Goal: Communication & Community: Answer question/provide support

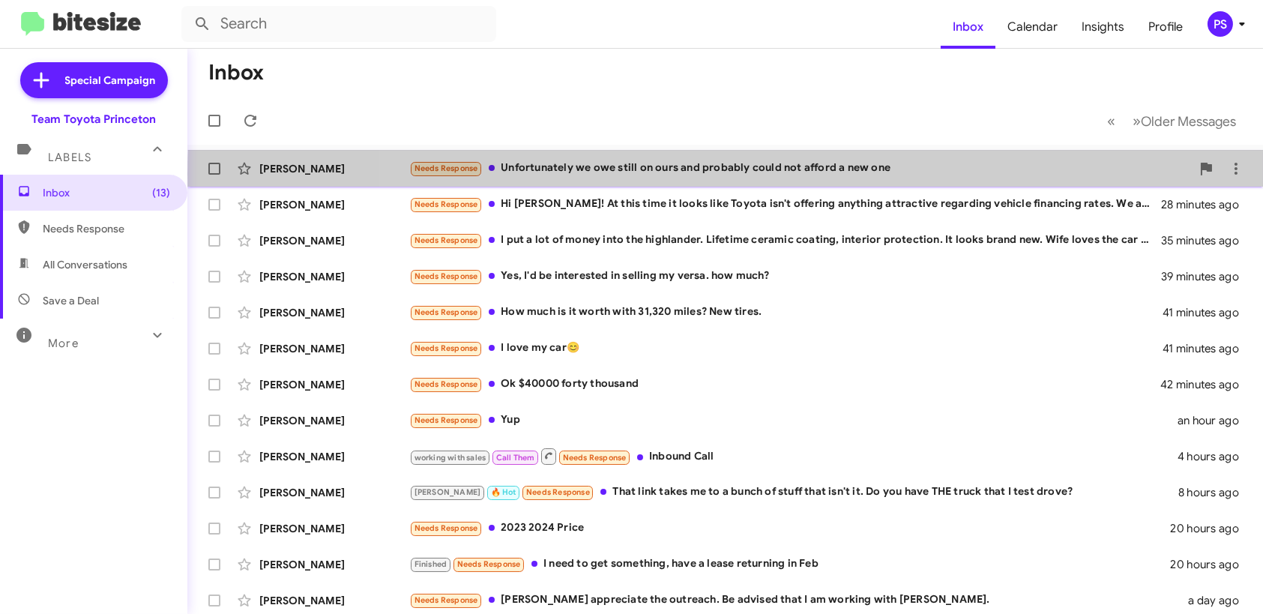
click at [873, 173] on div "Needs Response Unfortunately we owe still on ours and probably could not afford…" at bounding box center [800, 168] width 782 height 17
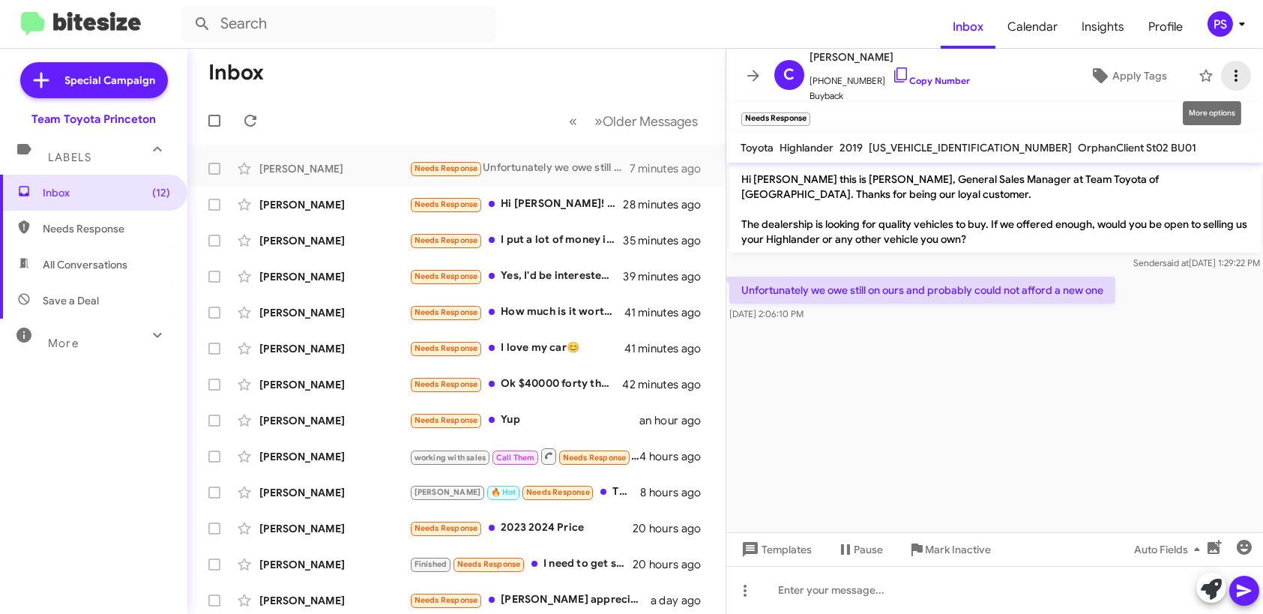
click at [1235, 72] on span at bounding box center [1236, 76] width 30 height 18
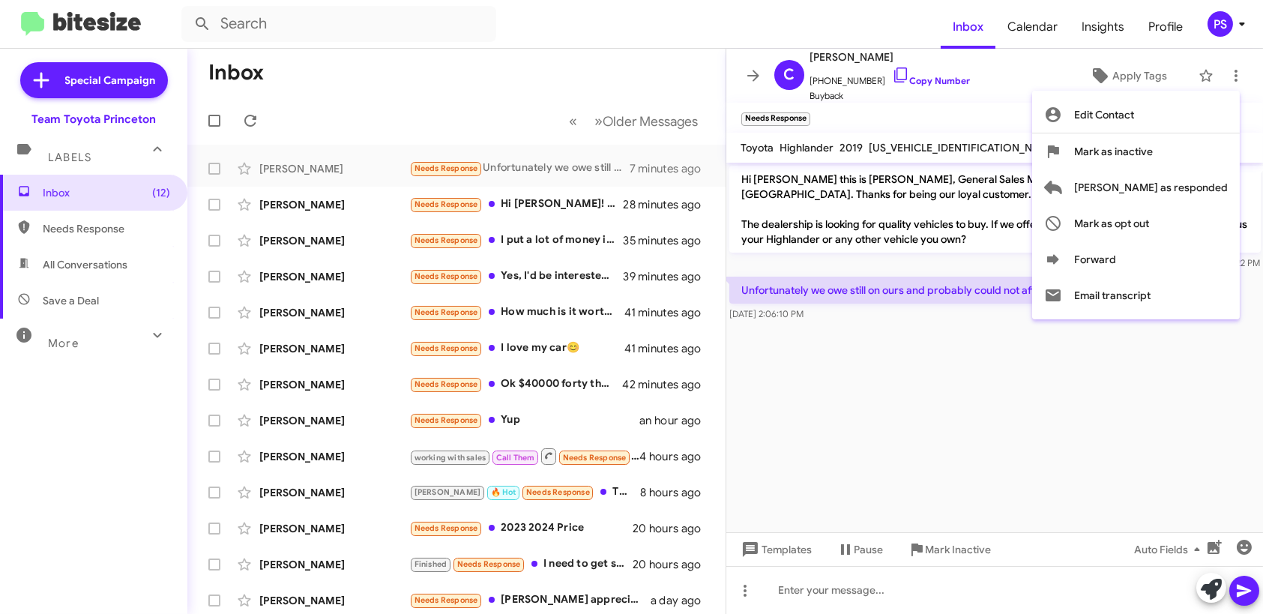
click at [1029, 105] on div at bounding box center [631, 307] width 1263 height 614
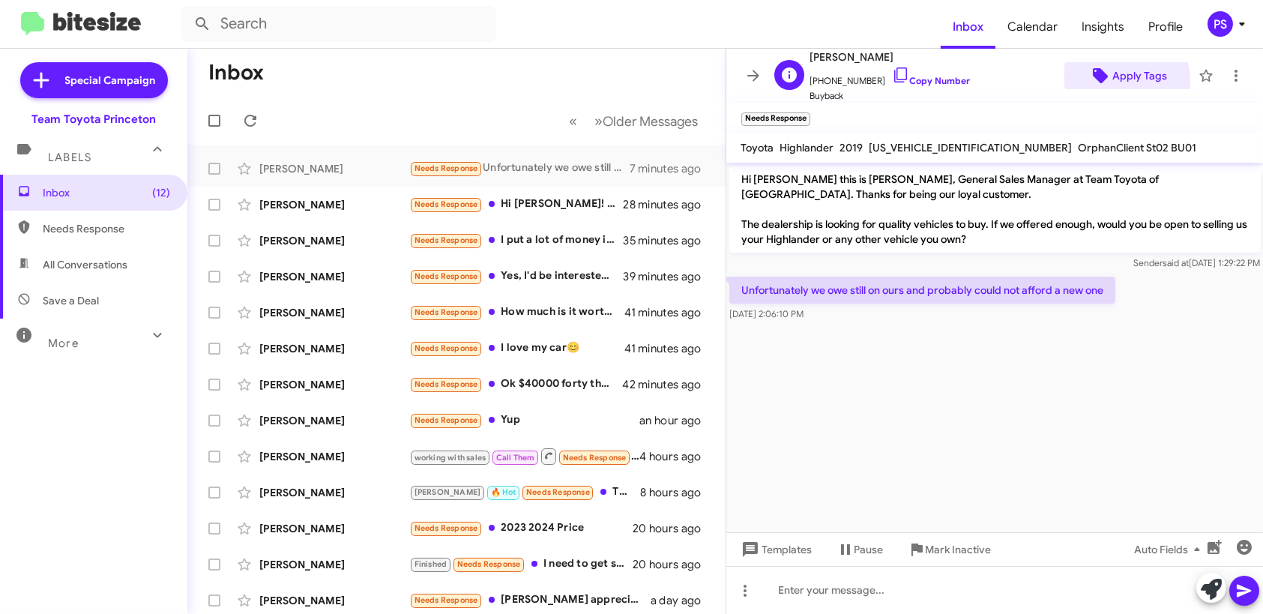
click at [1112, 81] on span "Apply Tags" at bounding box center [1139, 75] width 55 height 27
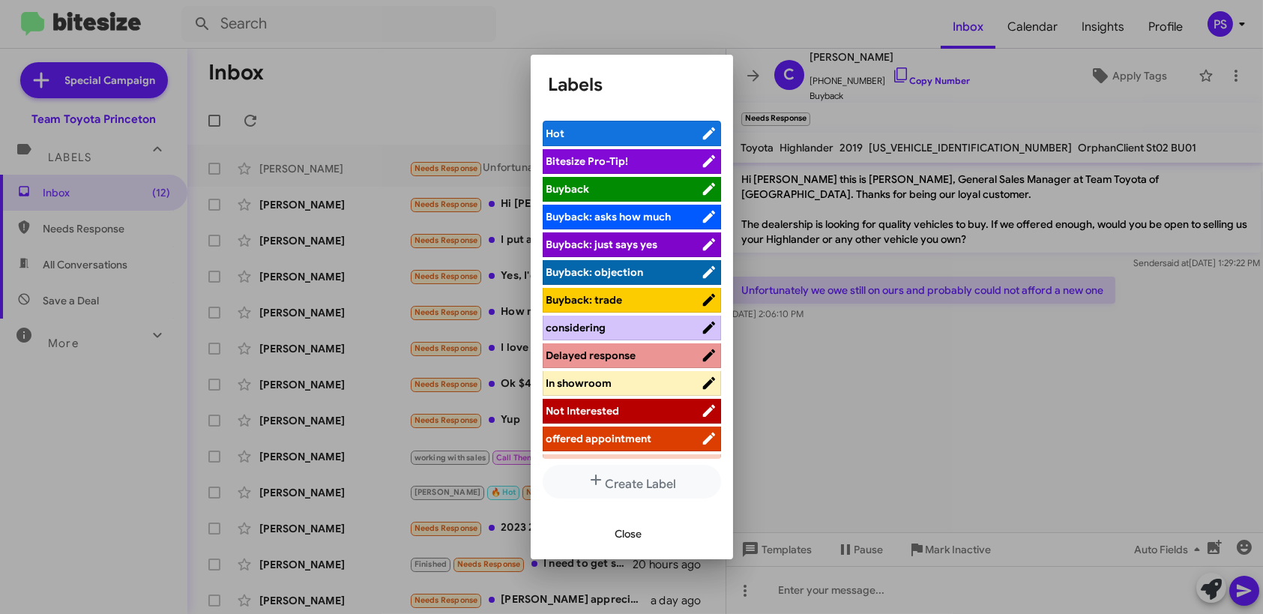
click at [636, 409] on span "Not Interested" at bounding box center [623, 410] width 154 height 15
click at [627, 539] on span "Close" at bounding box center [628, 533] width 27 height 27
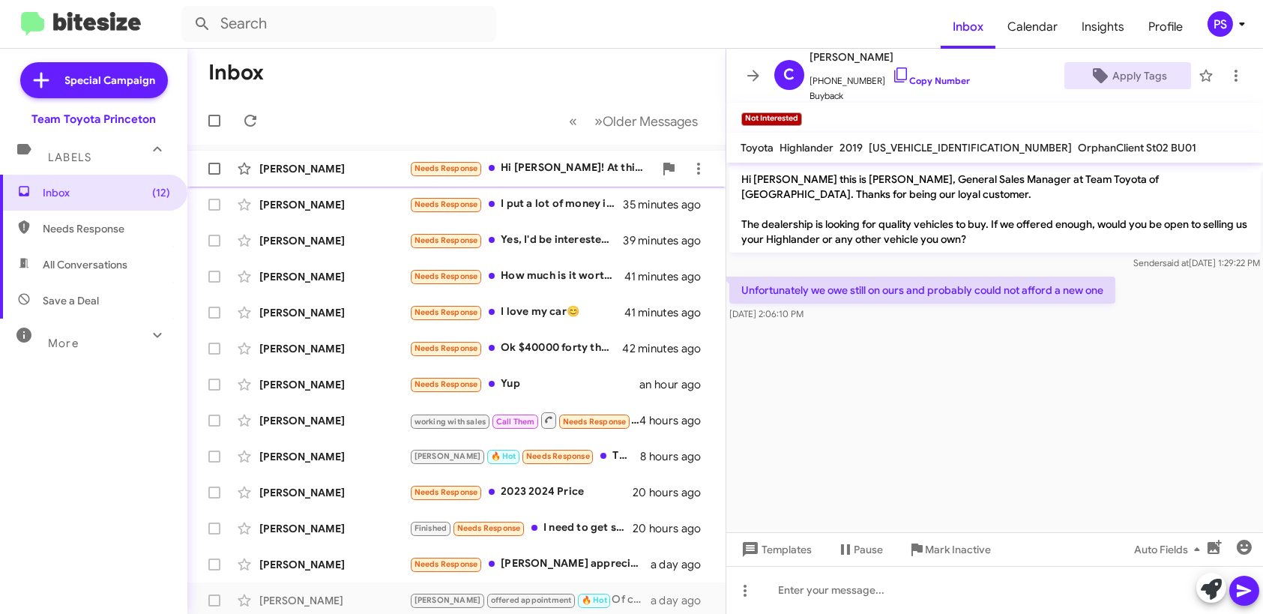
click at [545, 168] on div "Needs Response Hi [PERSON_NAME]! At this time it looks like Toyota isn't offeri…" at bounding box center [531, 168] width 244 height 17
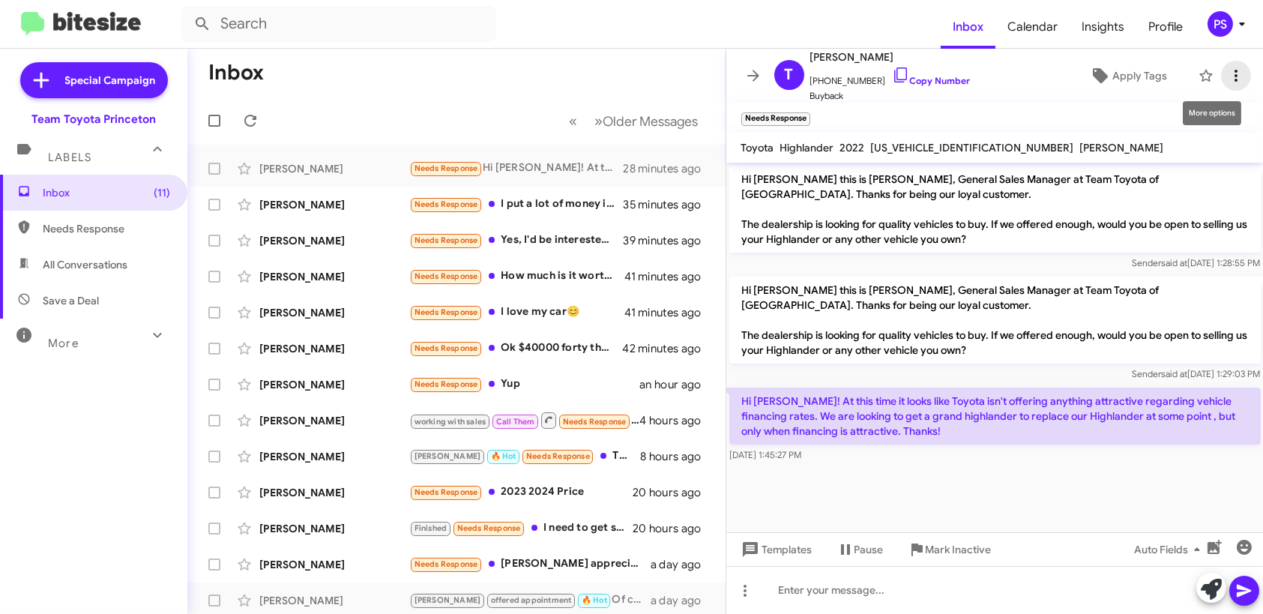
click at [1232, 79] on icon at bounding box center [1236, 76] width 18 height 18
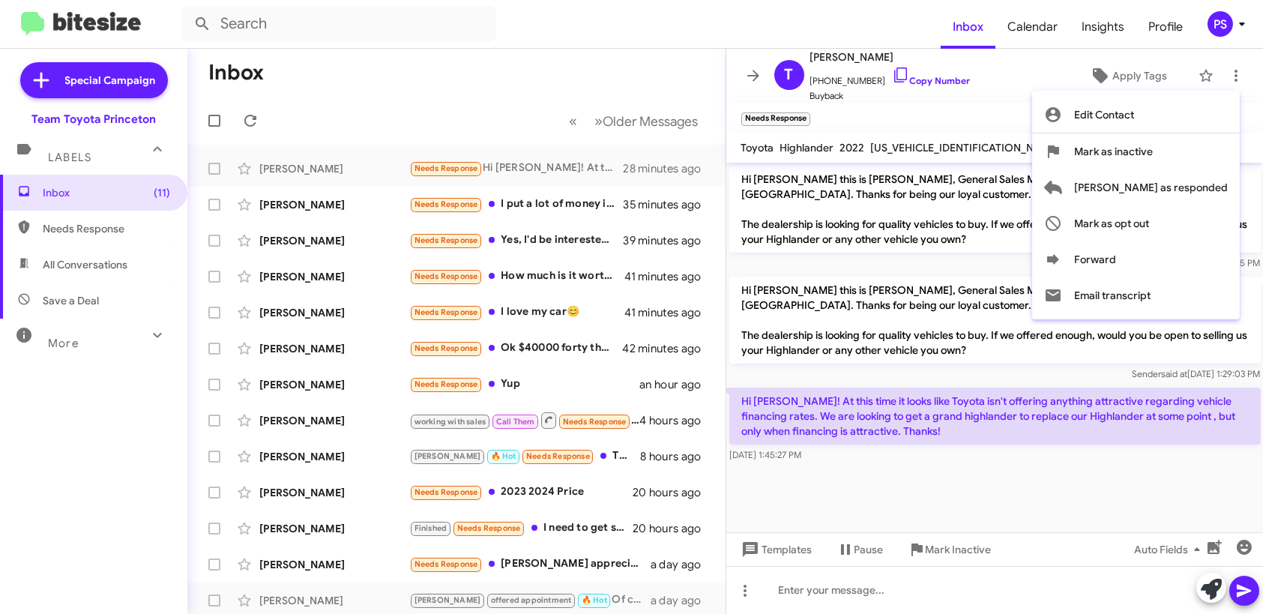
click at [1055, 84] on div at bounding box center [631, 307] width 1263 height 614
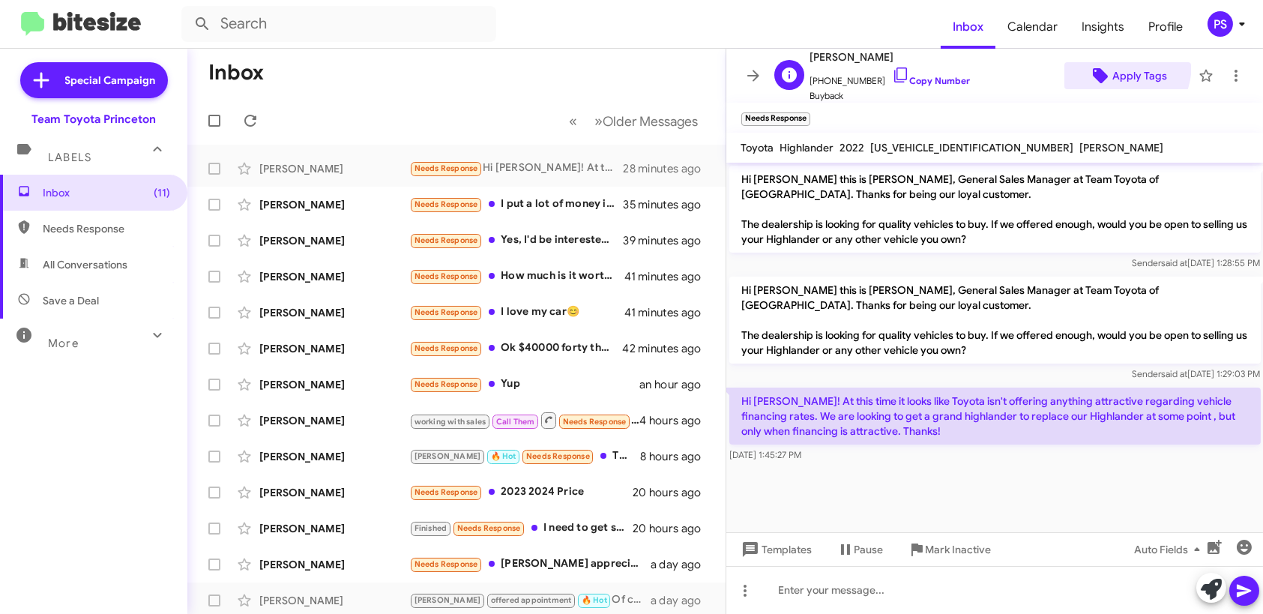
click at [1103, 64] on span "Apply Tags" at bounding box center [1127, 75] width 103 height 27
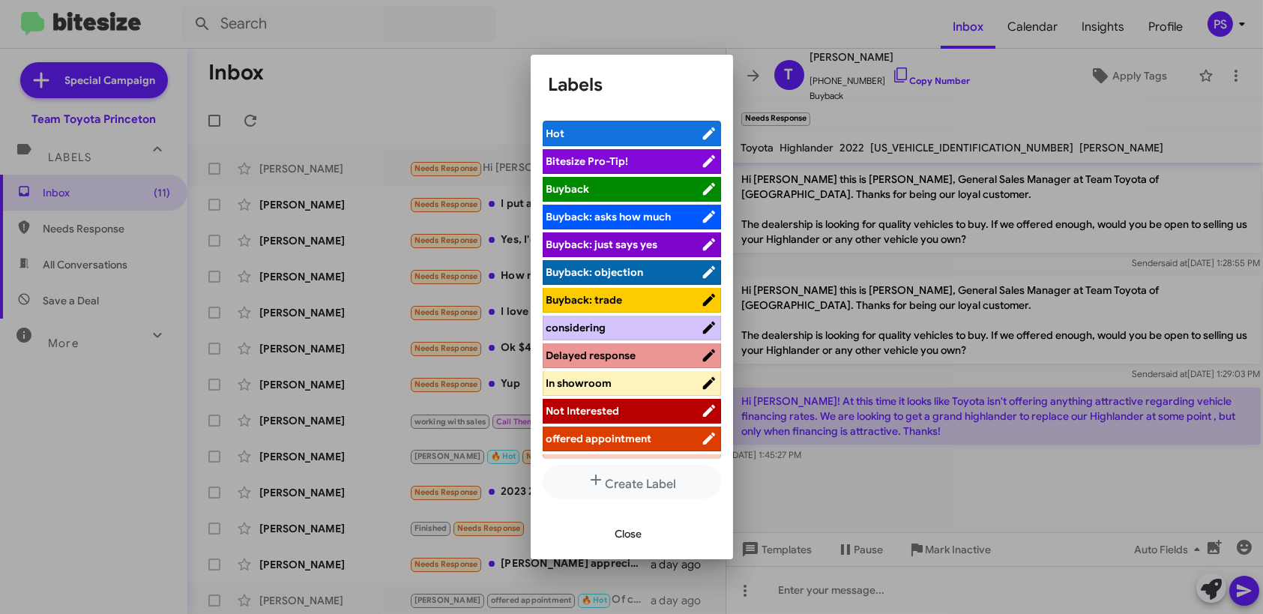
click at [663, 422] on li "Not Interested" at bounding box center [632, 411] width 178 height 25
click at [663, 413] on span "Not Interested" at bounding box center [623, 410] width 154 height 15
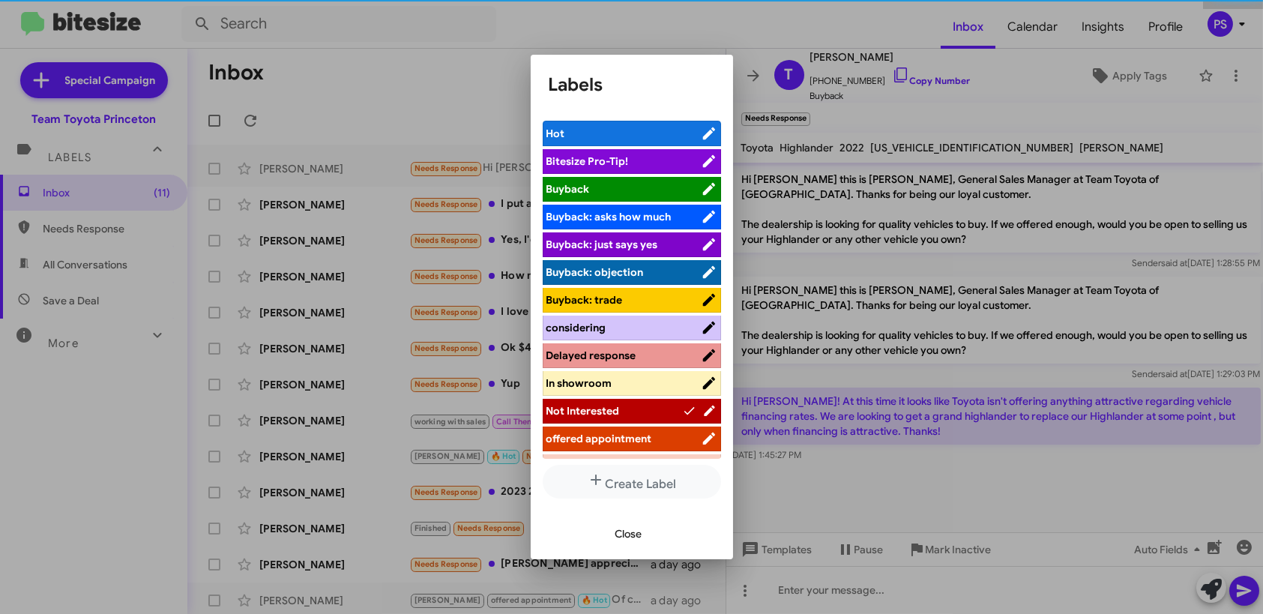
click at [639, 532] on span "Close" at bounding box center [628, 533] width 27 height 27
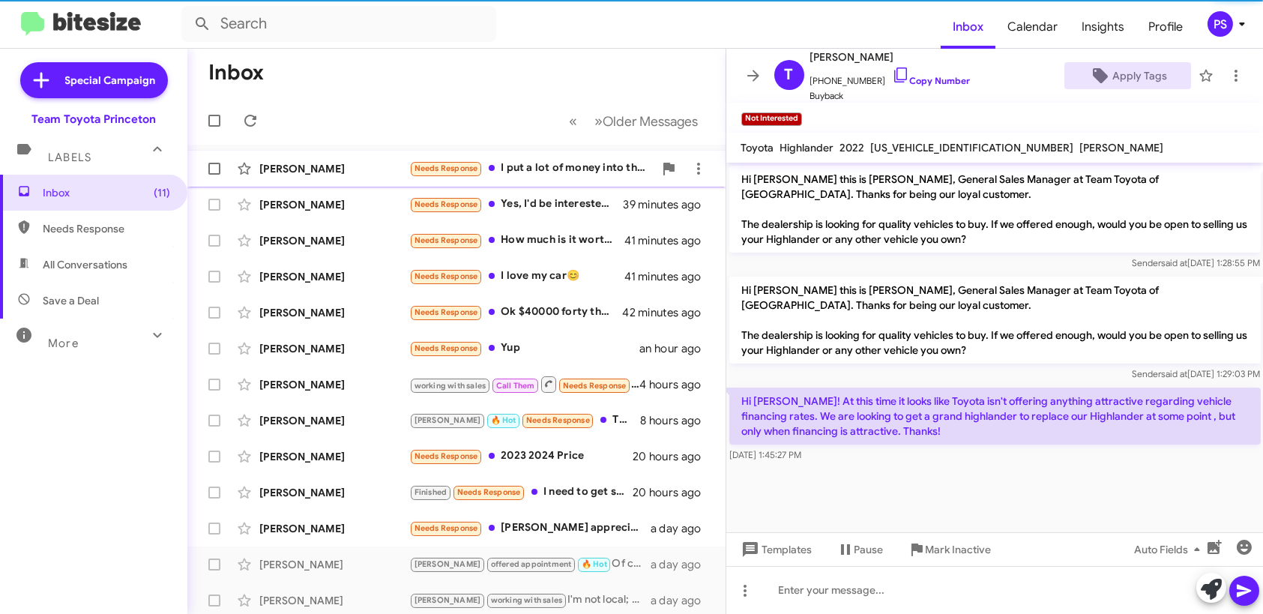
click at [570, 160] on div "Needs Response I put a lot of money into the highlander. Lifetime ceramic coati…" at bounding box center [531, 168] width 244 height 17
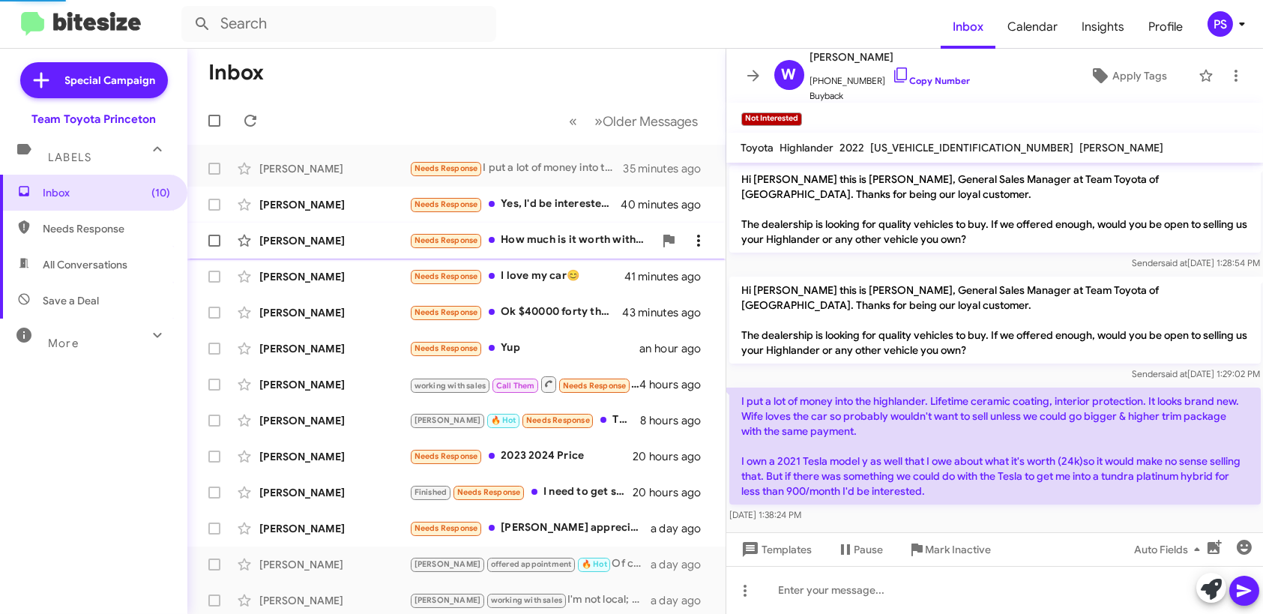
scroll to position [4, 0]
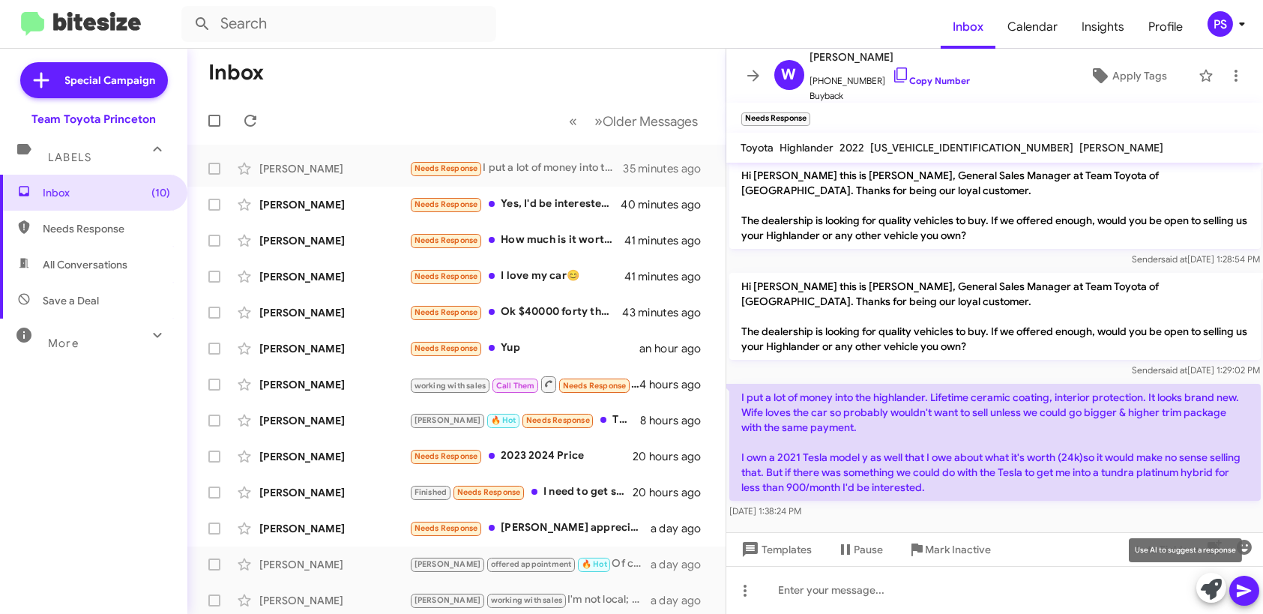
click at [1198, 585] on button at bounding box center [1211, 588] width 30 height 30
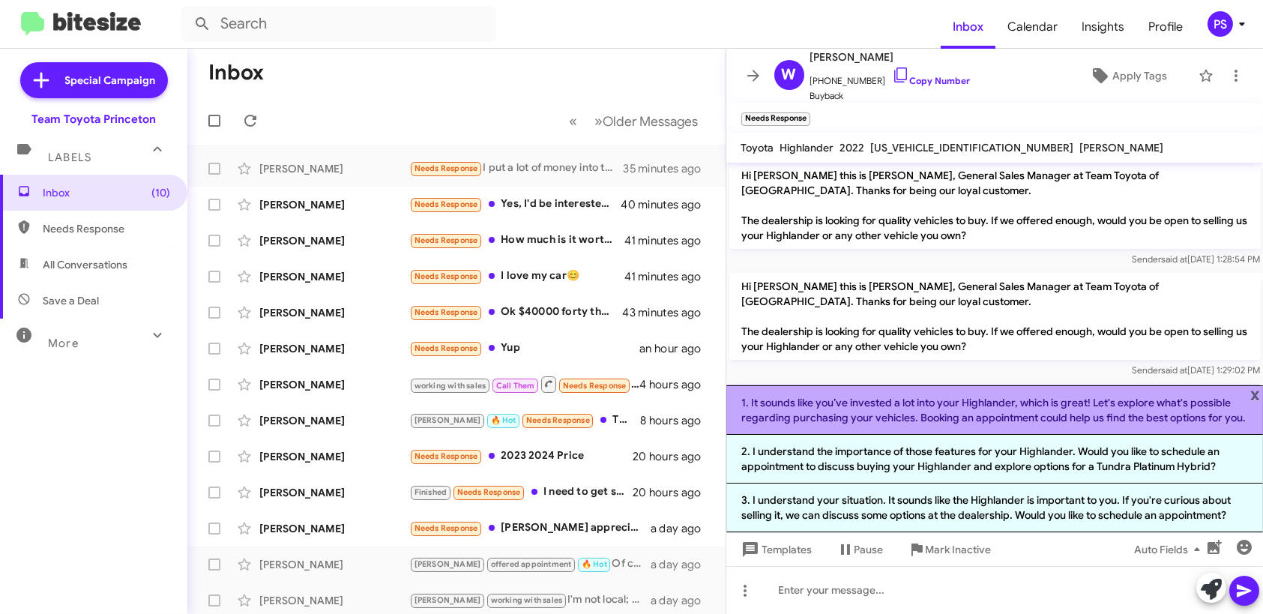
click at [1081, 406] on li "1. It sounds like you’ve invested a lot into your Highlander, which is great! L…" at bounding box center [994, 409] width 537 height 49
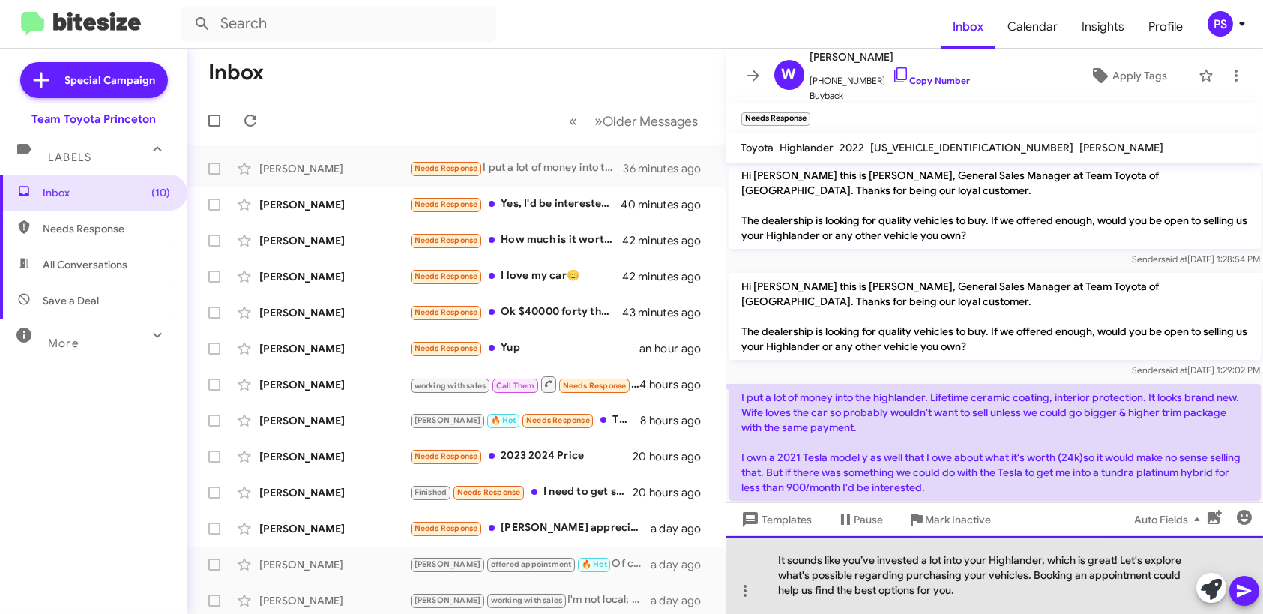
drag, startPoint x: 999, startPoint y: 592, endPoint x: 741, endPoint y: 537, distance: 262.9
click at [741, 537] on div "It sounds like you’ve invested a lot into your Highlander, which is great! Let'…" at bounding box center [994, 575] width 537 height 78
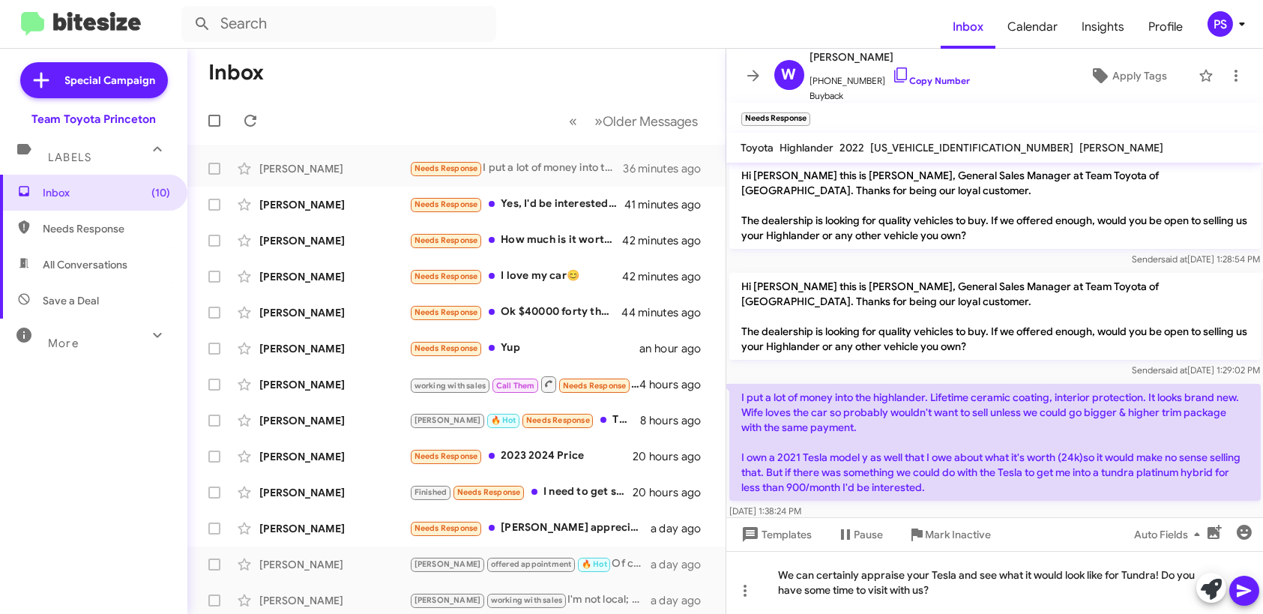
click at [1237, 587] on icon at bounding box center [1244, 591] width 18 height 18
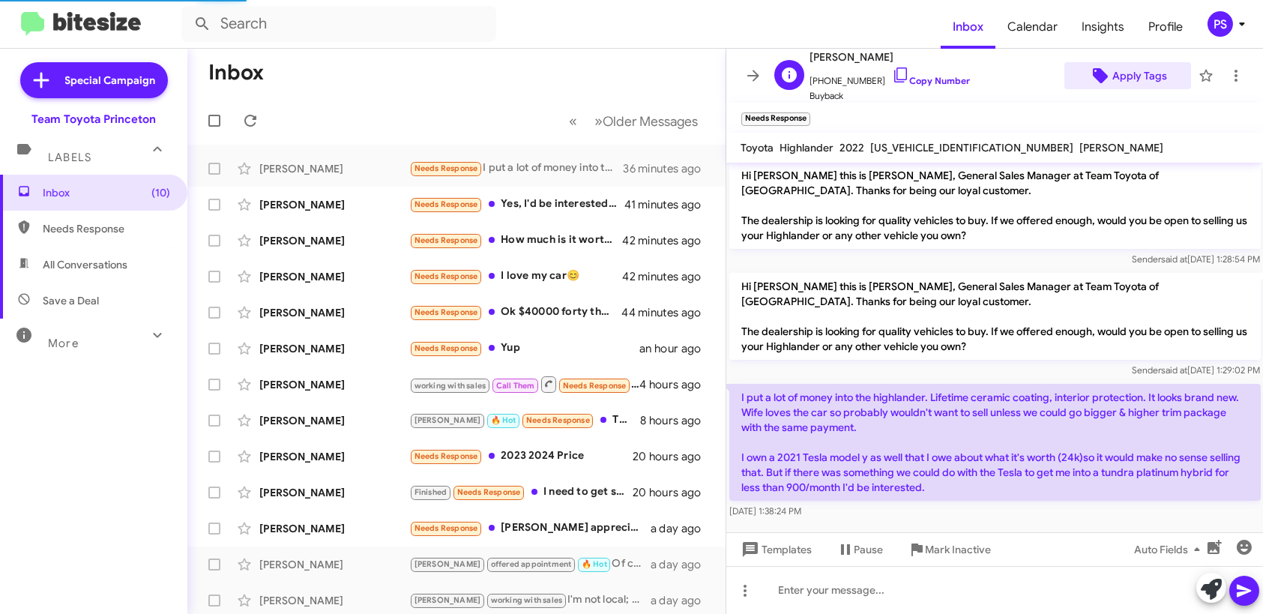
click at [1121, 62] on span "Apply Tags" at bounding box center [1139, 75] width 55 height 27
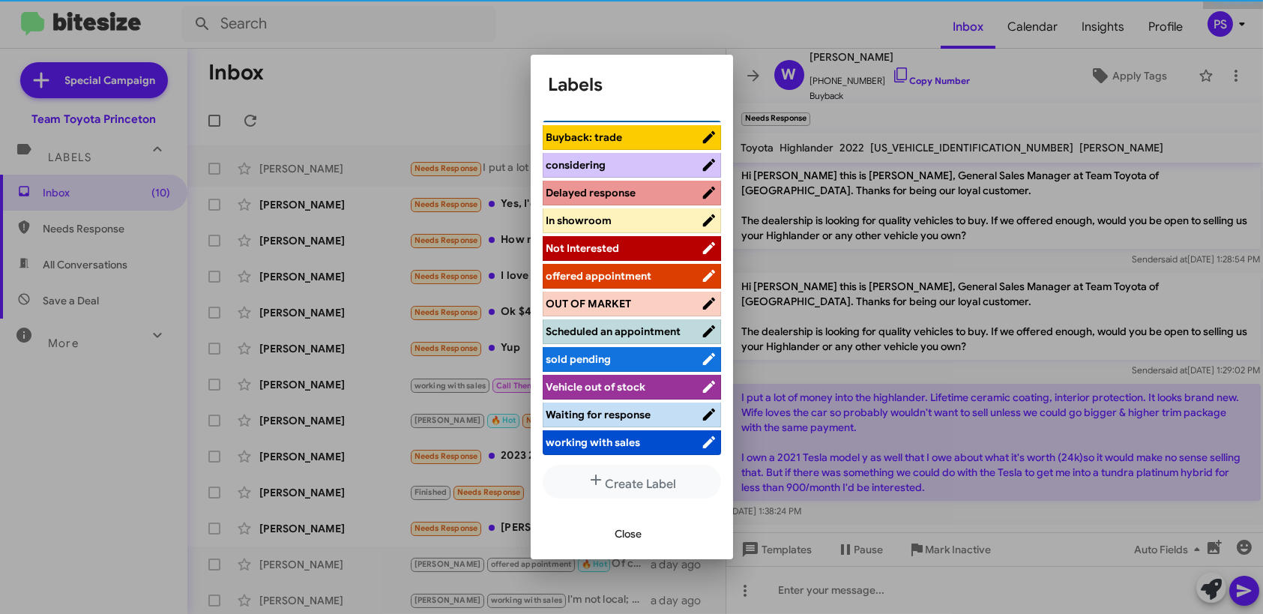
scroll to position [73, 0]
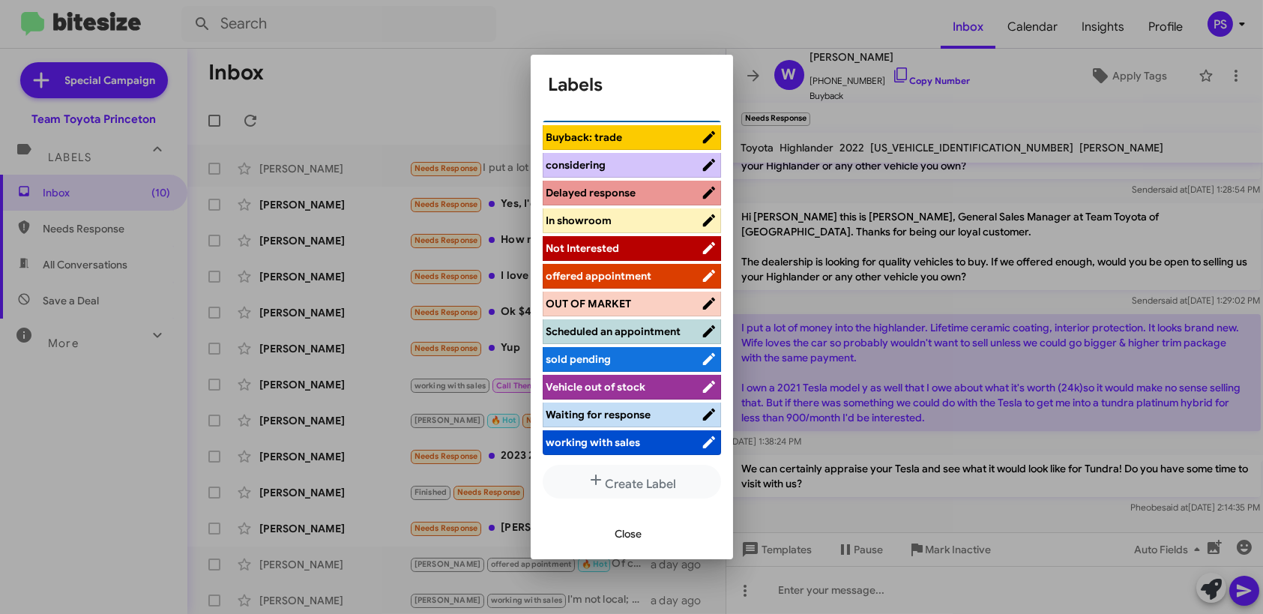
click at [628, 273] on li "offered appointment" at bounding box center [632, 276] width 178 height 25
click at [639, 264] on li "offered appointment" at bounding box center [632, 276] width 178 height 25
click at [650, 269] on span "offered appointment" at bounding box center [623, 275] width 154 height 15
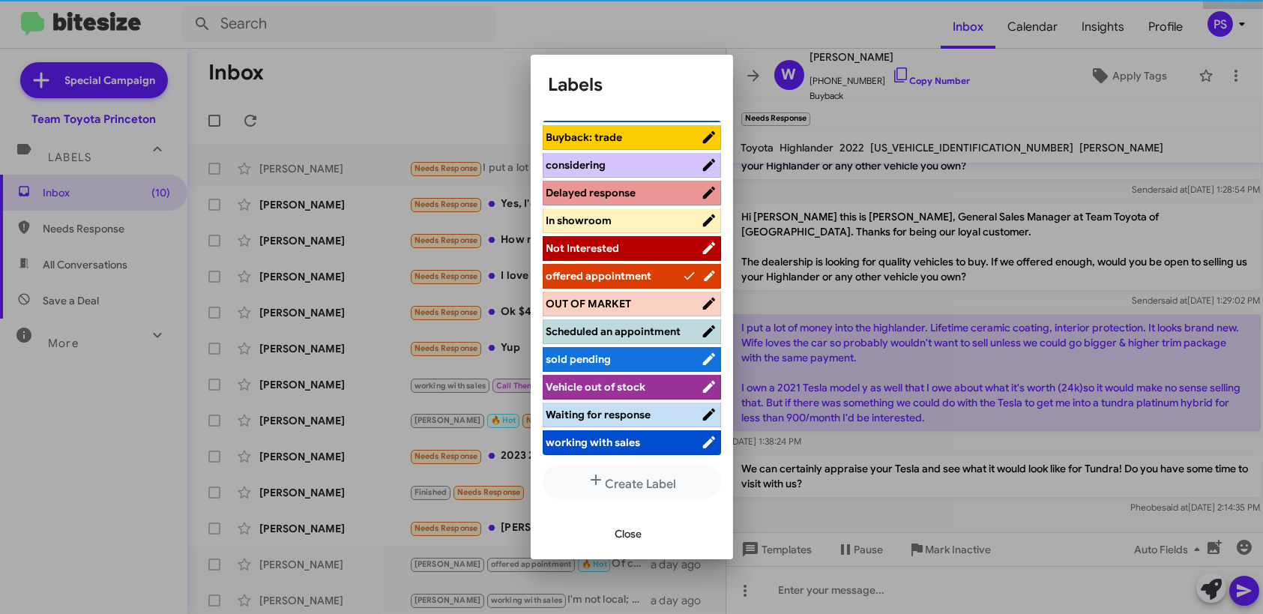
click at [642, 517] on div "Close" at bounding box center [632, 533] width 166 height 51
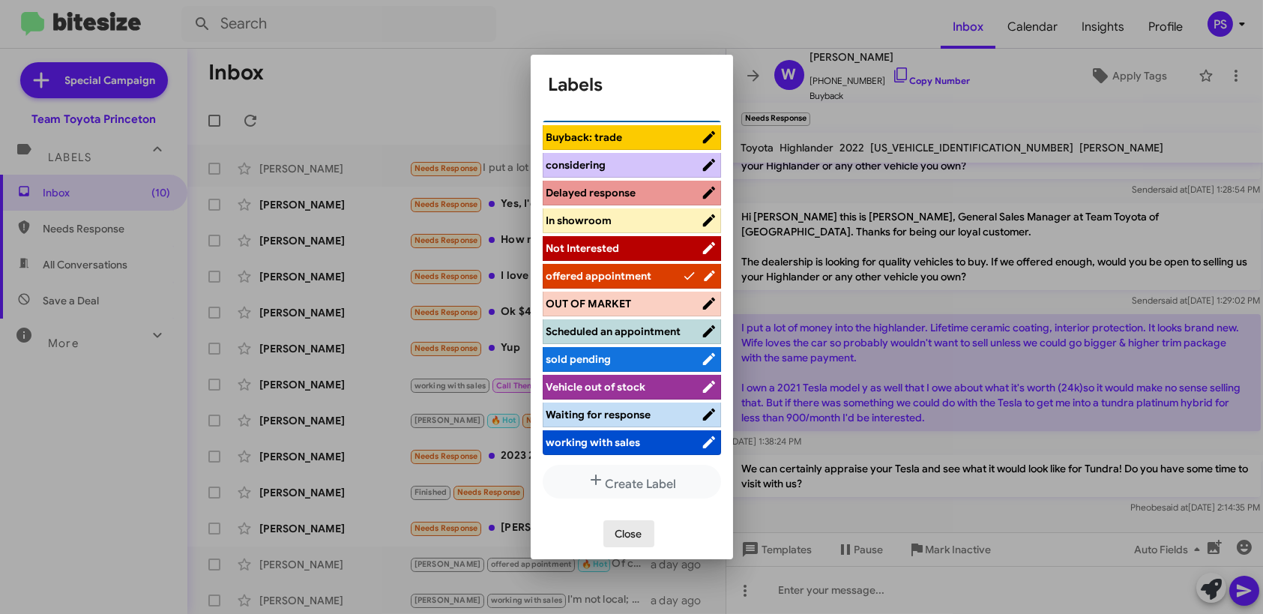
click at [642, 534] on button "Close" at bounding box center [628, 533] width 51 height 27
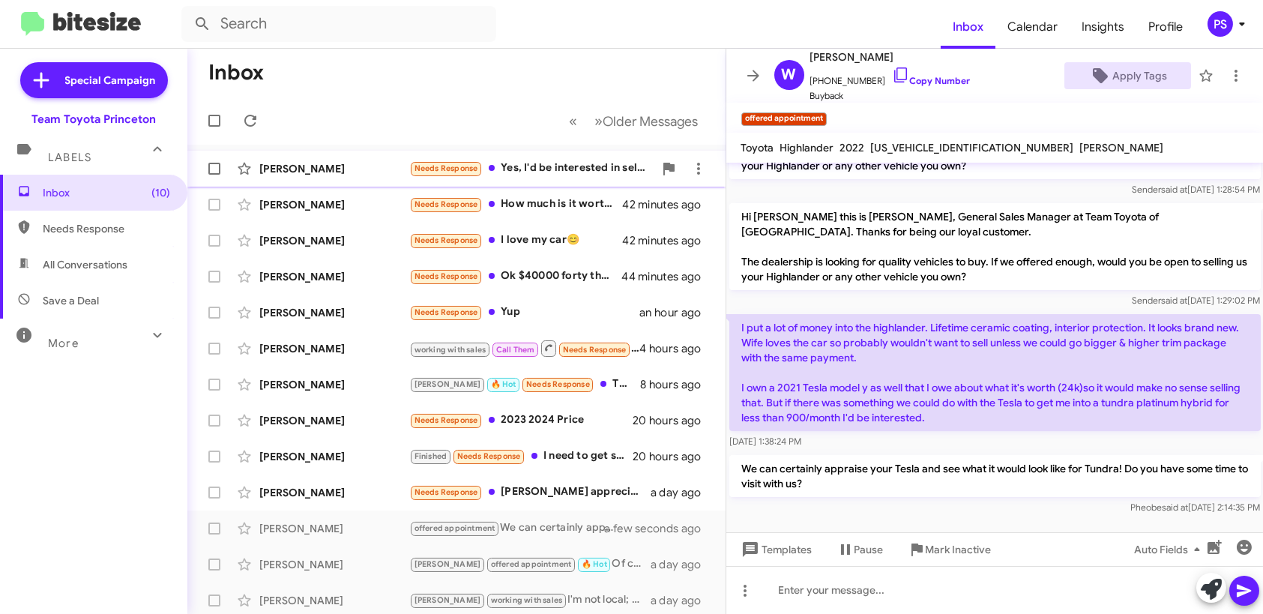
click at [592, 168] on div "Needs Response Yes, I'd be interested in selling my versa. how much?" at bounding box center [531, 168] width 244 height 17
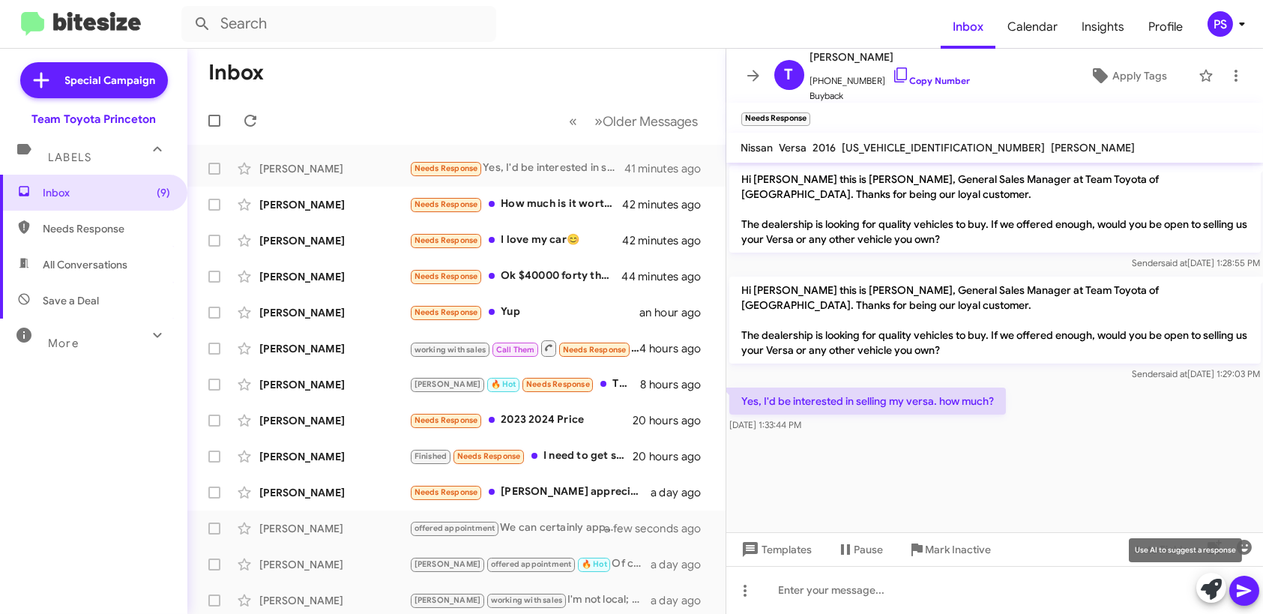
click at [1219, 585] on icon at bounding box center [1211, 589] width 21 height 21
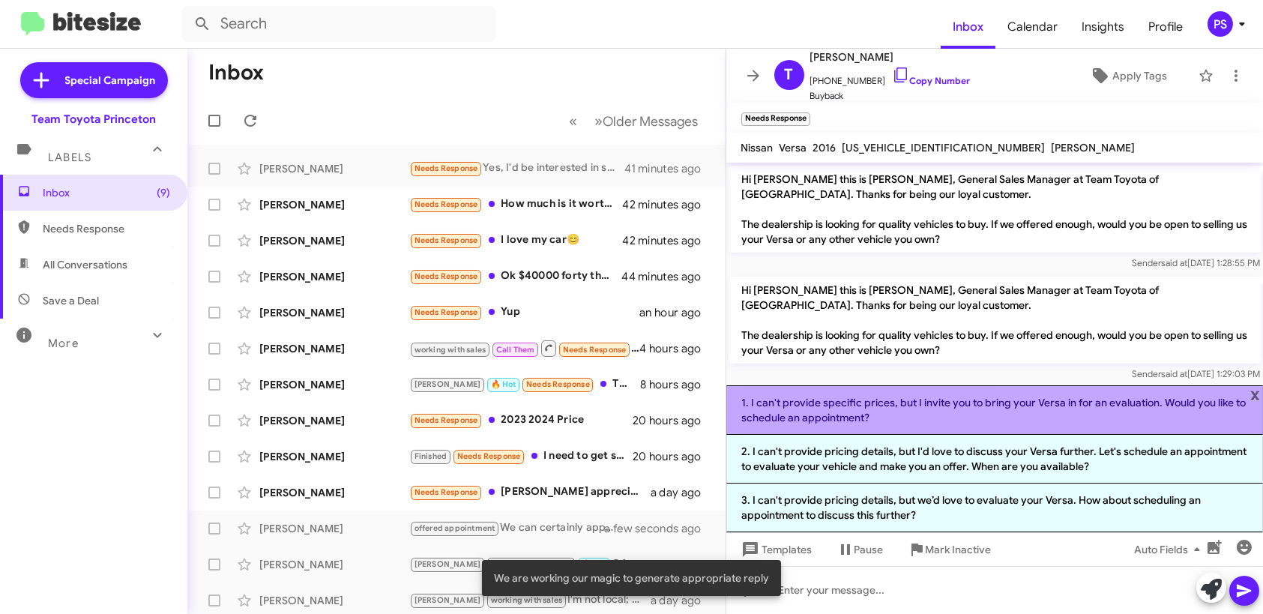
click at [1035, 399] on li "1. I can't provide specific prices, but I invite you to bring your Versa in for…" at bounding box center [994, 409] width 537 height 49
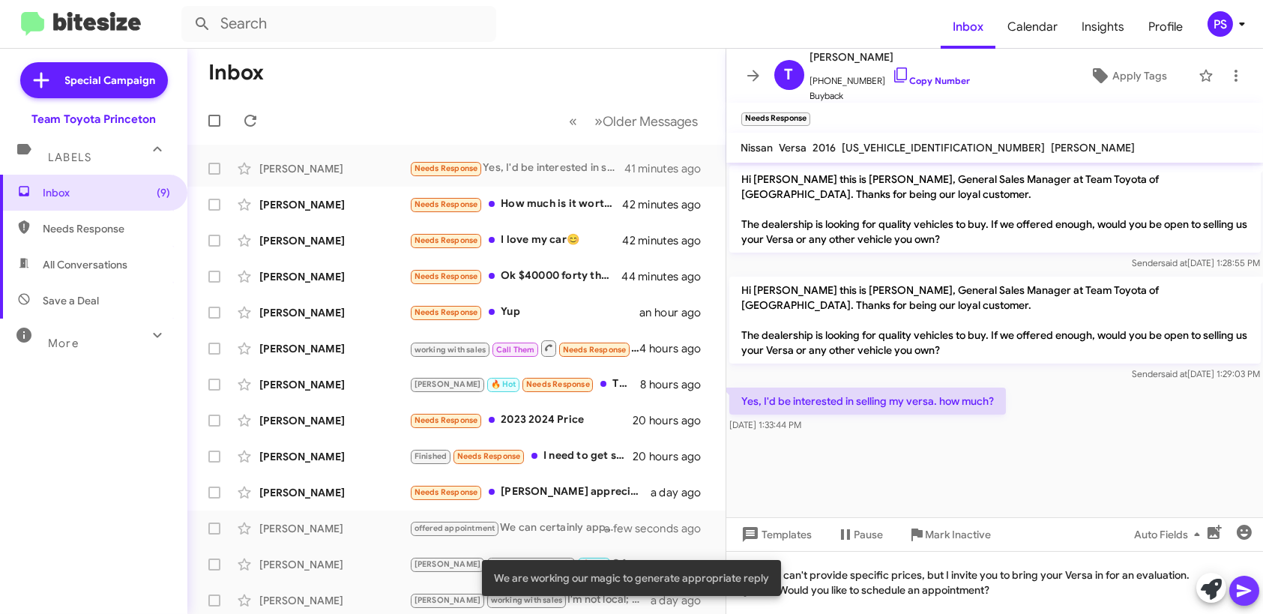
click at [1247, 593] on icon at bounding box center [1244, 591] width 18 height 18
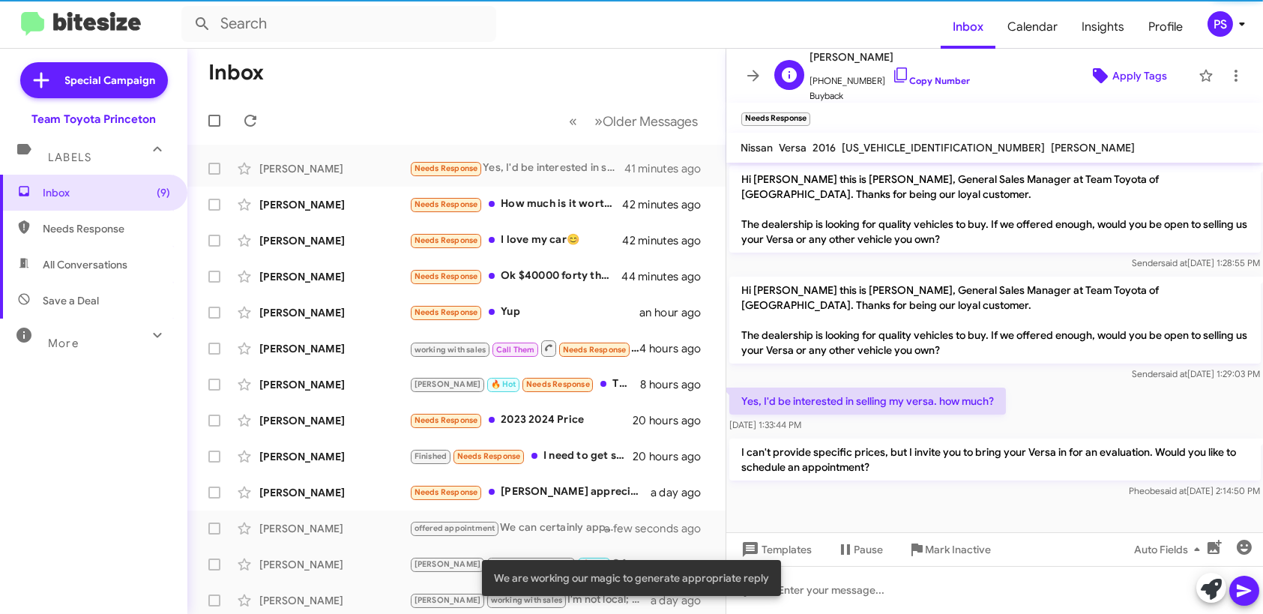
click at [1103, 73] on span "Apply Tags" at bounding box center [1127, 75] width 103 height 27
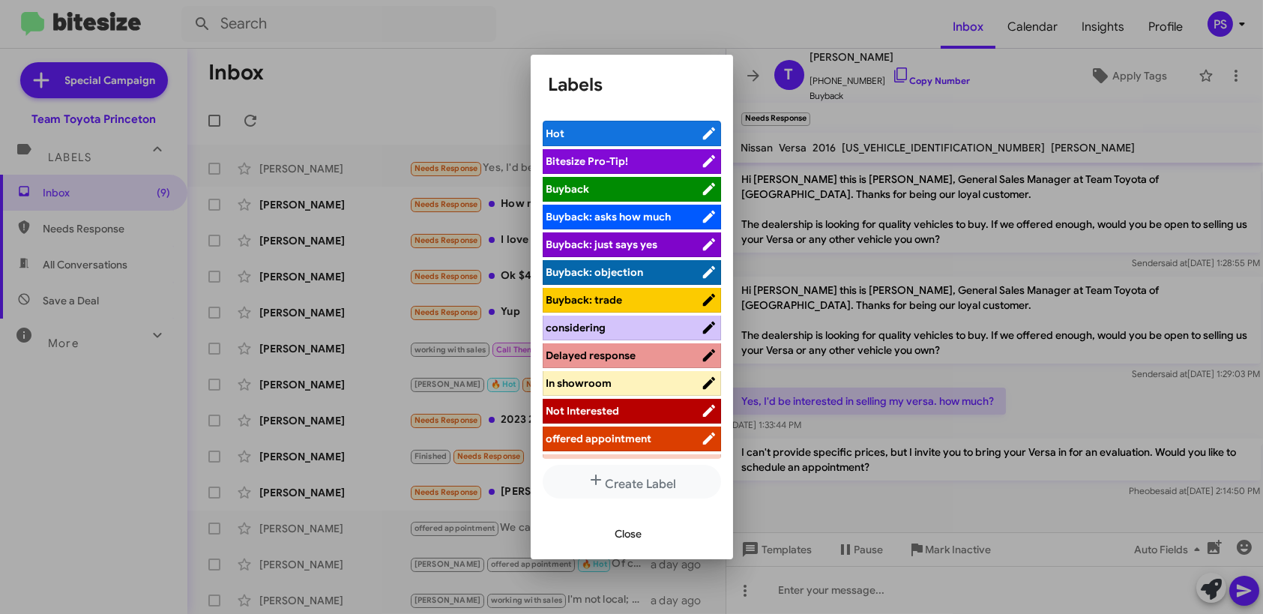
click at [621, 433] on span "offered appointment" at bounding box center [599, 438] width 106 height 13
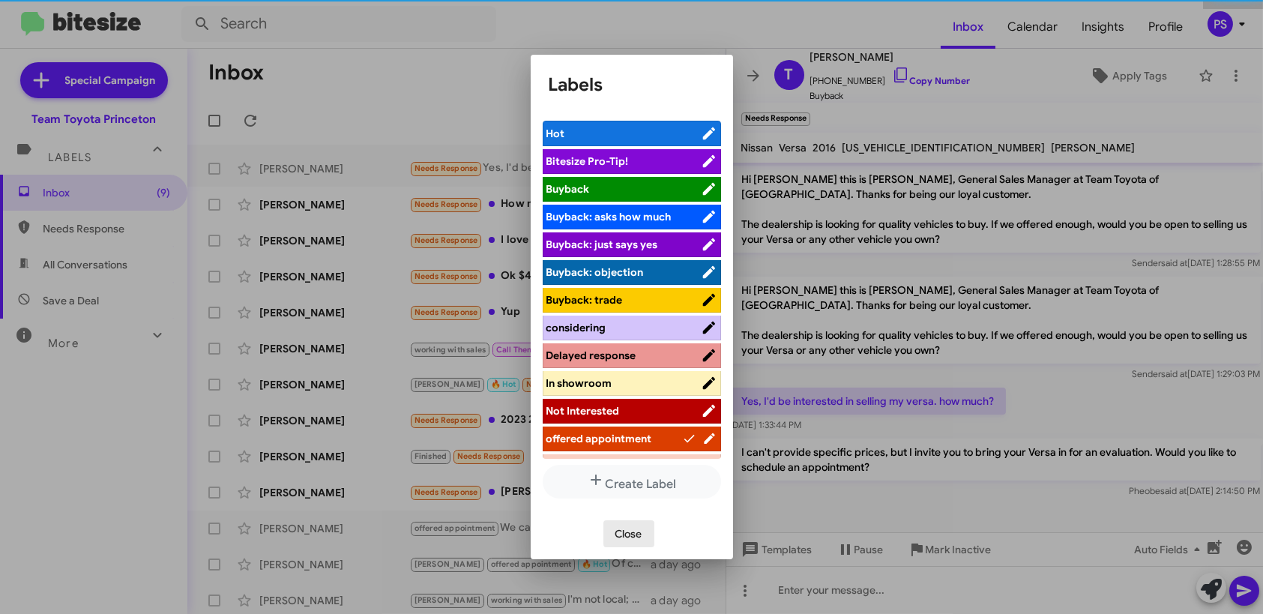
click at [626, 539] on span "Close" at bounding box center [628, 533] width 27 height 27
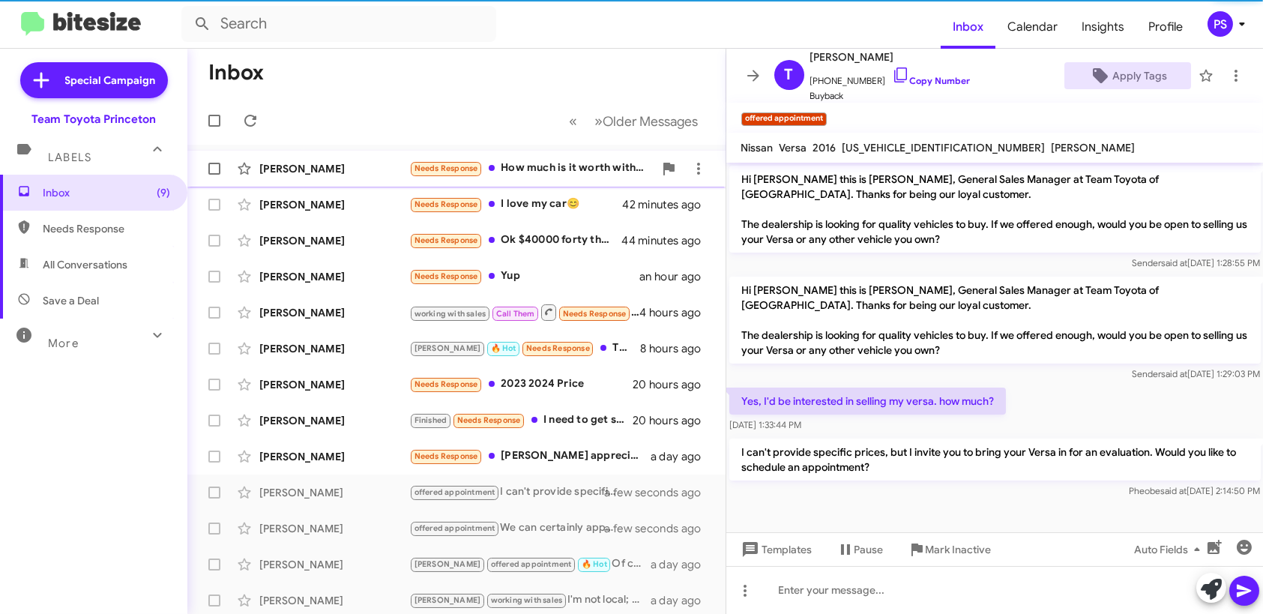
click at [570, 180] on div "[PERSON_NAME] Needs Response How much is it worth with 31,320 miles? New tires.…" at bounding box center [456, 169] width 514 height 30
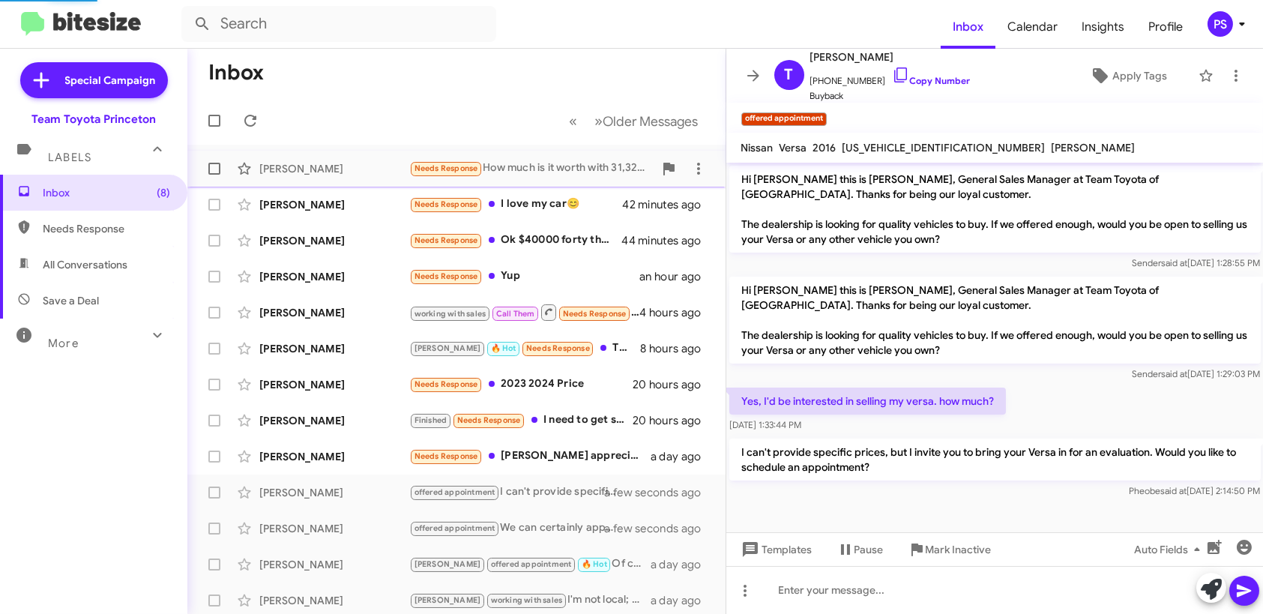
scroll to position [53, 0]
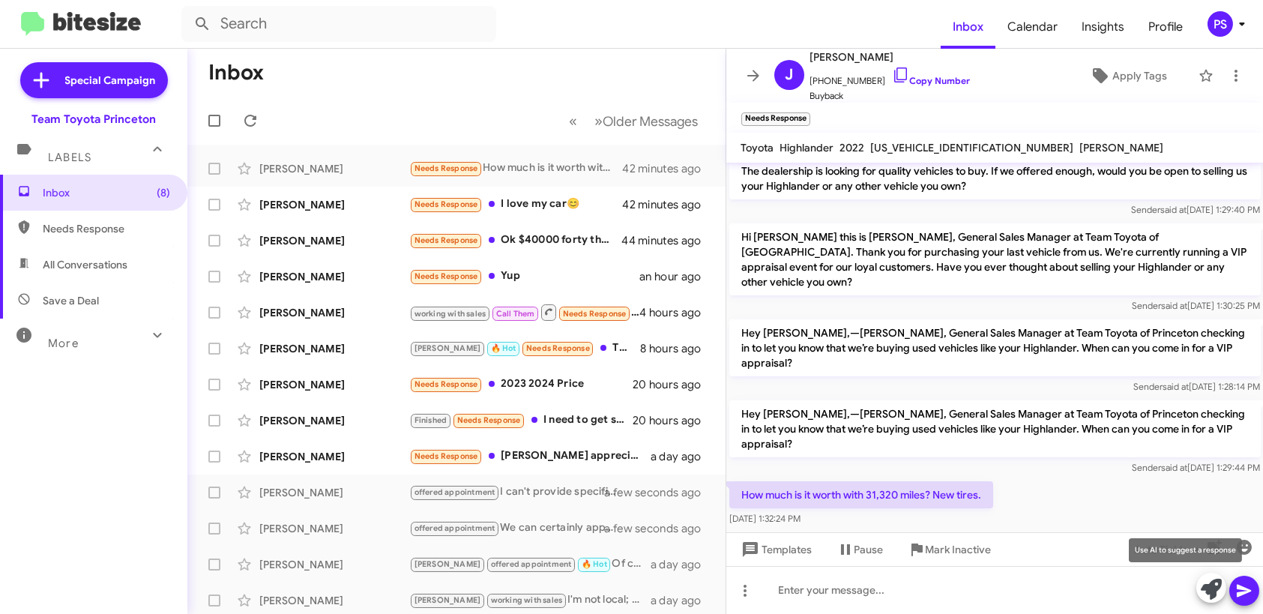
click at [1215, 584] on icon at bounding box center [1211, 589] width 21 height 21
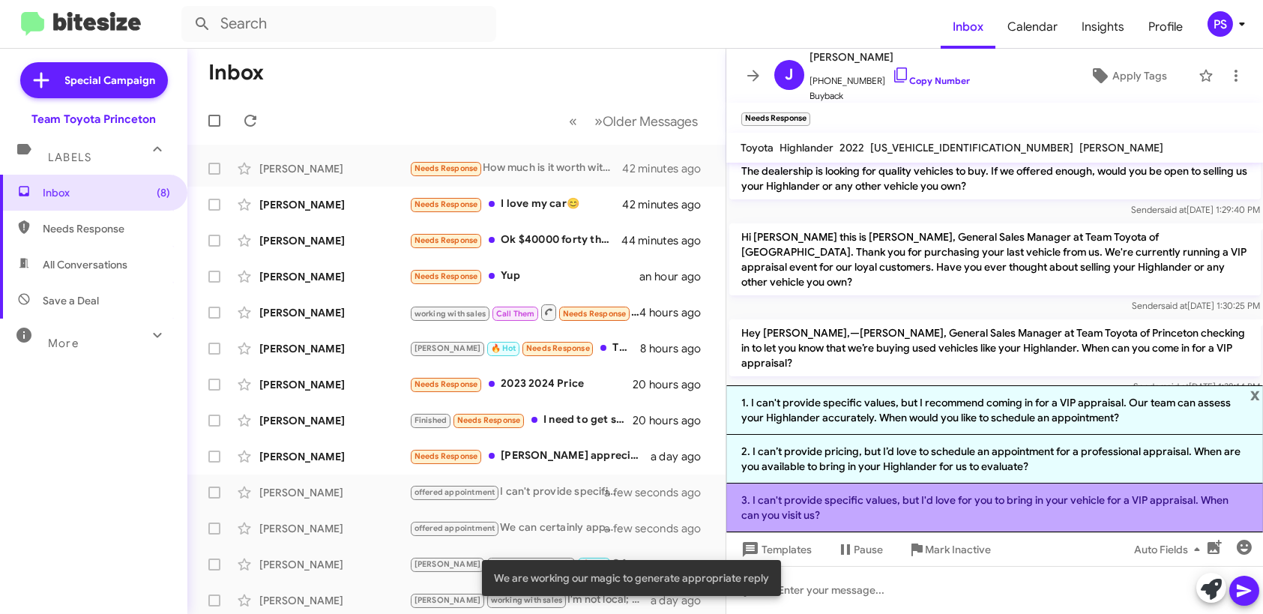
click at [1038, 509] on li "3. I can't provide specific values, but I'd love for you to bring in your vehic…" at bounding box center [994, 508] width 537 height 49
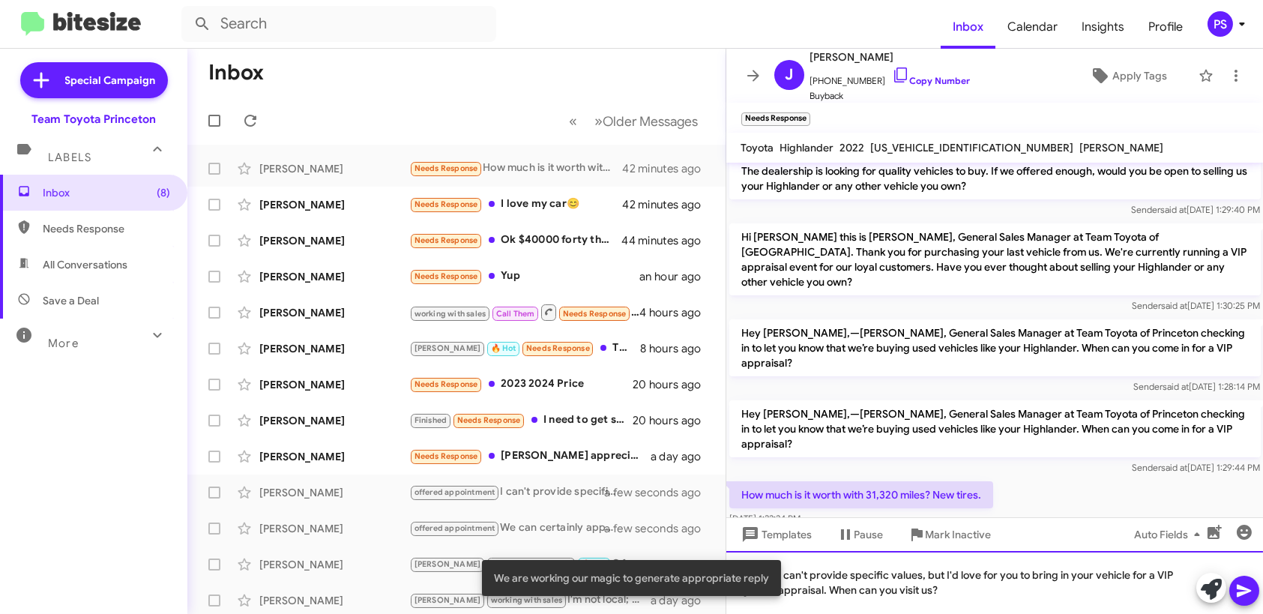
drag, startPoint x: 1089, startPoint y: 591, endPoint x: 1103, endPoint y: 592, distance: 13.5
click at [1090, 591] on div "I can't provide specific values, but I'd love for you to bring in your vehicle …" at bounding box center [994, 582] width 537 height 63
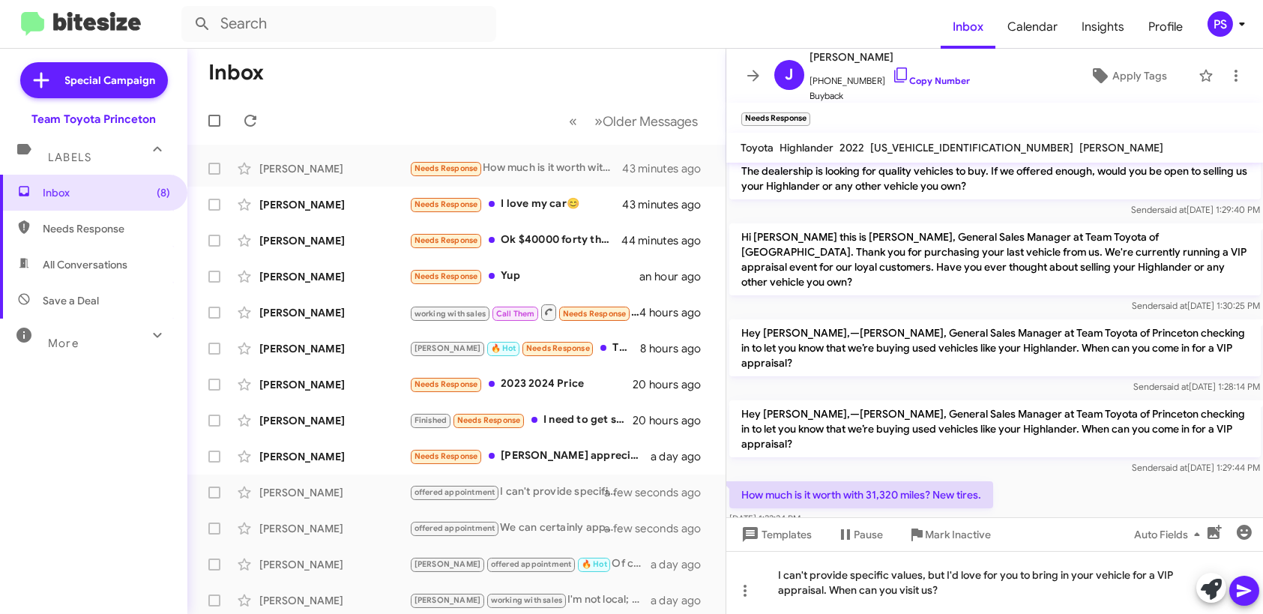
click at [1237, 594] on icon at bounding box center [1244, 591] width 14 height 13
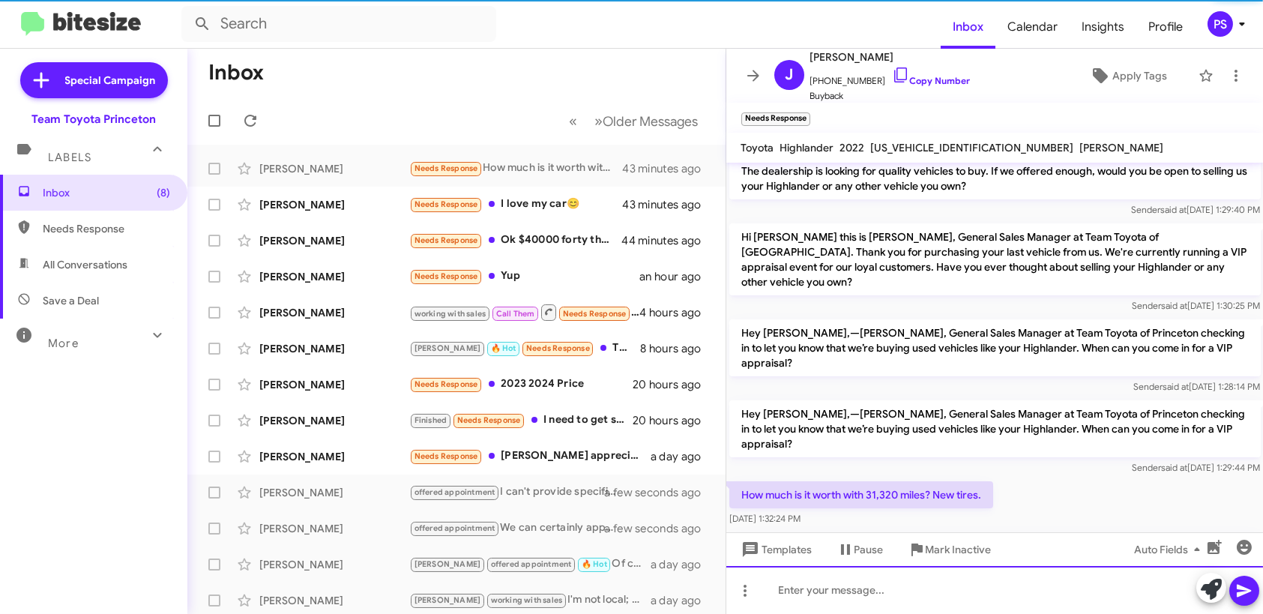
scroll to position [123, 0]
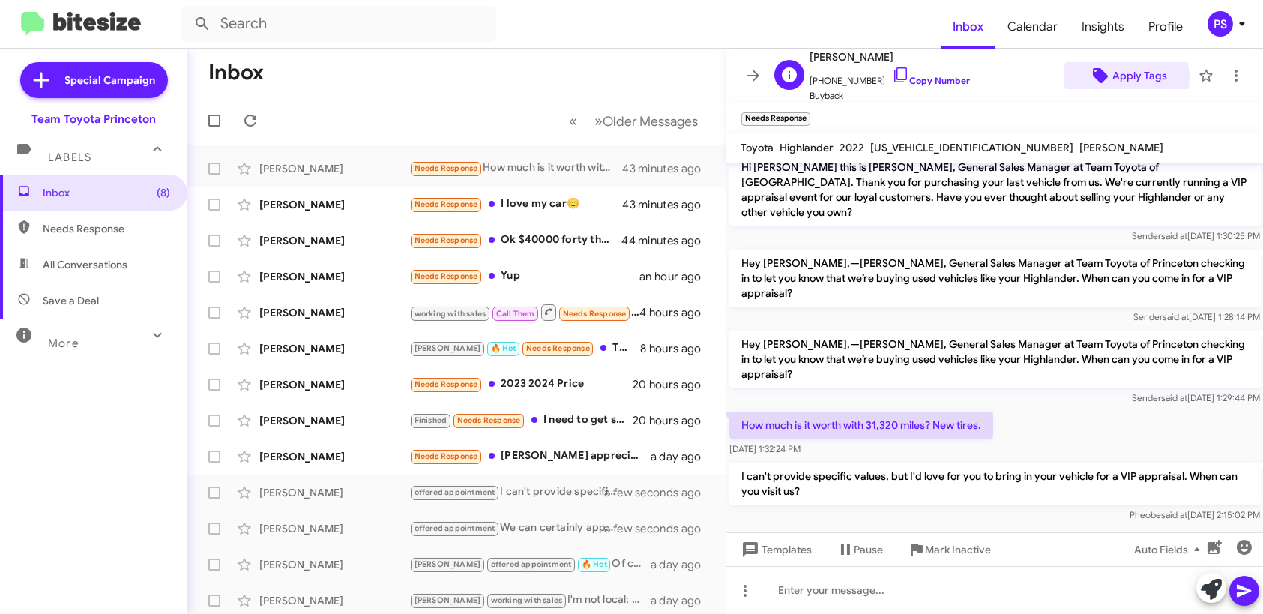
click at [1119, 78] on span "Apply Tags" at bounding box center [1139, 75] width 55 height 27
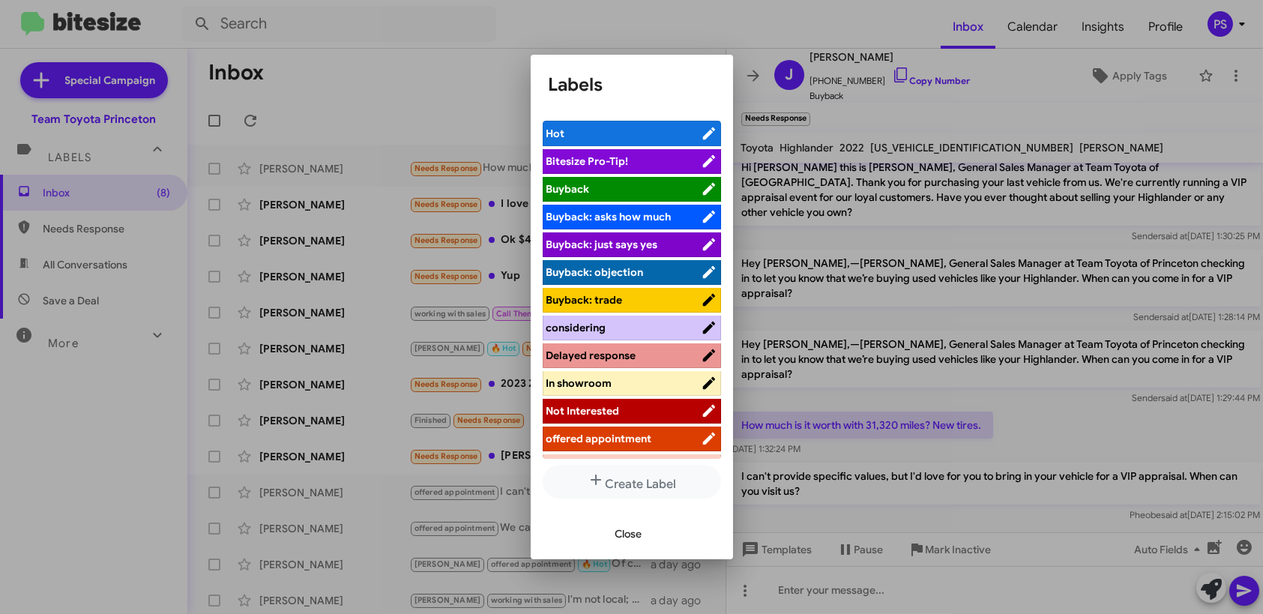
click at [667, 438] on span "offered appointment" at bounding box center [623, 438] width 154 height 15
click at [636, 541] on span "Close" at bounding box center [628, 533] width 27 height 27
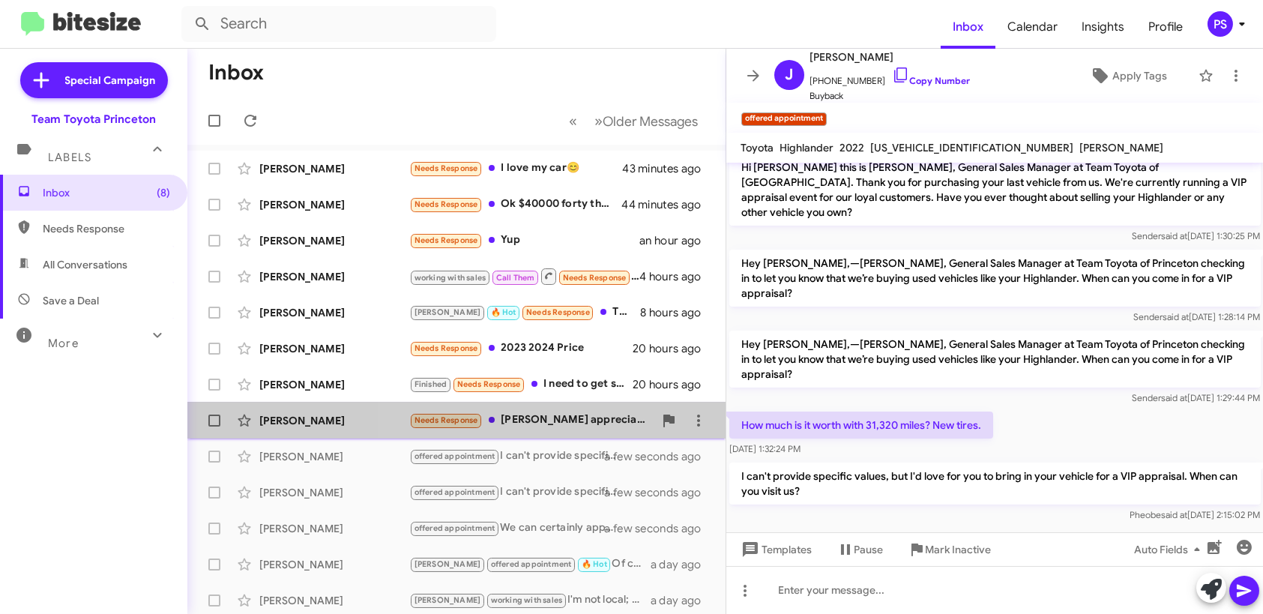
click at [595, 424] on div "Needs Response [PERSON_NAME] appreciate the outreach. Be advised that I am work…" at bounding box center [531, 420] width 244 height 17
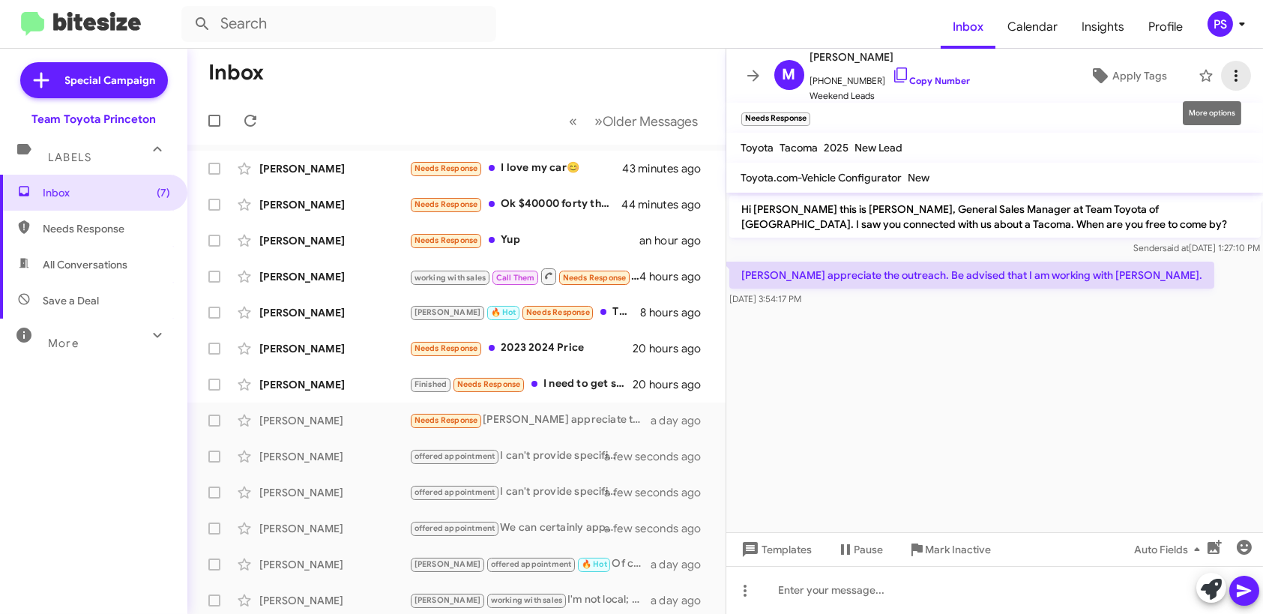
click at [1227, 71] on icon at bounding box center [1236, 76] width 18 height 18
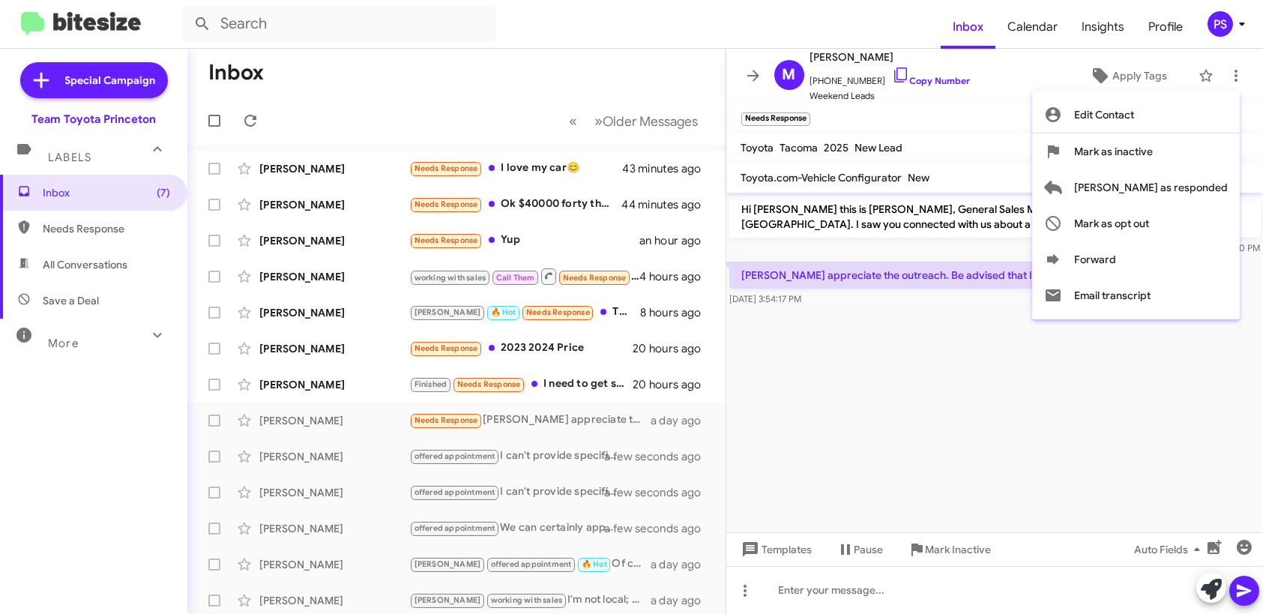
click at [1135, 66] on div at bounding box center [631, 307] width 1263 height 614
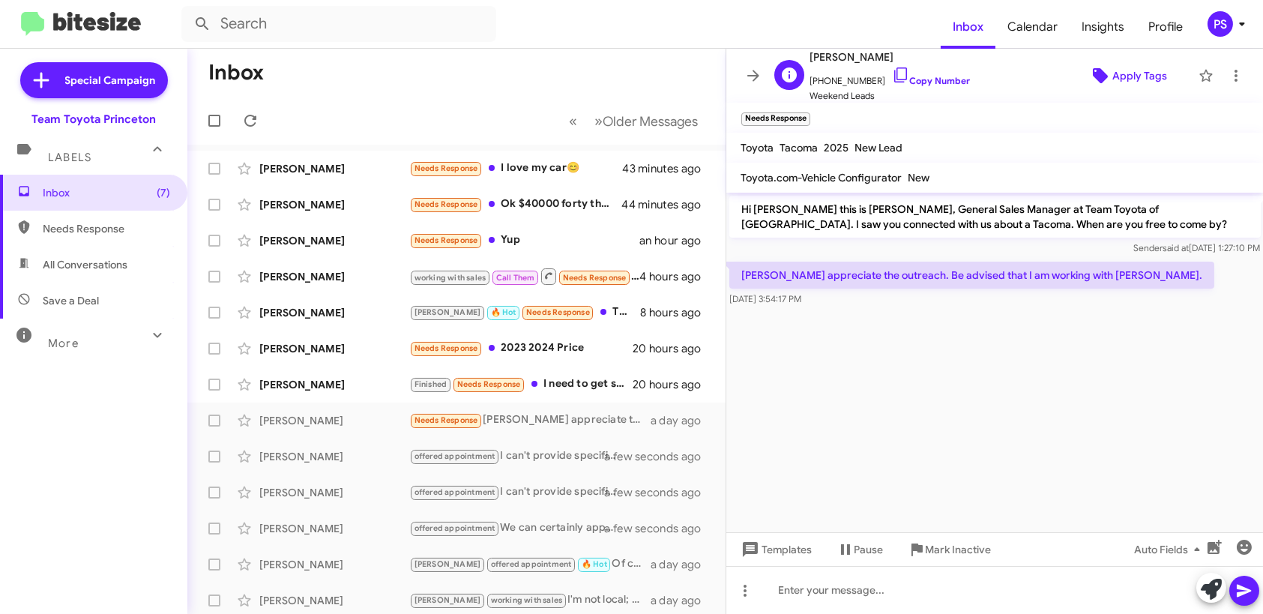
click at [1127, 72] on span "Apply Tags" at bounding box center [1139, 75] width 55 height 27
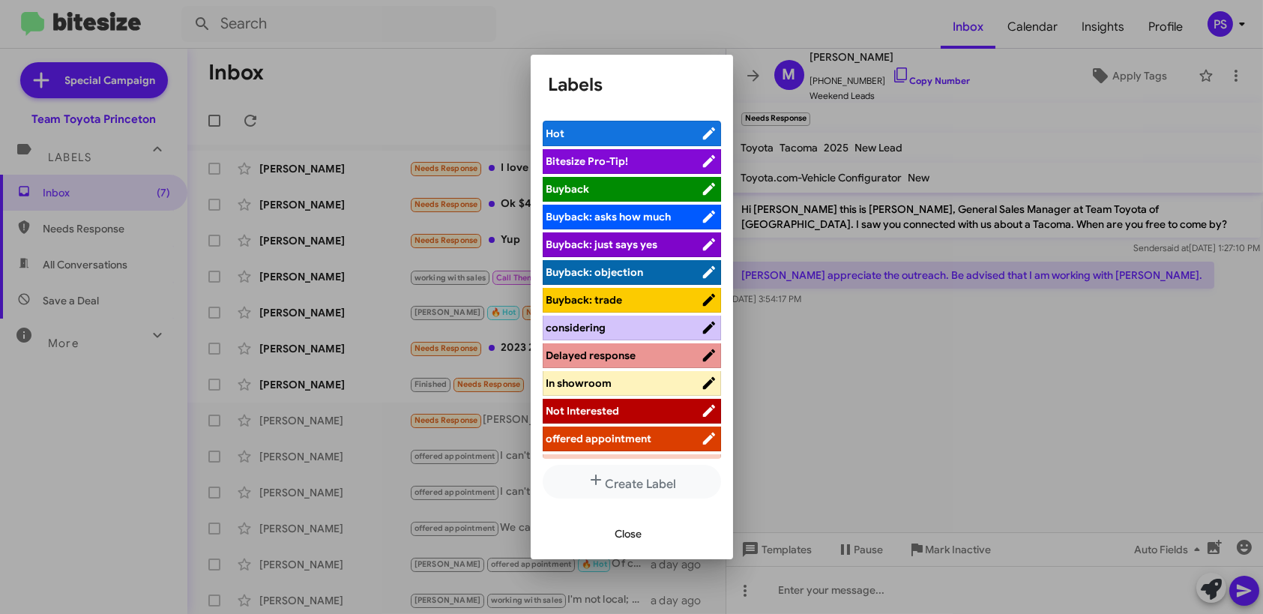
scroll to position [1, 0]
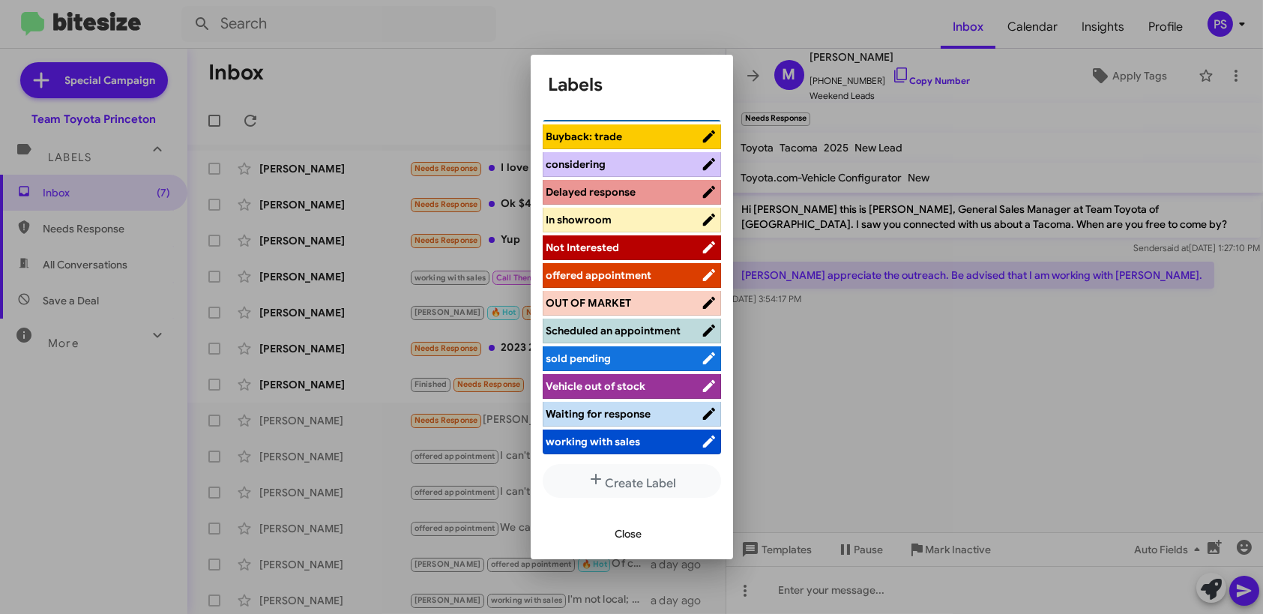
click at [664, 439] on span "working with sales" at bounding box center [623, 441] width 154 height 15
click at [846, 586] on div at bounding box center [631, 307] width 1263 height 614
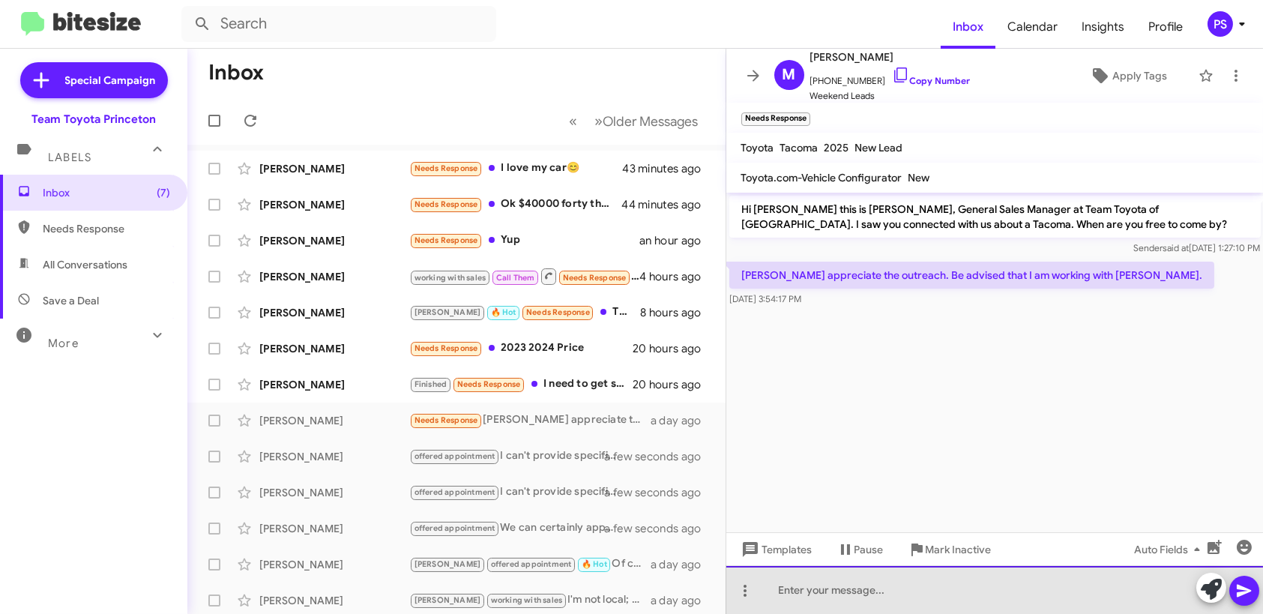
click at [846, 588] on div at bounding box center [994, 590] width 537 height 48
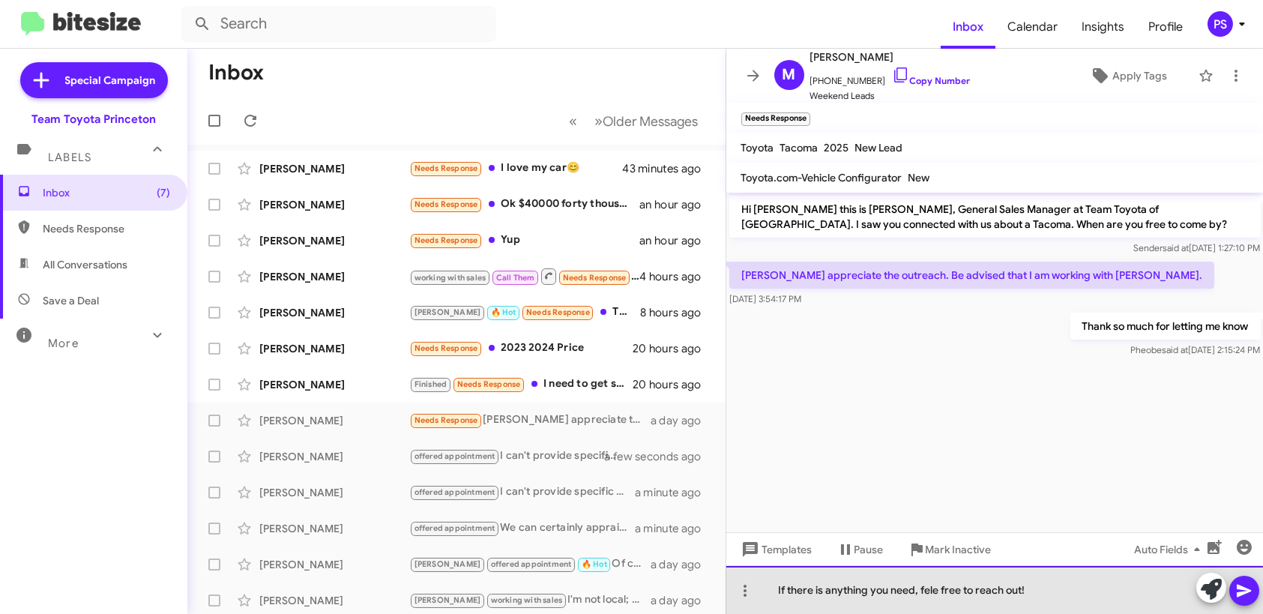
click at [930, 593] on div "If there is anything you need, fele free to reach out!" at bounding box center [994, 590] width 537 height 48
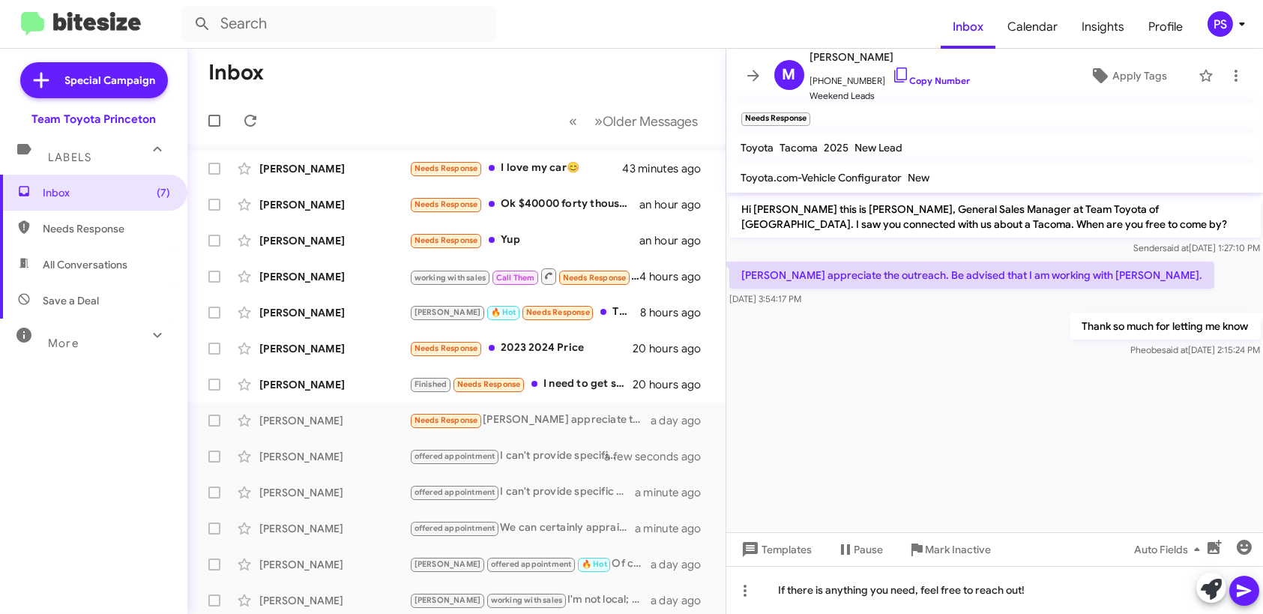
click at [1253, 601] on span at bounding box center [1244, 591] width 18 height 30
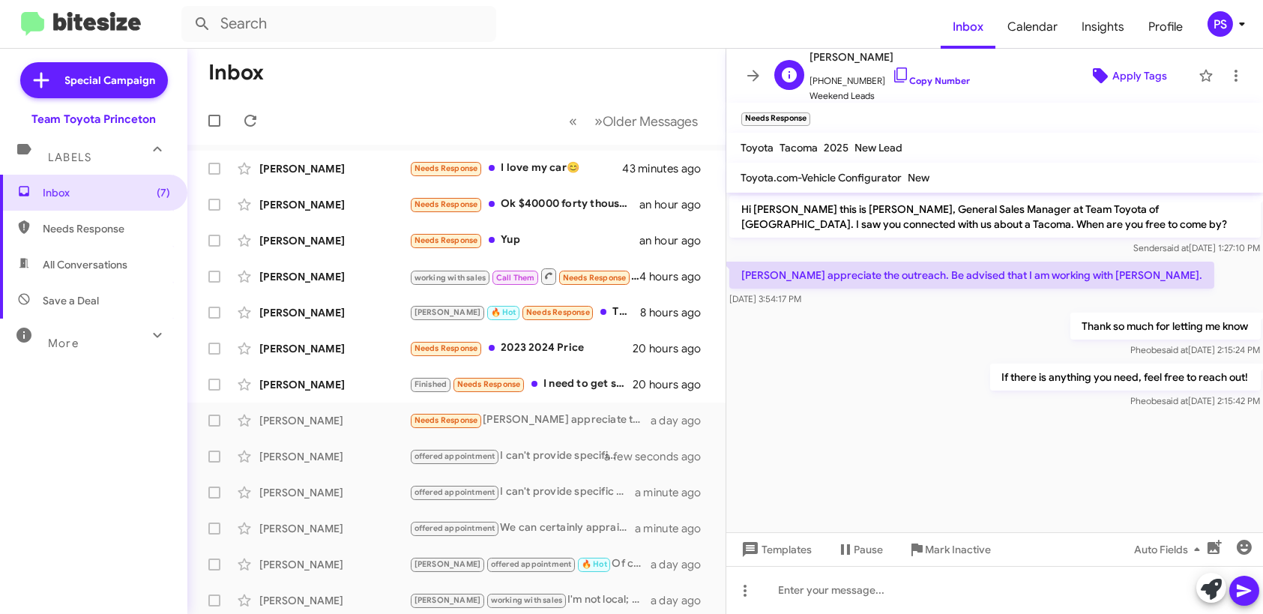
click at [1113, 77] on span "Apply Tags" at bounding box center [1139, 75] width 55 height 27
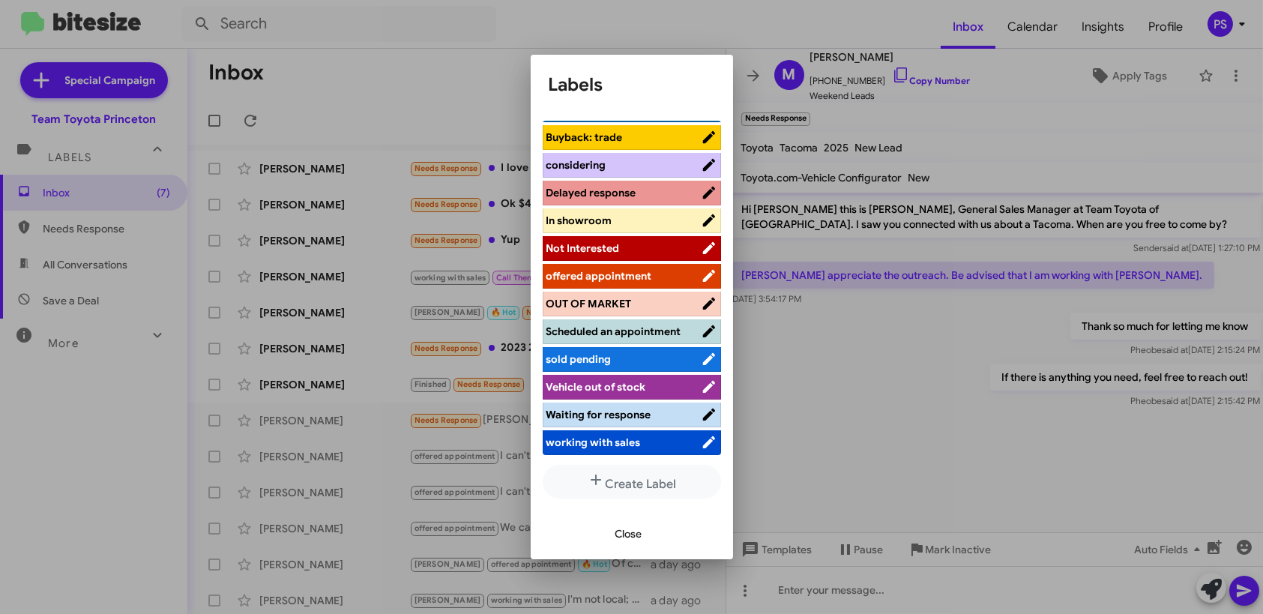
scroll to position [1, 0]
click at [650, 439] on span "working with sales" at bounding box center [623, 441] width 154 height 15
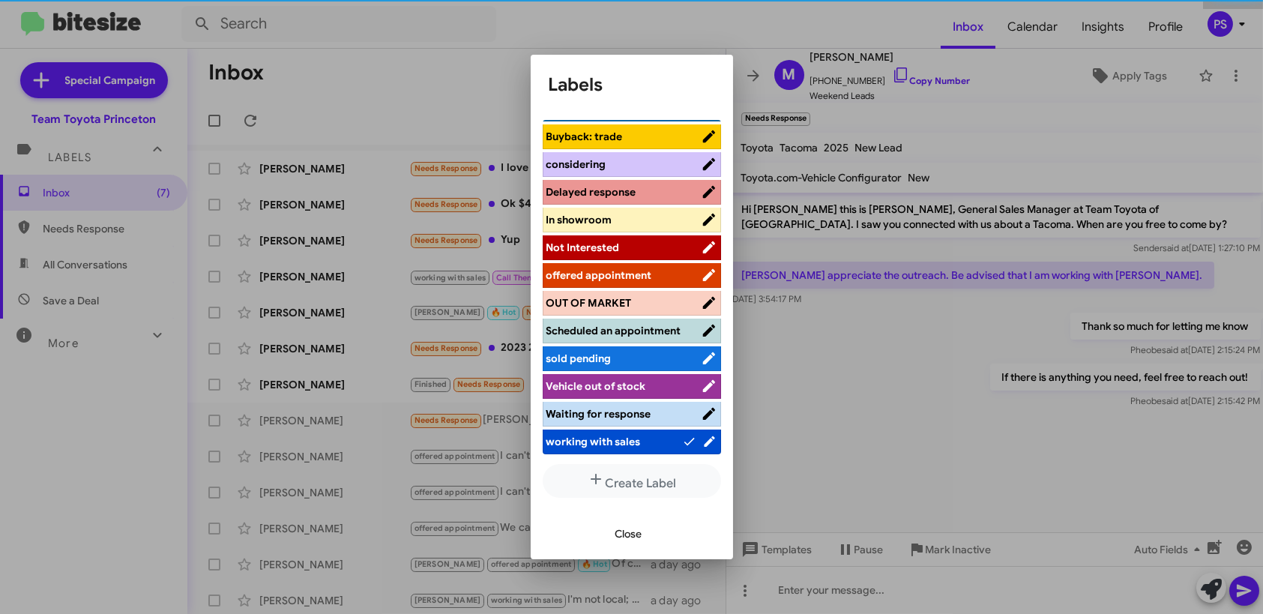
scroll to position [171, 0]
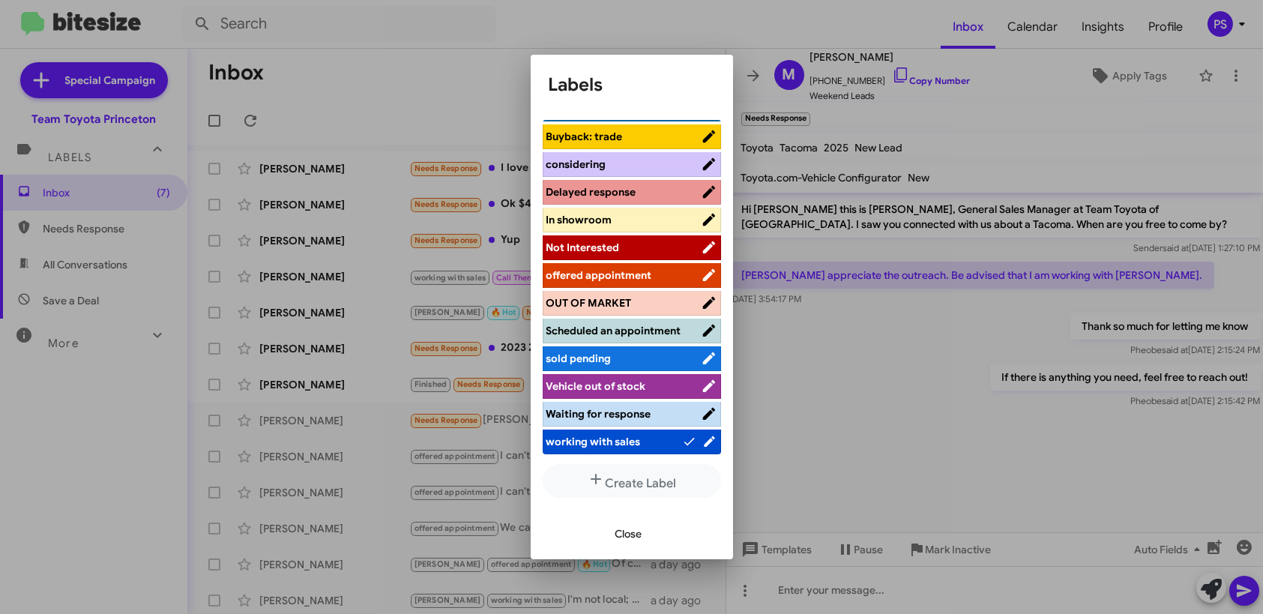
click at [639, 528] on span "Close" at bounding box center [628, 533] width 27 height 27
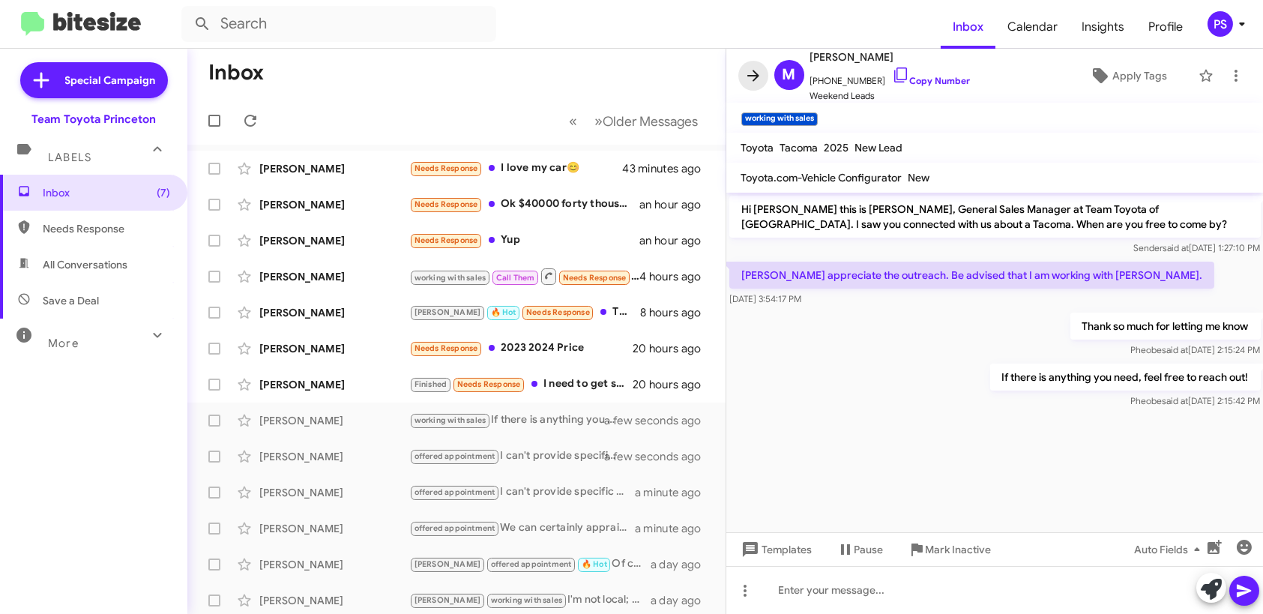
click at [752, 71] on icon at bounding box center [753, 76] width 18 height 18
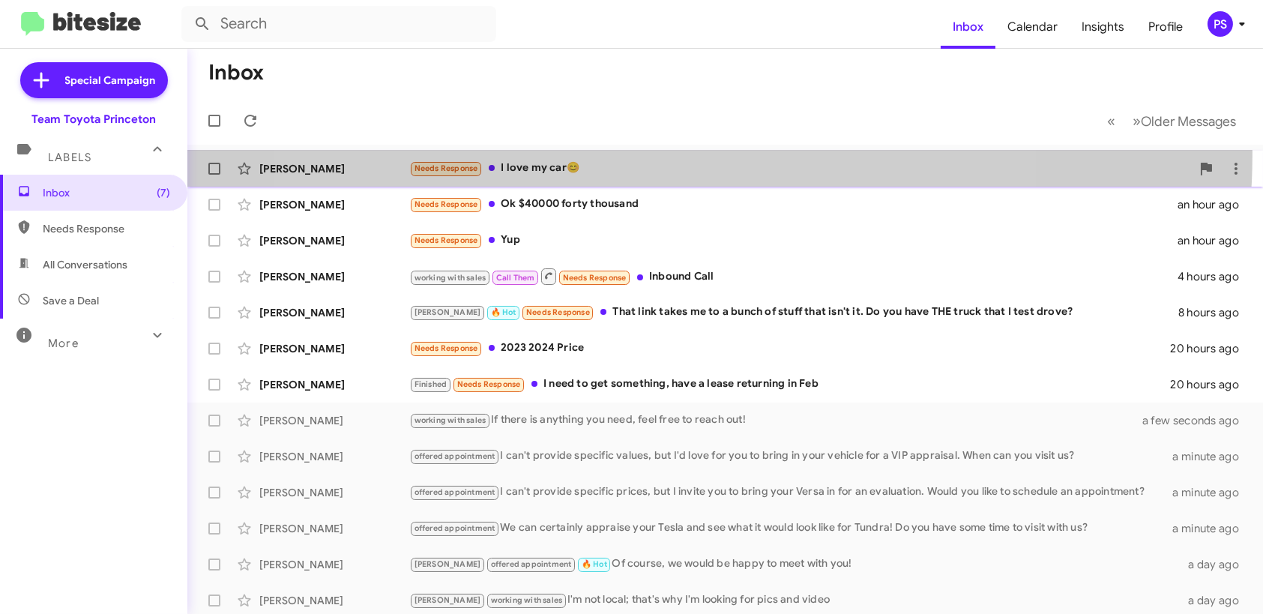
click at [668, 154] on div "[PERSON_NAME] Needs Response I love my car😊 43 minutes ago" at bounding box center [725, 169] width 1052 height 30
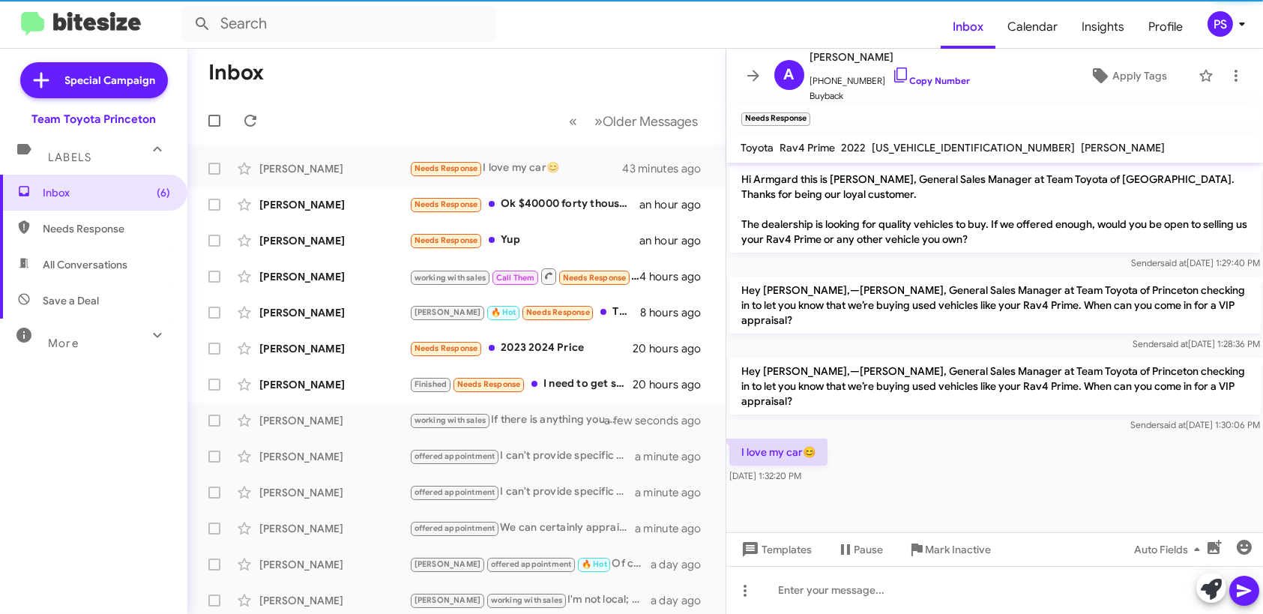
click at [1244, 82] on mat-toolbar "A [PERSON_NAME] [PHONE_NUMBER] Copy Number Buyback Apply Tags" at bounding box center [994, 76] width 537 height 54
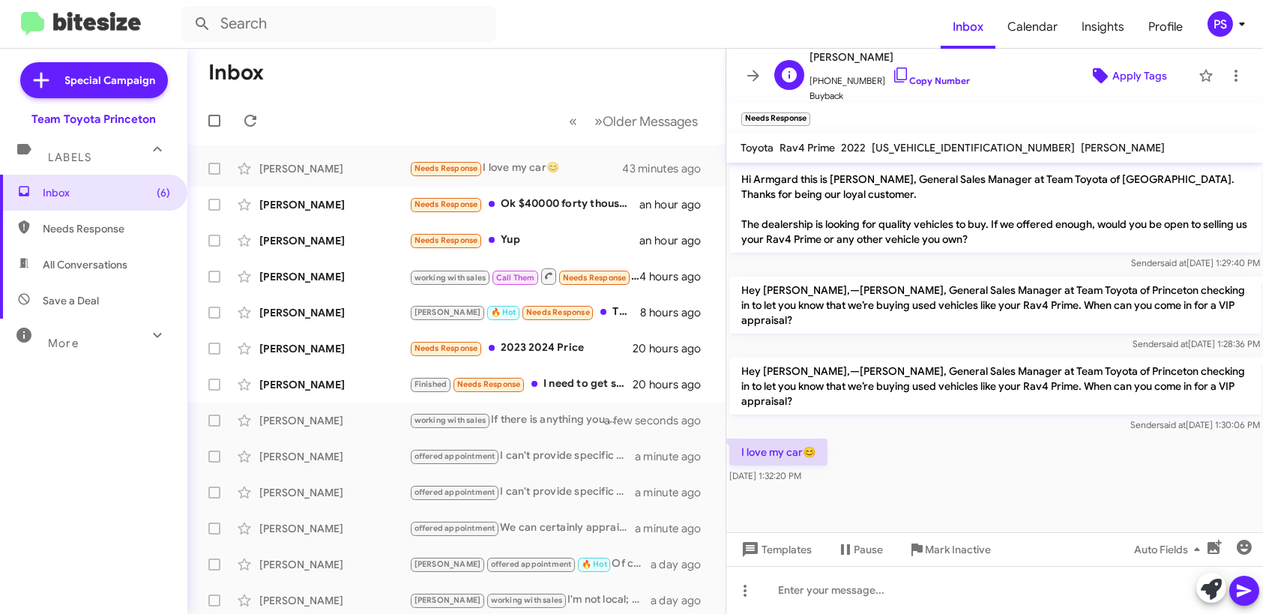
click at [1091, 85] on span "Apply Tags" at bounding box center [1127, 75] width 103 height 27
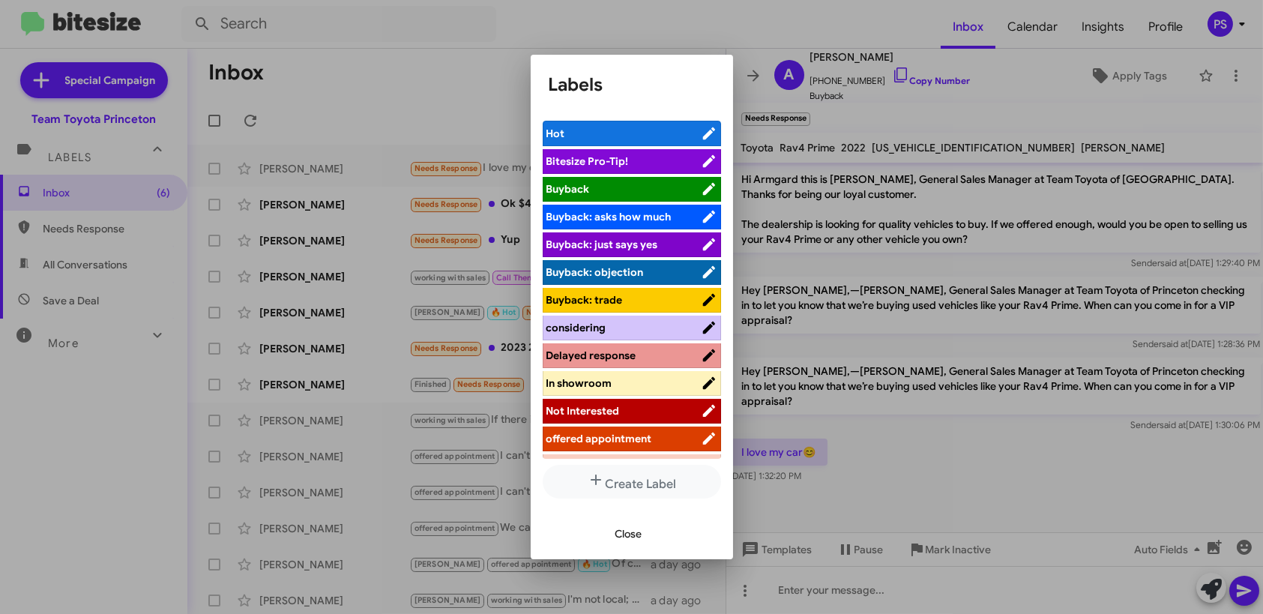
click at [643, 411] on span "Not Interested" at bounding box center [623, 410] width 154 height 15
click at [635, 523] on span "Close" at bounding box center [628, 533] width 27 height 27
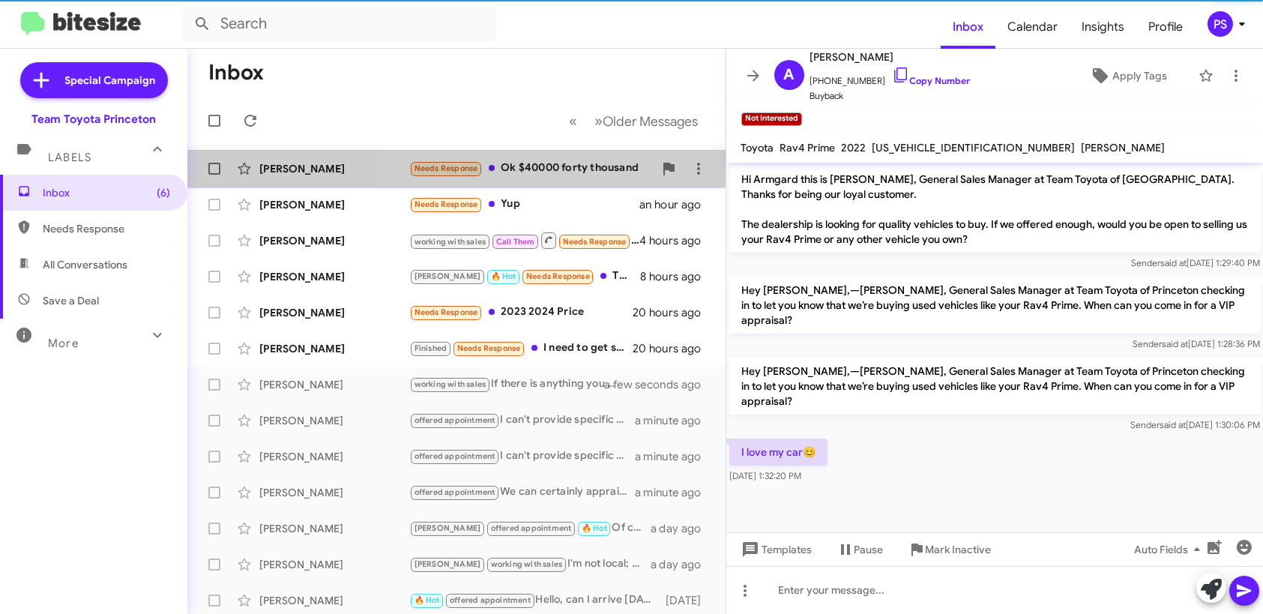
click at [615, 165] on div "Needs Response Ok $40000 forty thousand" at bounding box center [531, 168] width 244 height 17
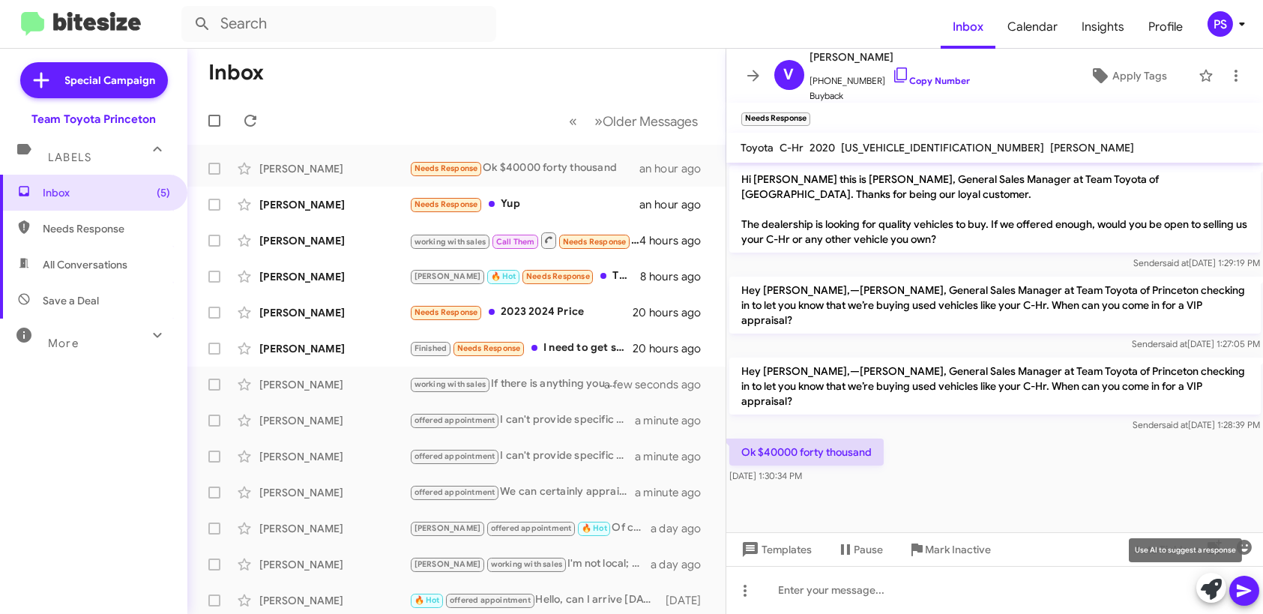
click at [1214, 584] on icon at bounding box center [1211, 589] width 21 height 21
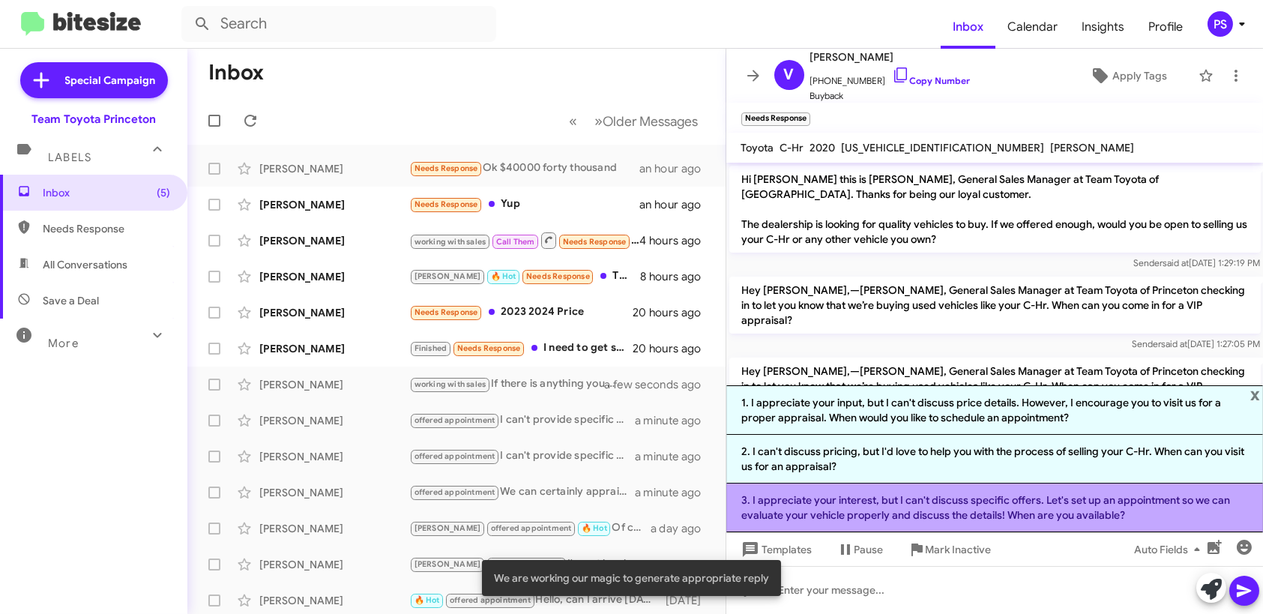
click at [897, 508] on li "3. I appreciate your interest, but I can't discuss specific offers. Let's set u…" at bounding box center [994, 508] width 537 height 49
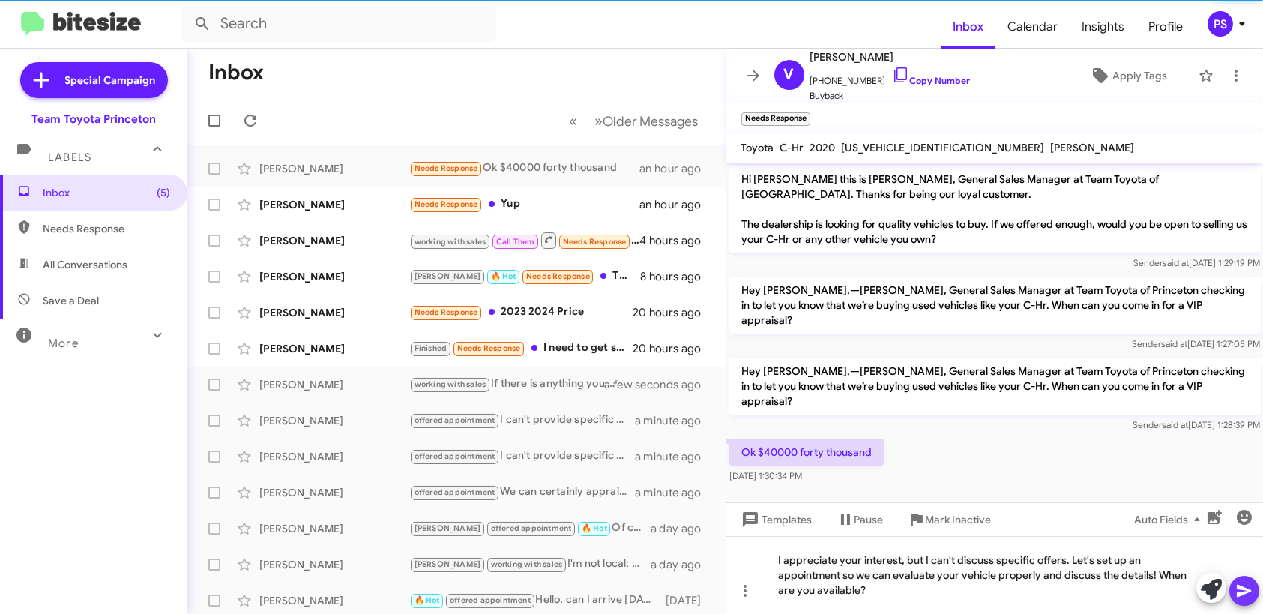
click at [1242, 595] on icon at bounding box center [1244, 591] width 18 height 18
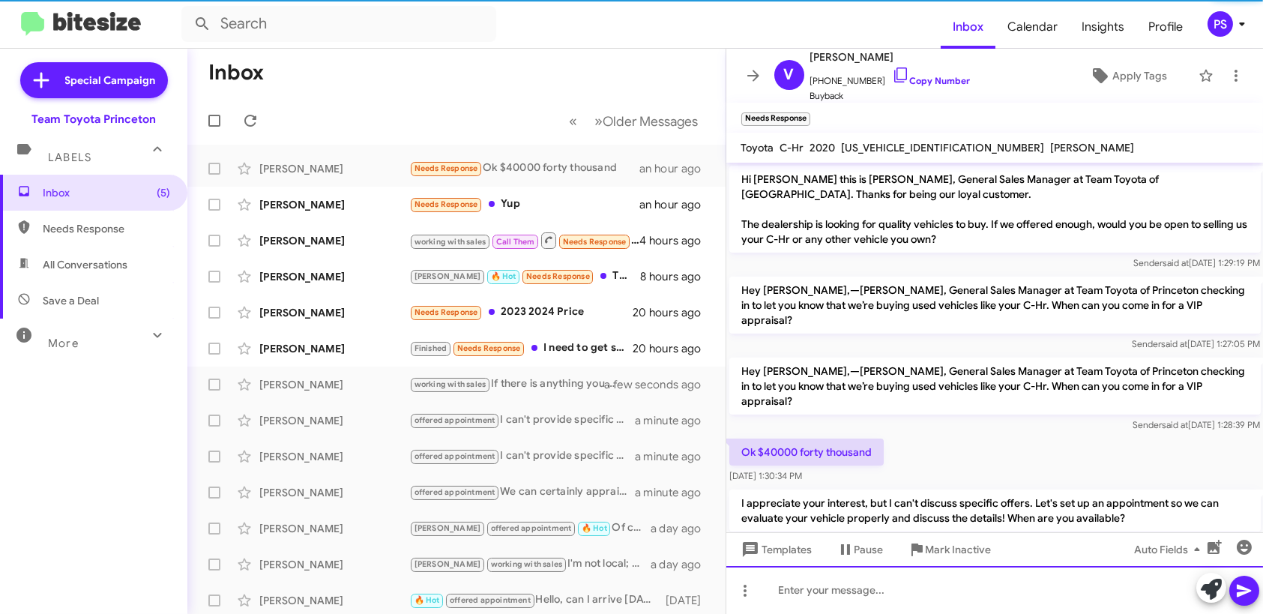
scroll to position [7, 0]
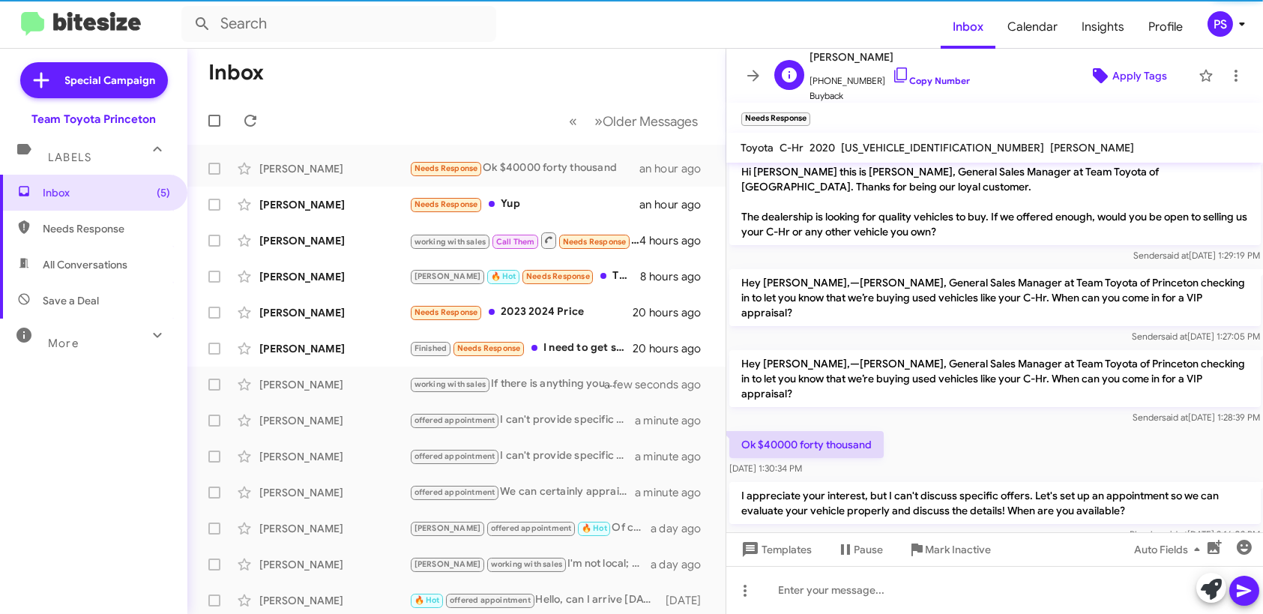
click at [1112, 79] on span "Apply Tags" at bounding box center [1139, 75] width 55 height 27
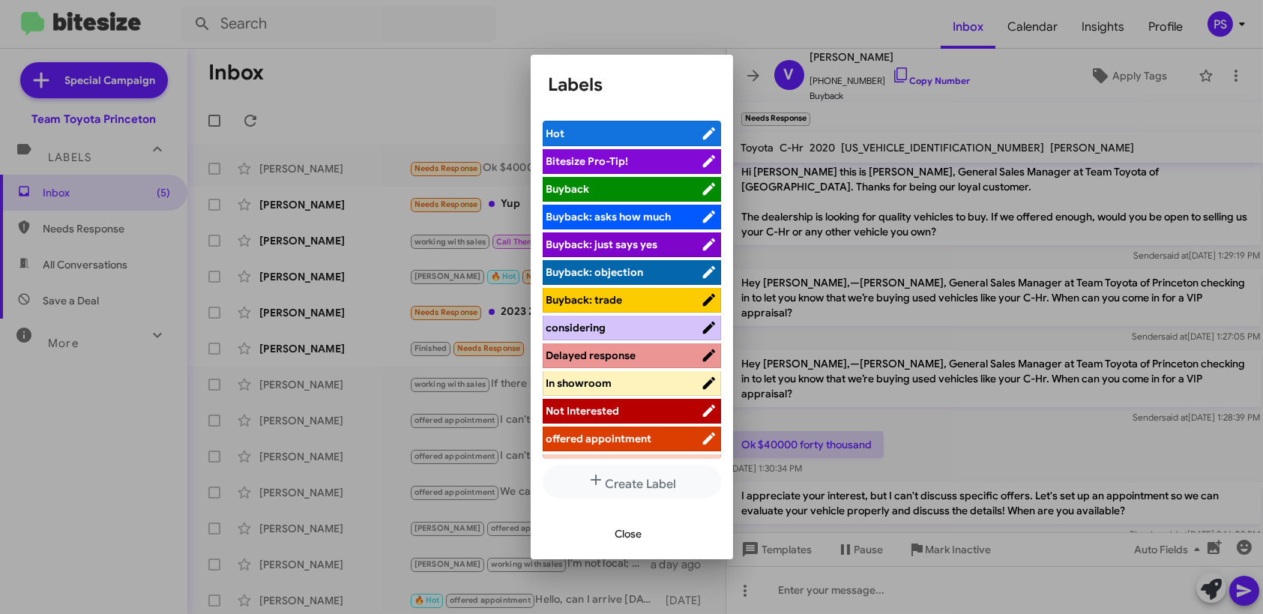
click at [663, 436] on span "offered appointment" at bounding box center [623, 438] width 154 height 15
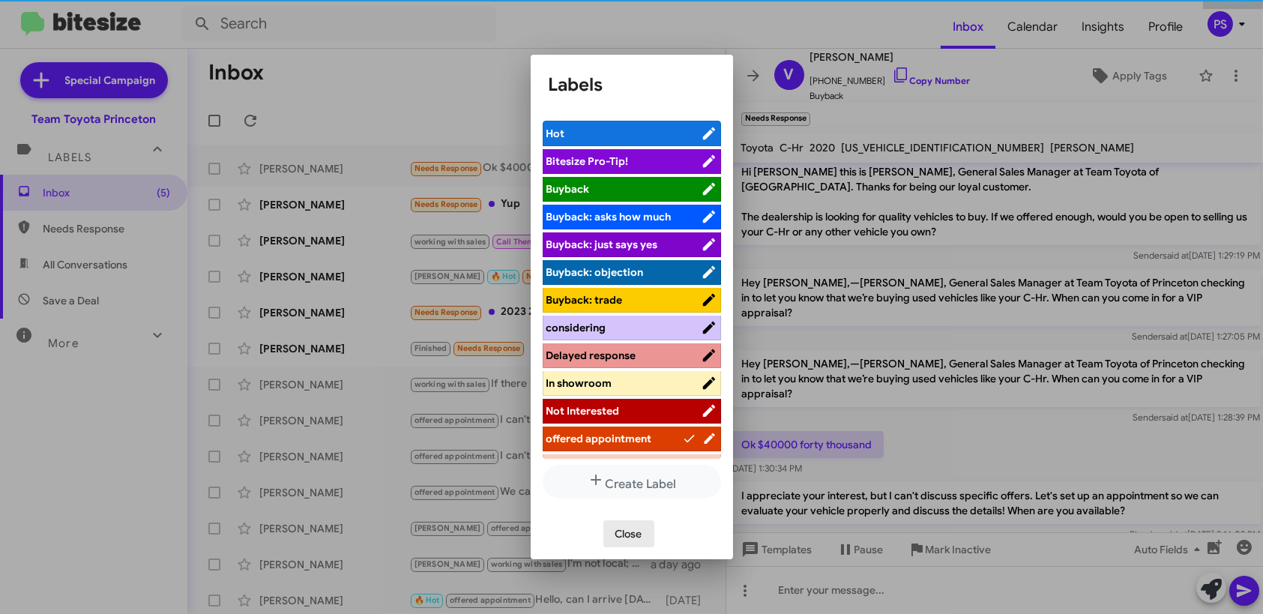
click at [621, 531] on span "Close" at bounding box center [628, 533] width 27 height 27
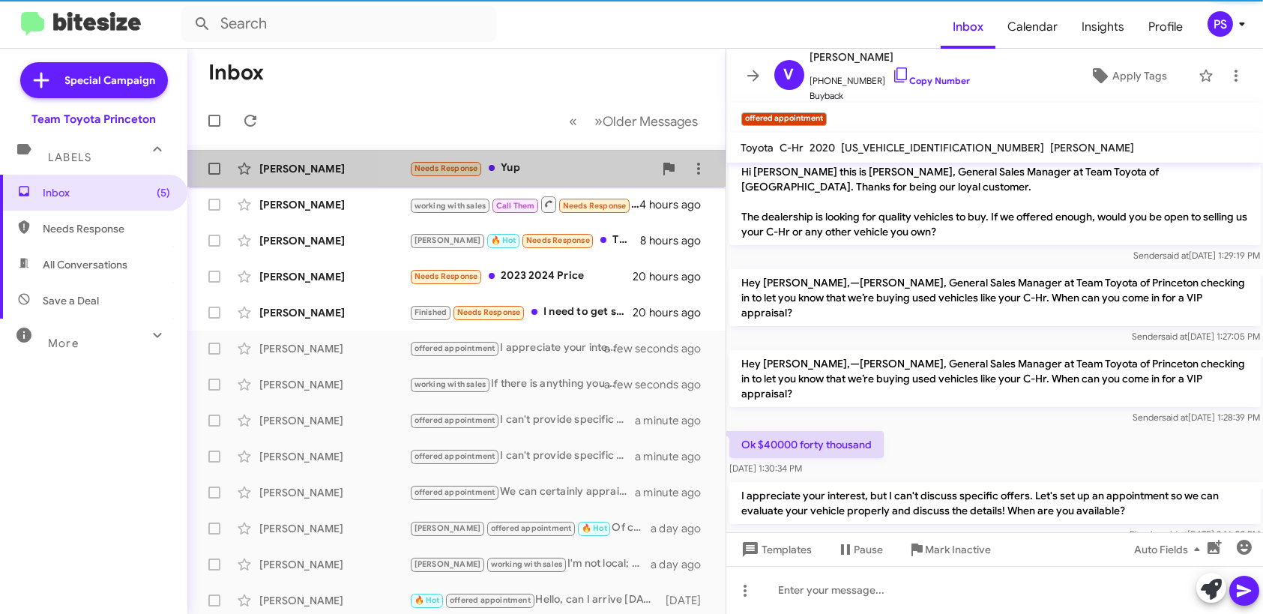
click at [556, 156] on div "[PERSON_NAME] Needs Response Yup an hour ago" at bounding box center [456, 169] width 514 height 30
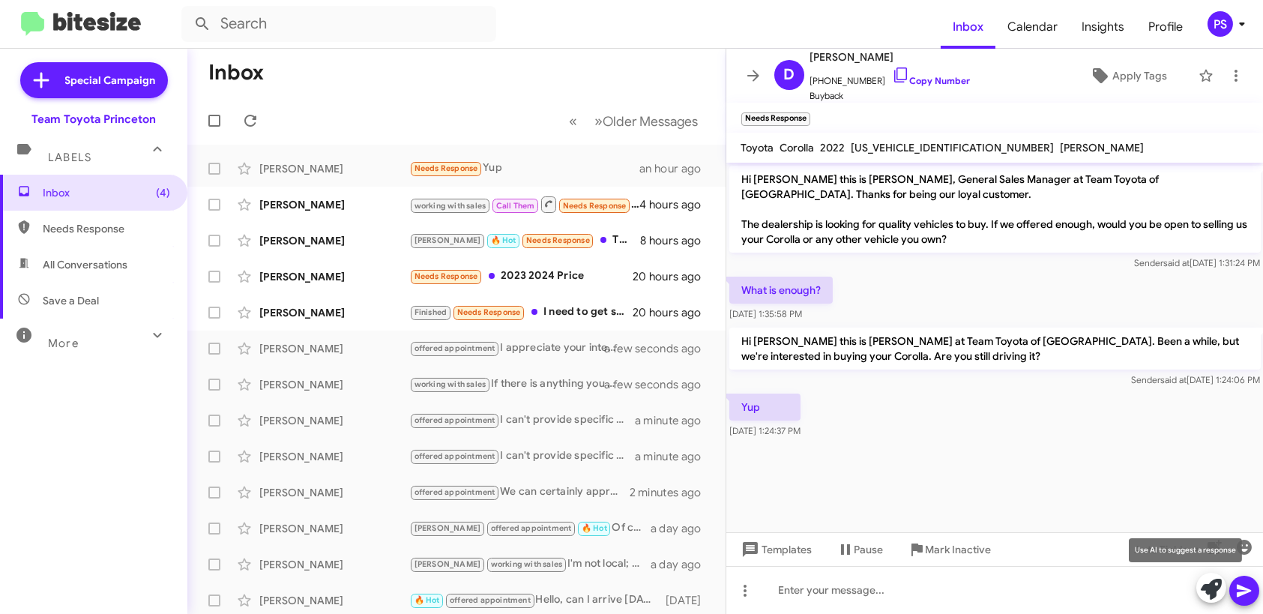
click at [1211, 591] on icon at bounding box center [1211, 589] width 21 height 21
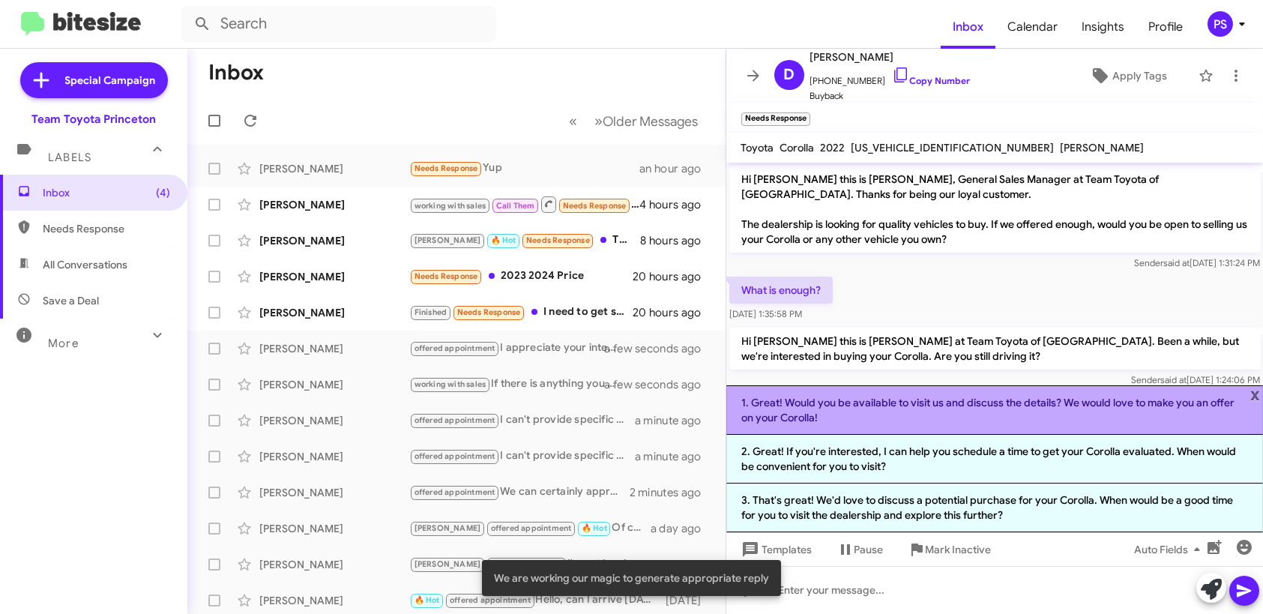
click at [1117, 433] on li "1. Great! Would you be available to visit us and discuss the details? We would …" at bounding box center [994, 409] width 537 height 49
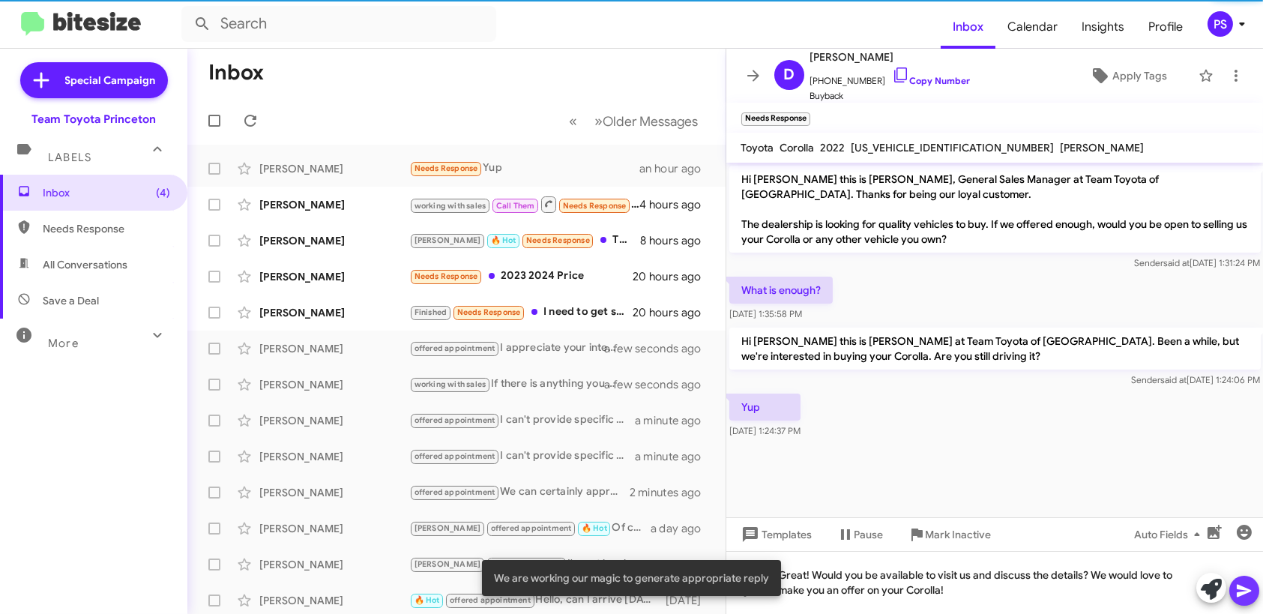
click at [1247, 591] on icon at bounding box center [1244, 591] width 14 height 13
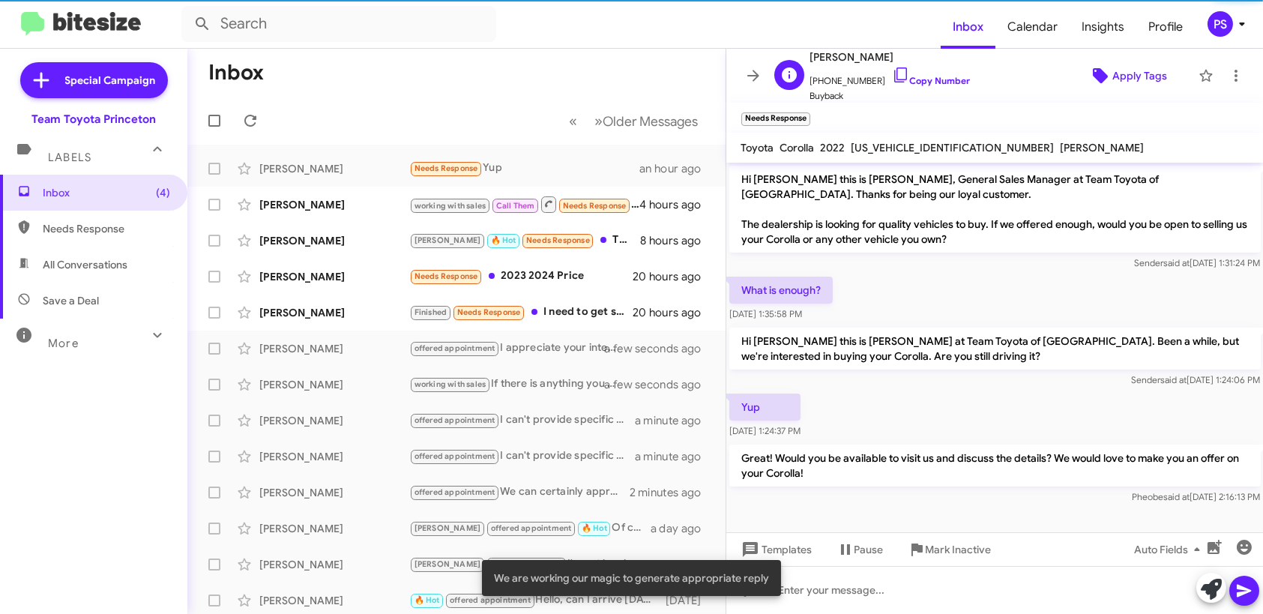
click at [1135, 84] on span "Apply Tags" at bounding box center [1139, 75] width 55 height 27
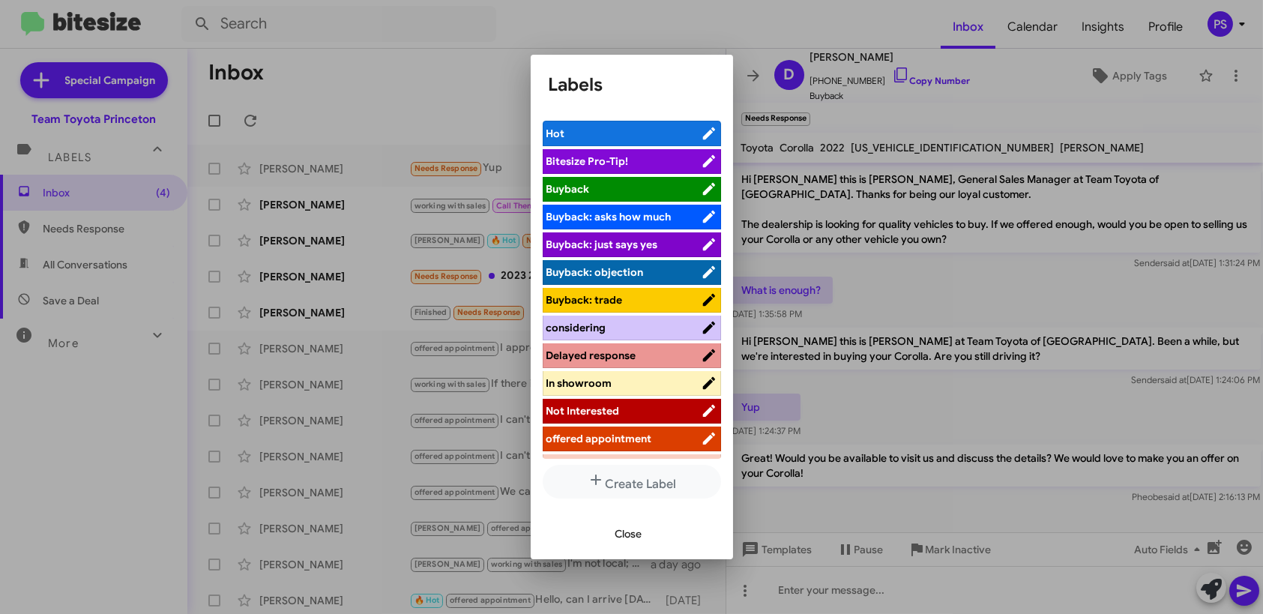
click at [648, 414] on span "Not Interested" at bounding box center [623, 410] width 154 height 15
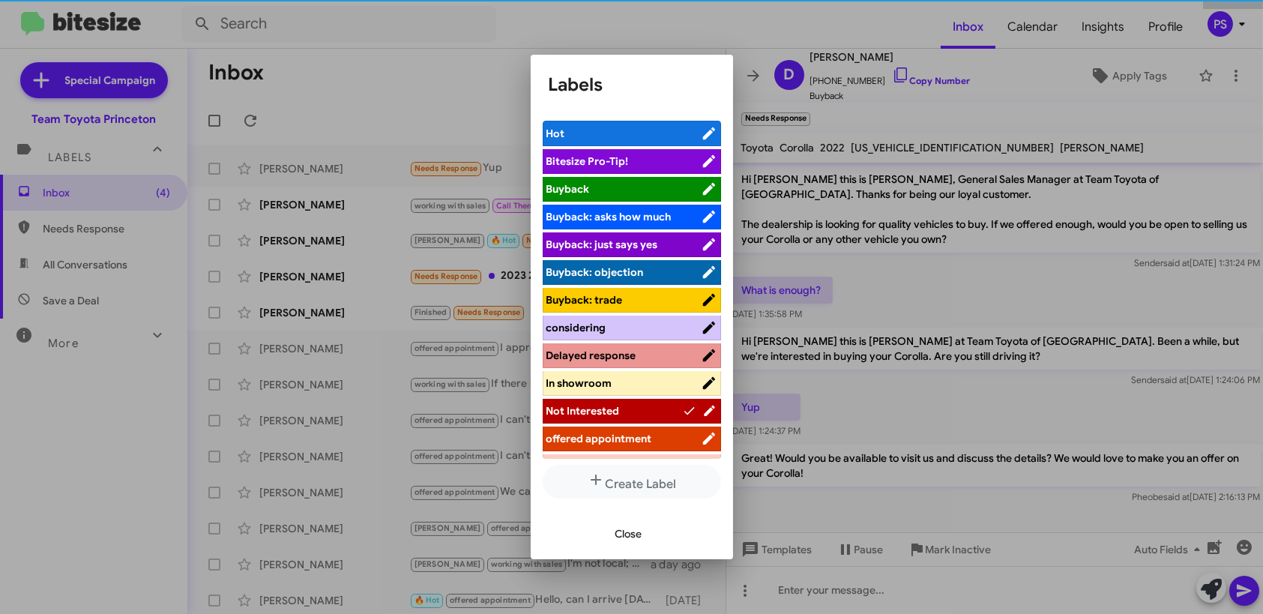
click at [658, 441] on span "offered appointment" at bounding box center [623, 438] width 154 height 15
click at [682, 412] on icon at bounding box center [689, 411] width 14 height 18
click at [629, 534] on span "Close" at bounding box center [628, 533] width 27 height 27
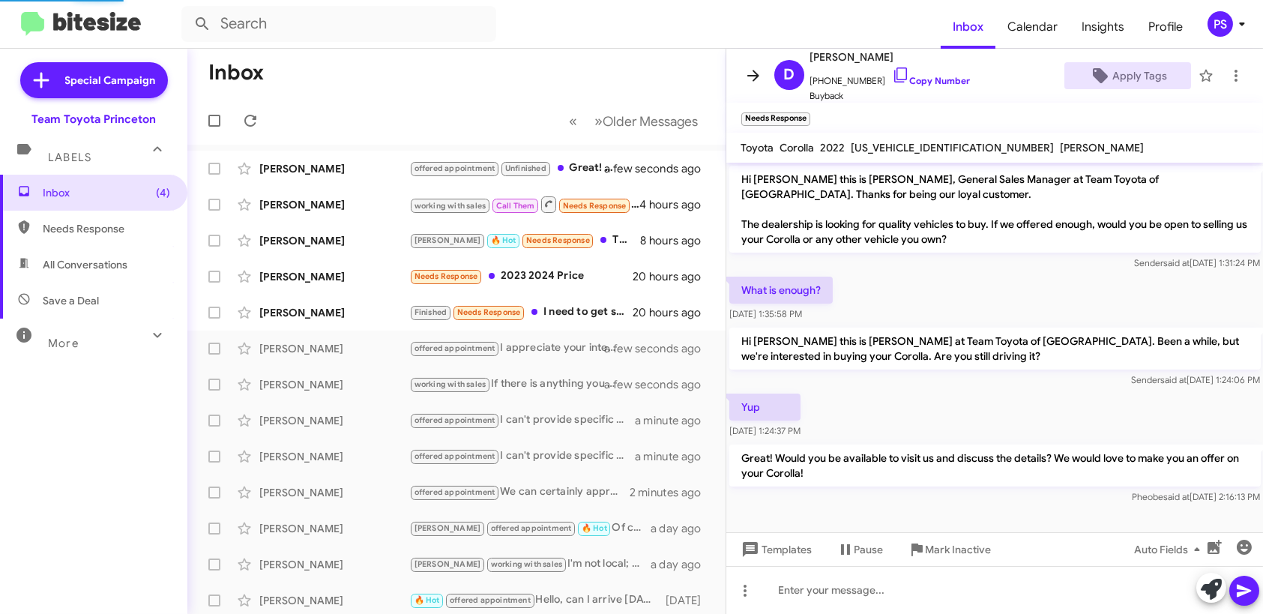
click at [758, 79] on icon at bounding box center [753, 76] width 18 height 18
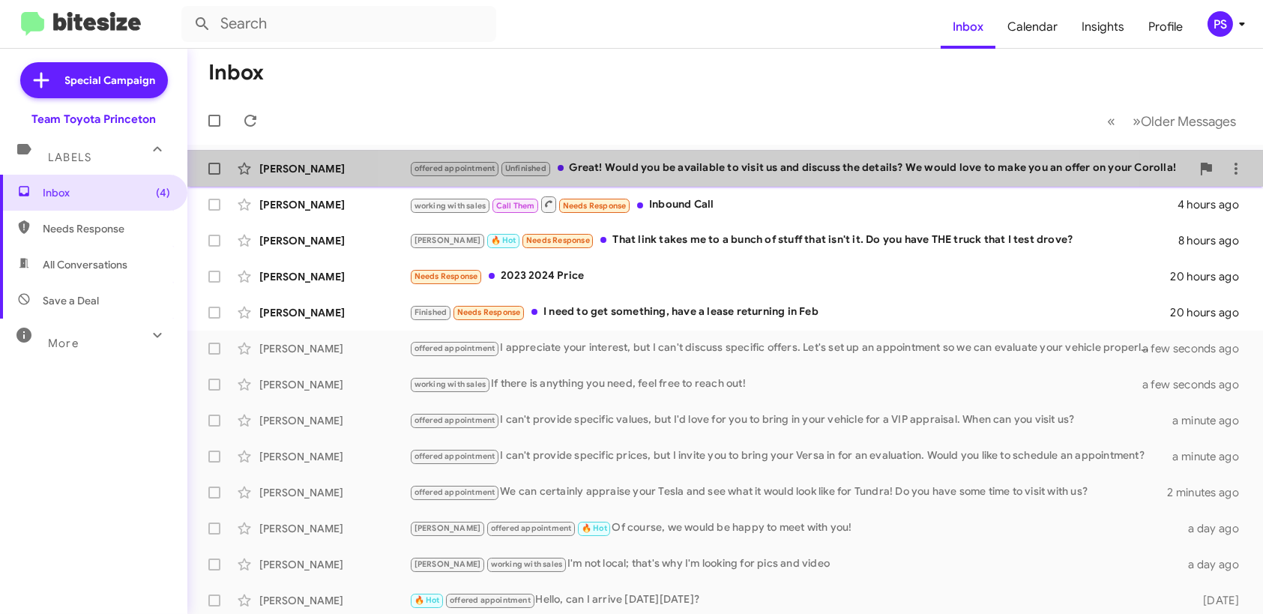
click at [762, 164] on div "offered appointment Unfinished Great! Would you be available to visit us and di…" at bounding box center [800, 168] width 782 height 17
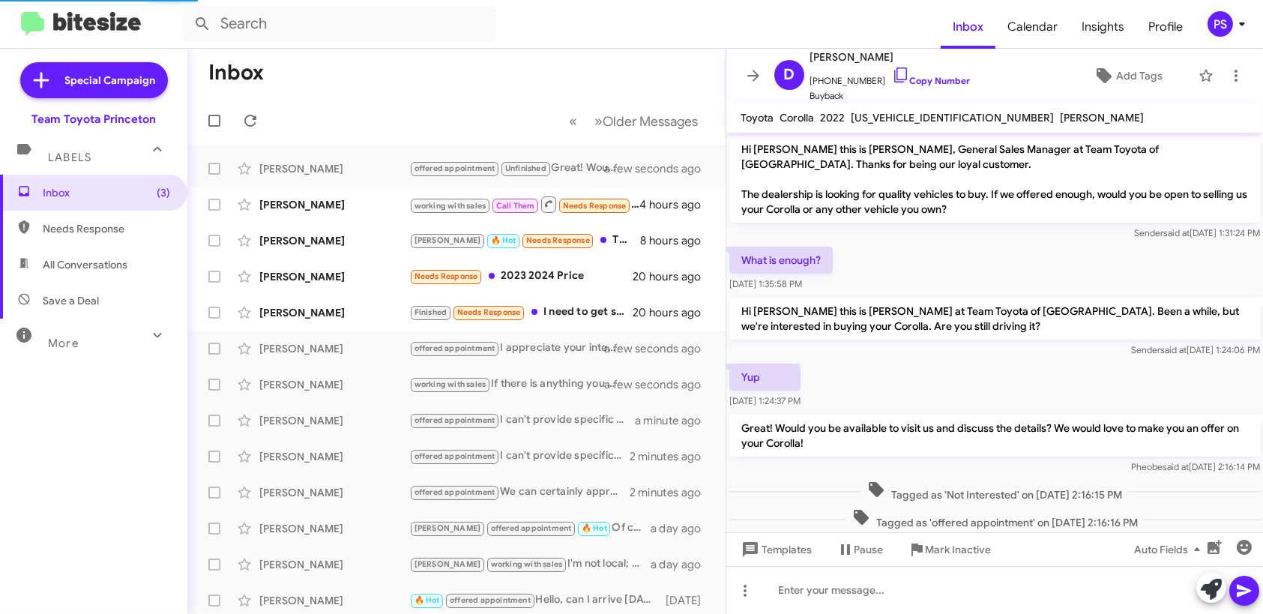
scroll to position [59, 0]
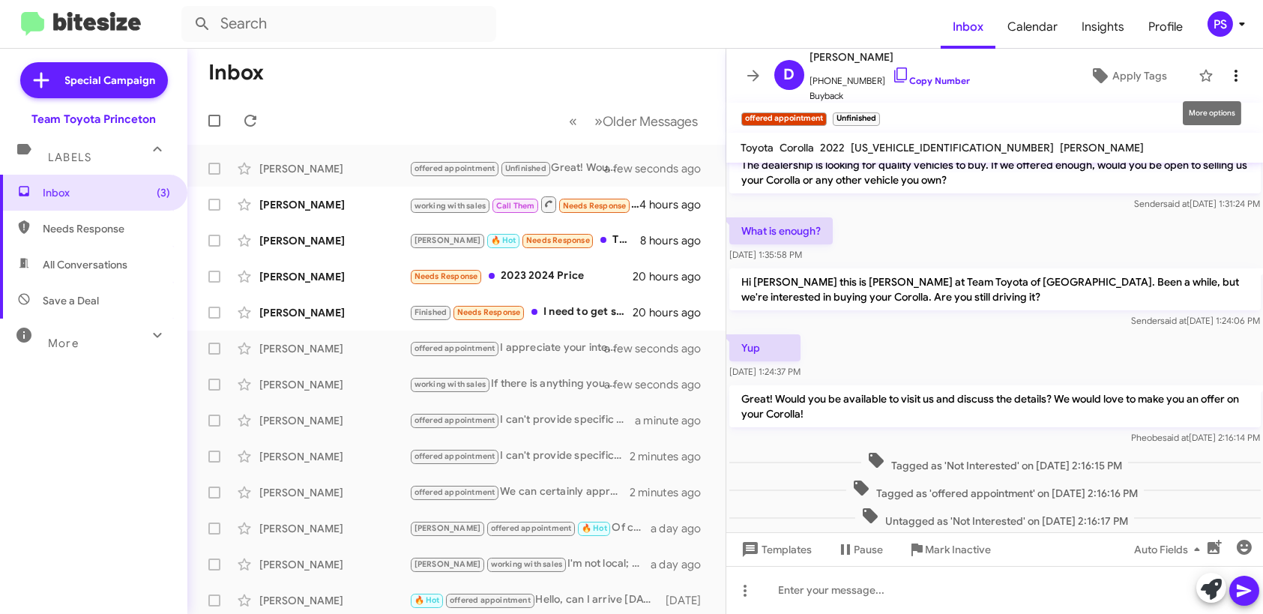
click at [1231, 68] on icon at bounding box center [1236, 76] width 18 height 18
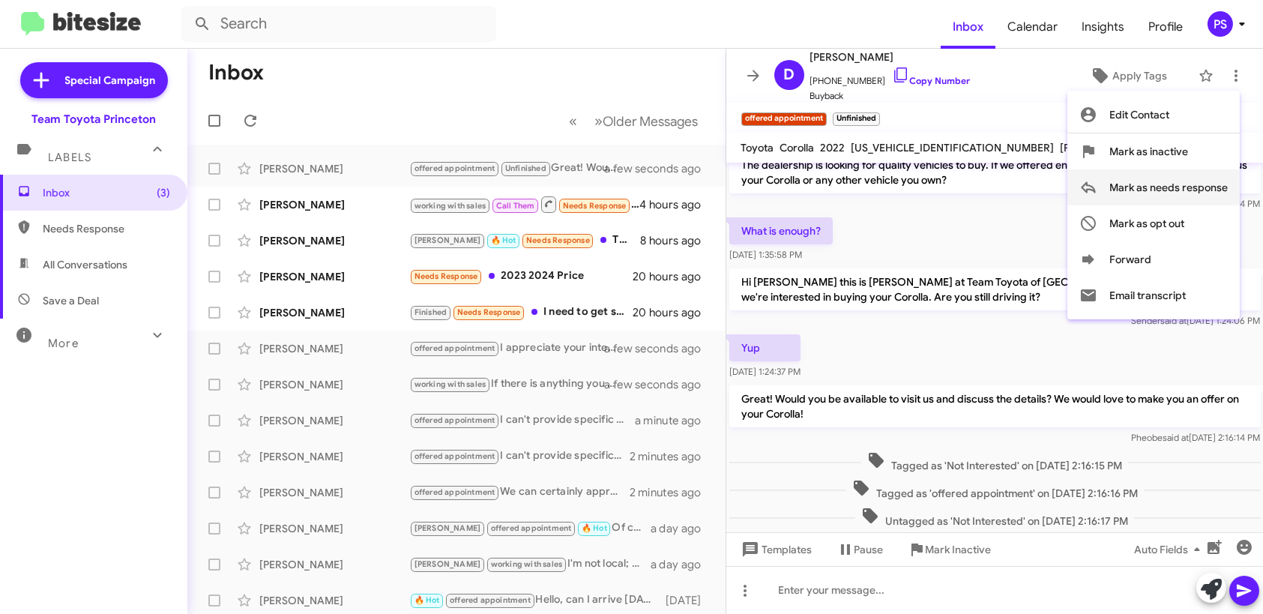
click at [1181, 181] on span "Mark as needs response" at bounding box center [1168, 187] width 118 height 36
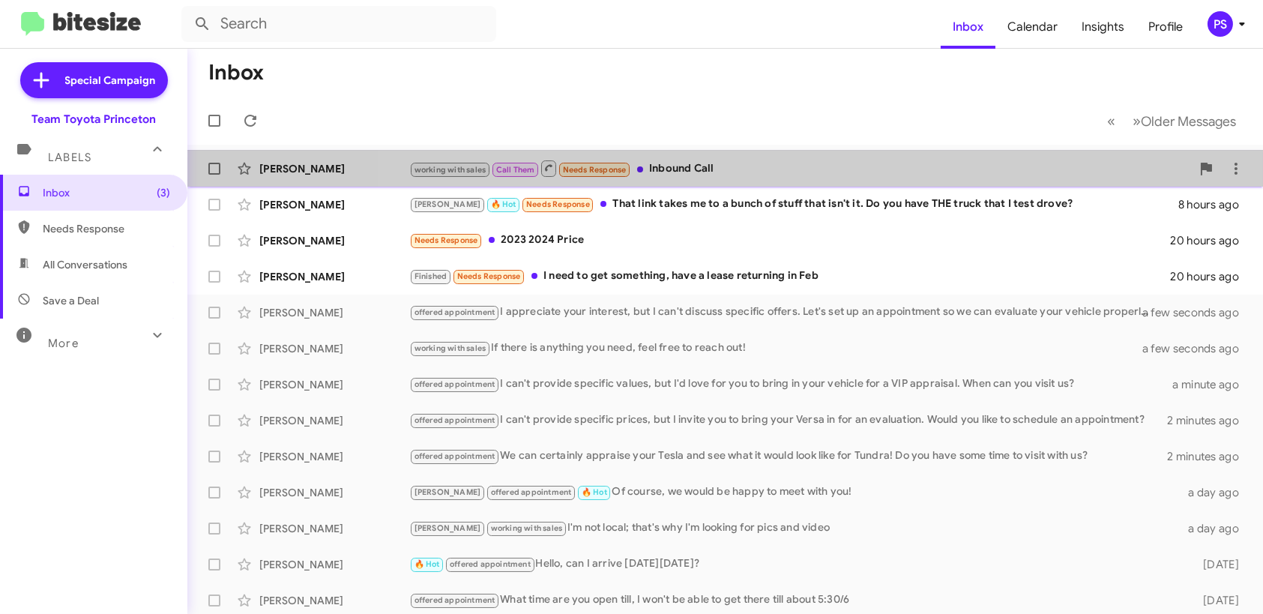
click at [842, 180] on div "[PERSON_NAME] working with sales Call Them Needs Response Inbound Call 4 hours …" at bounding box center [725, 169] width 1052 height 30
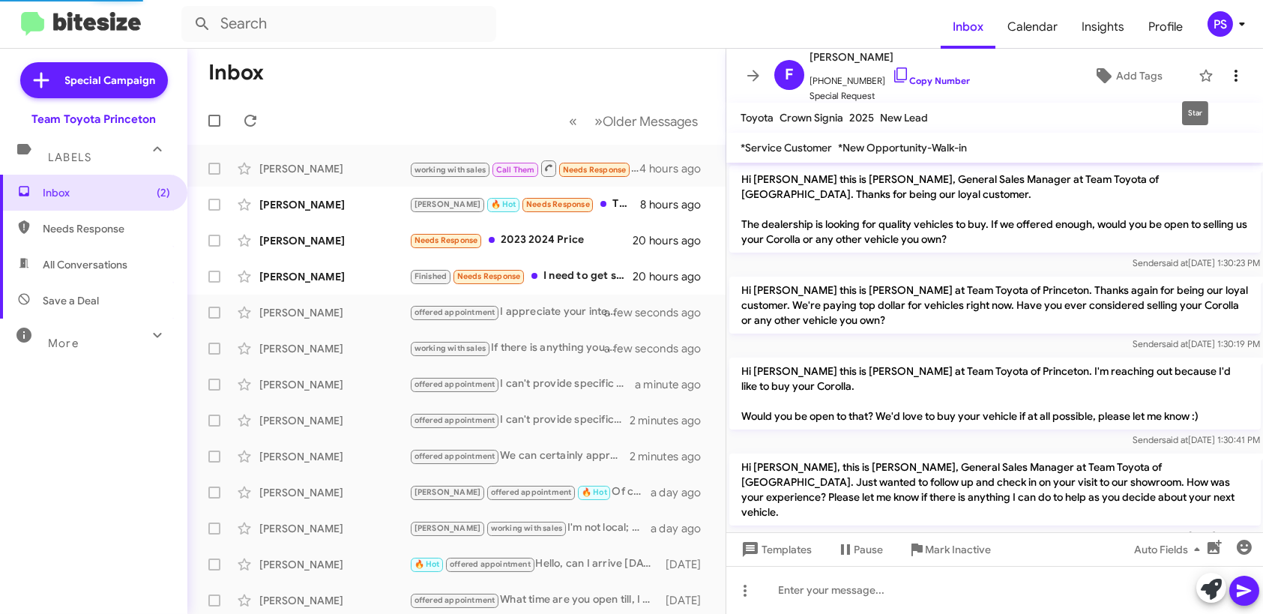
scroll to position [678, 0]
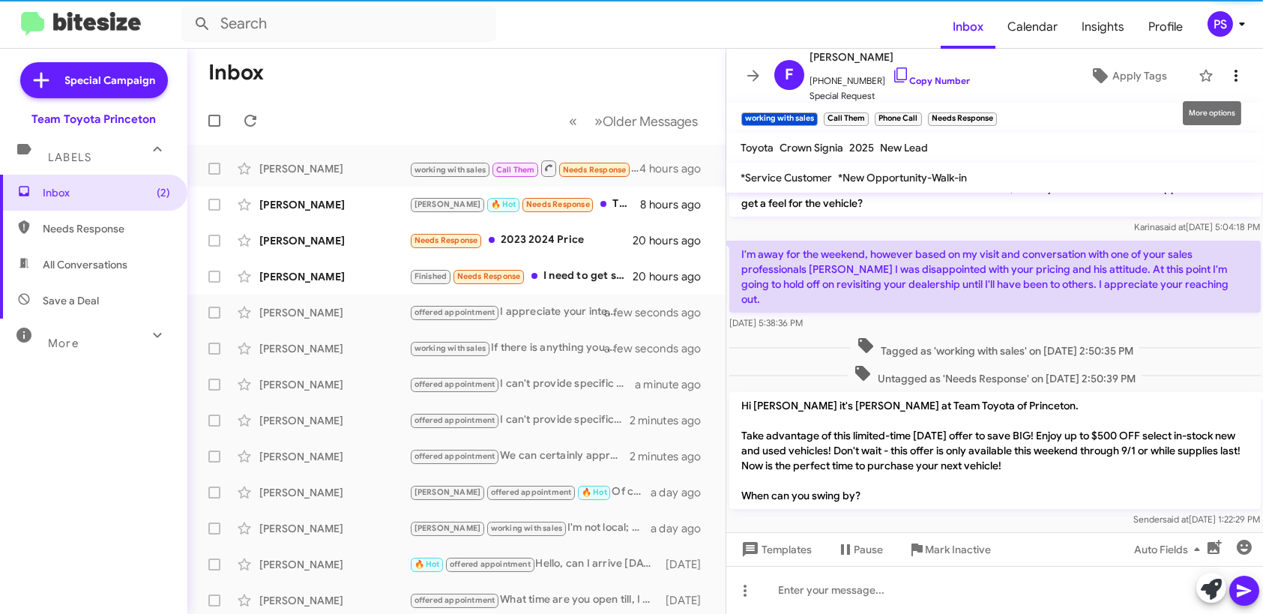
click at [1221, 84] on button at bounding box center [1236, 76] width 30 height 30
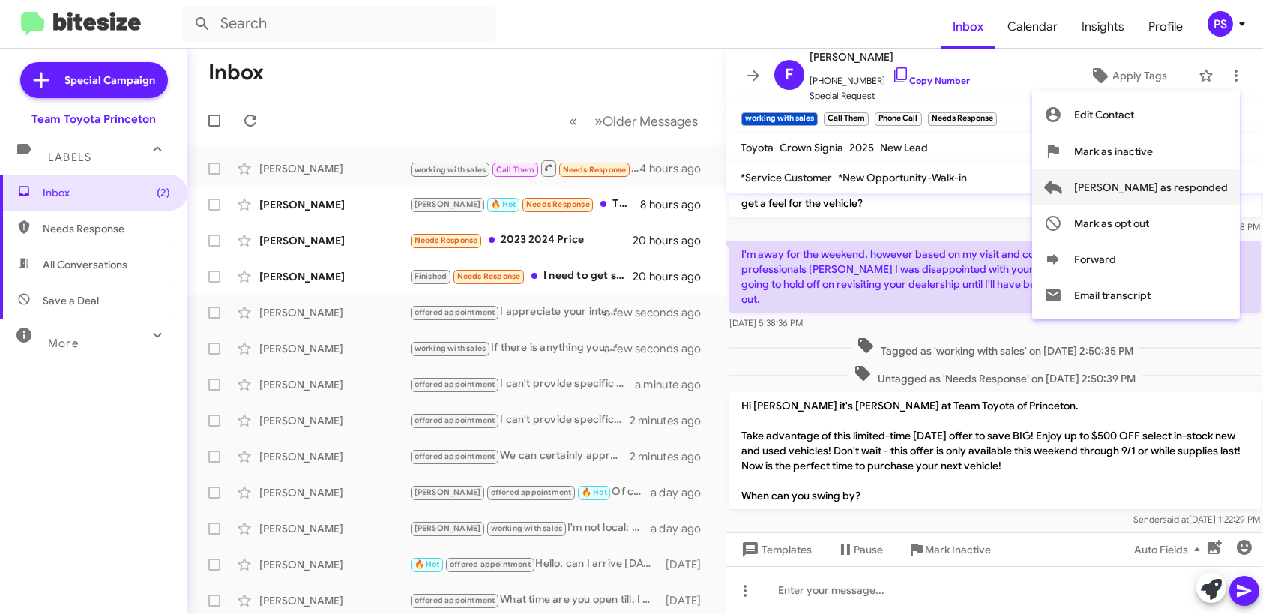
click at [1175, 186] on span "[PERSON_NAME] as responded" at bounding box center [1151, 187] width 154 height 36
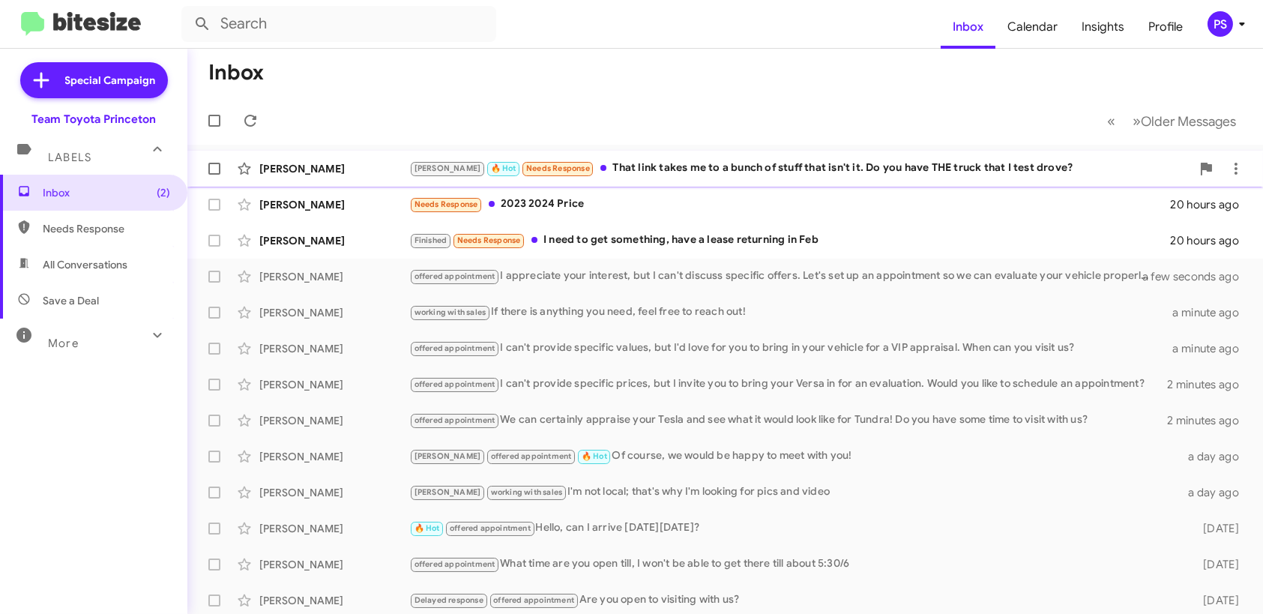
click at [831, 166] on div "[PERSON_NAME] 🔥 Hot Needs Response That link takes me to a bunch of stuff that …" at bounding box center [800, 168] width 782 height 17
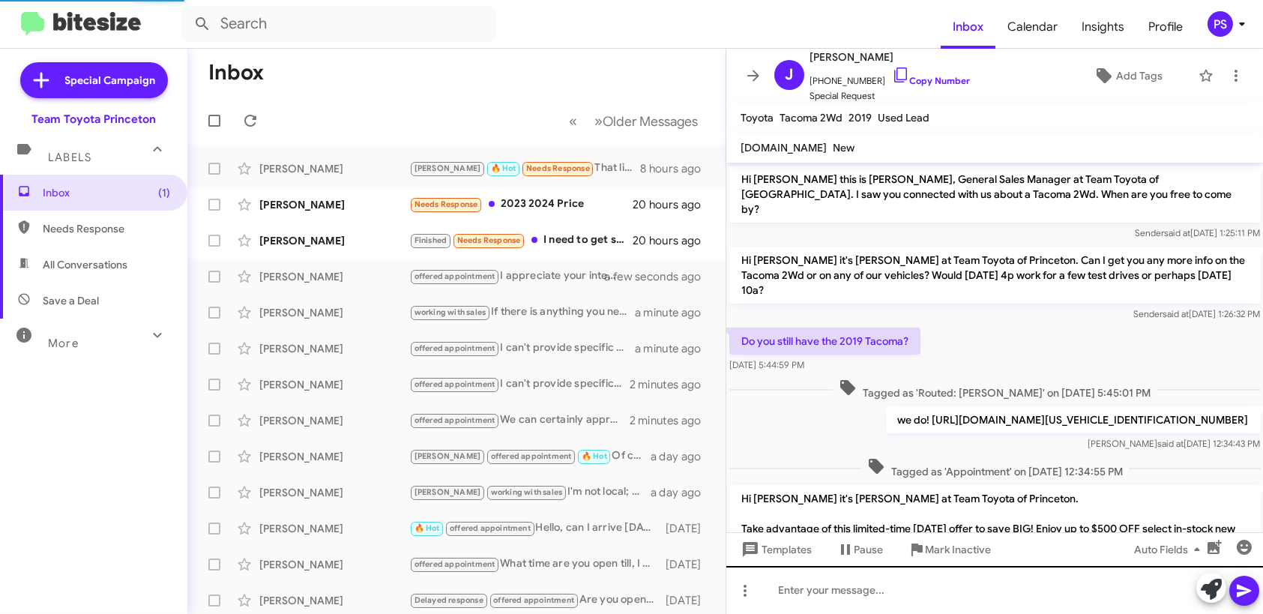
scroll to position [157, 0]
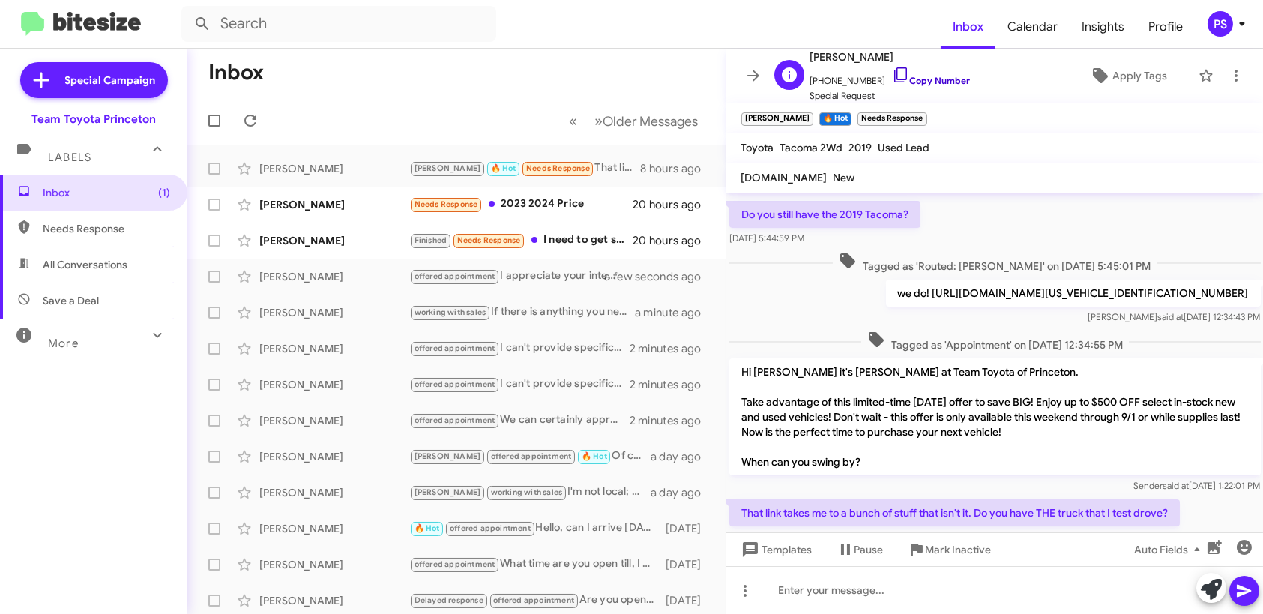
click at [892, 71] on icon at bounding box center [901, 75] width 18 height 18
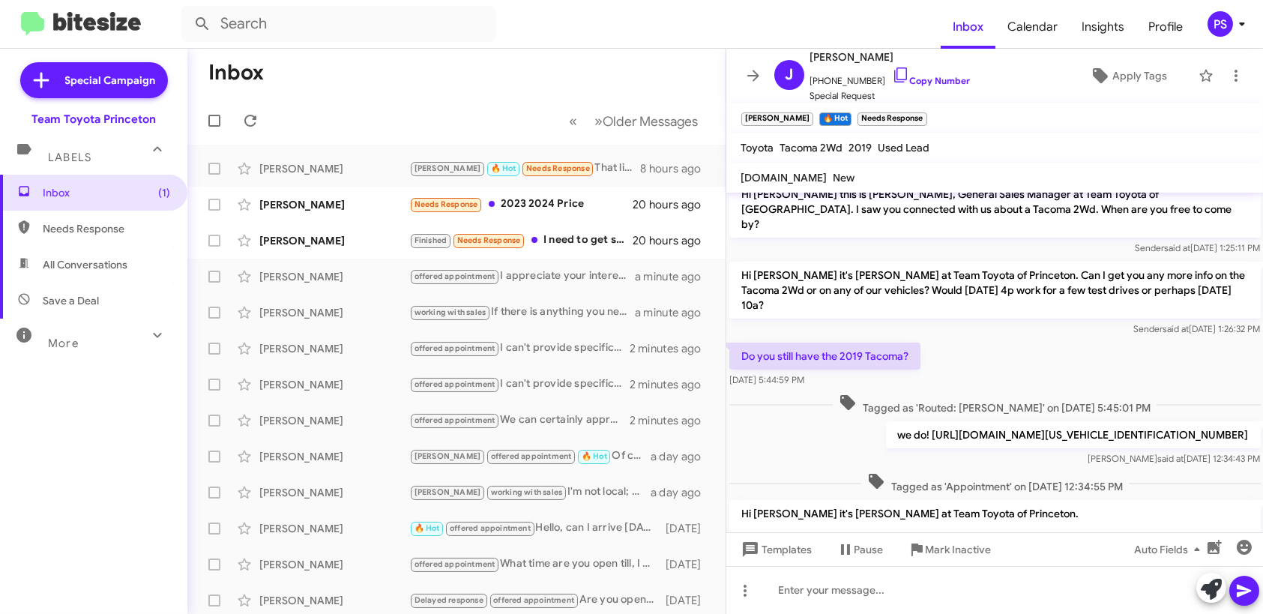
scroll to position [7, 0]
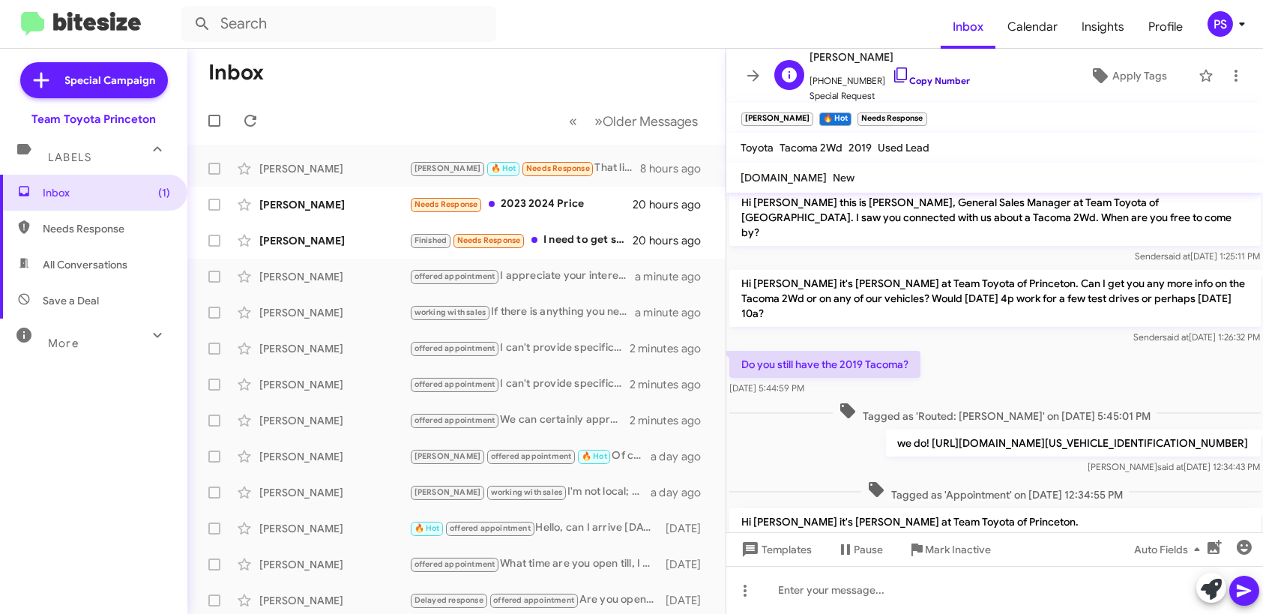
click at [892, 79] on icon at bounding box center [901, 75] width 18 height 18
click at [892, 73] on icon at bounding box center [901, 75] width 18 height 18
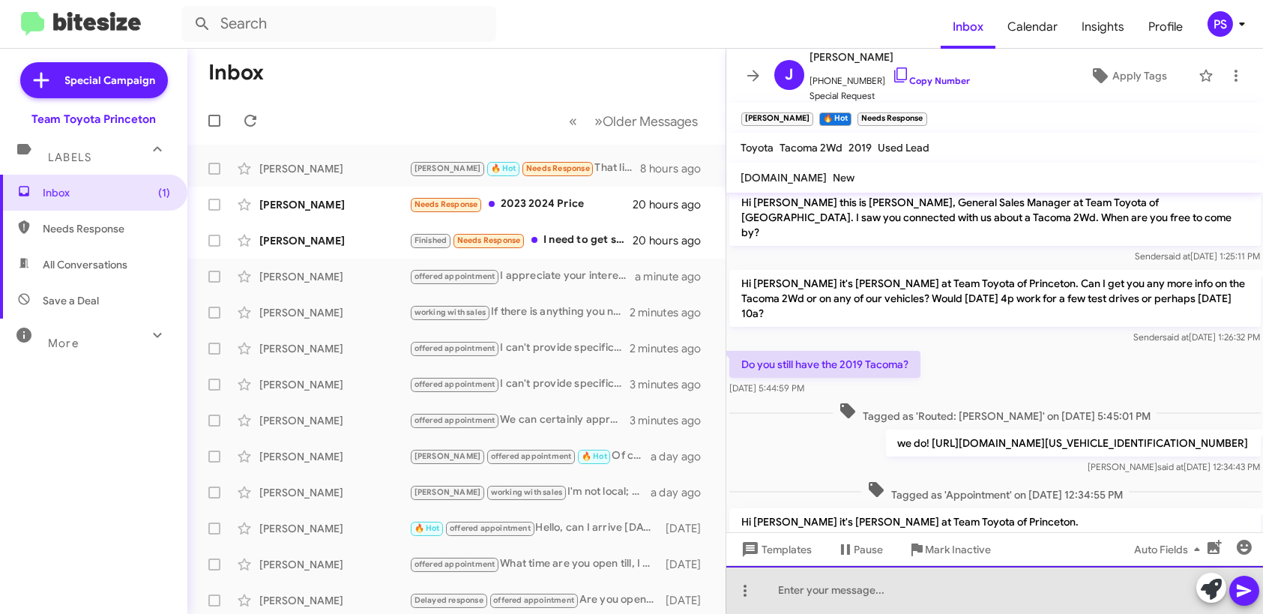
click at [1001, 590] on div at bounding box center [994, 590] width 537 height 48
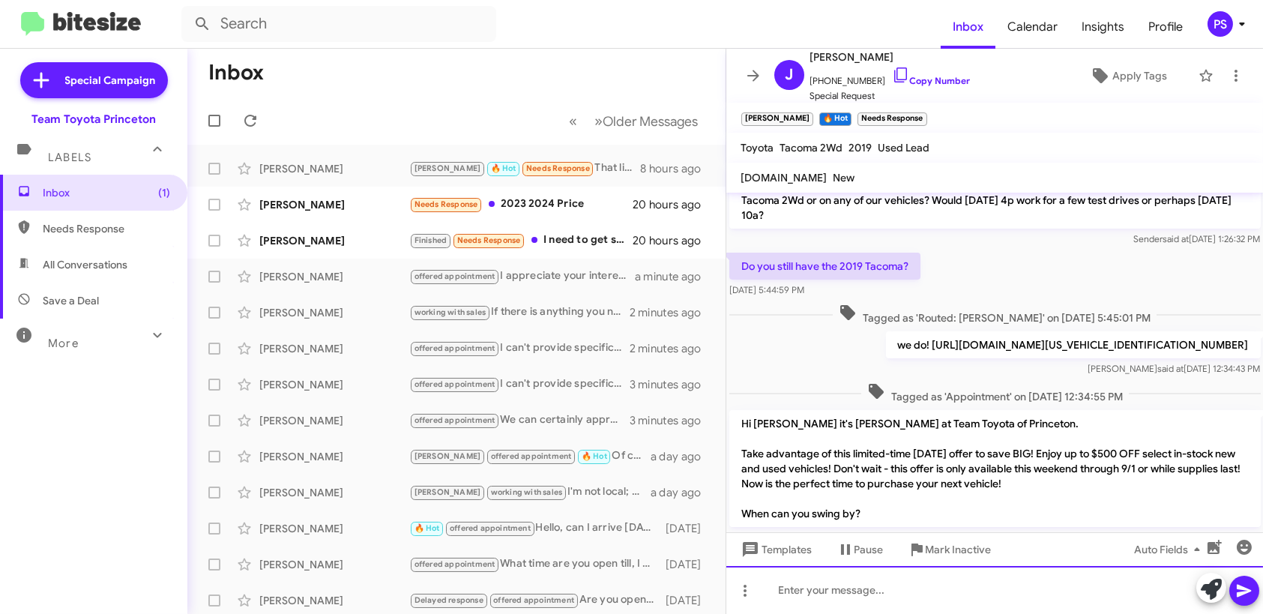
scroll to position [187, 0]
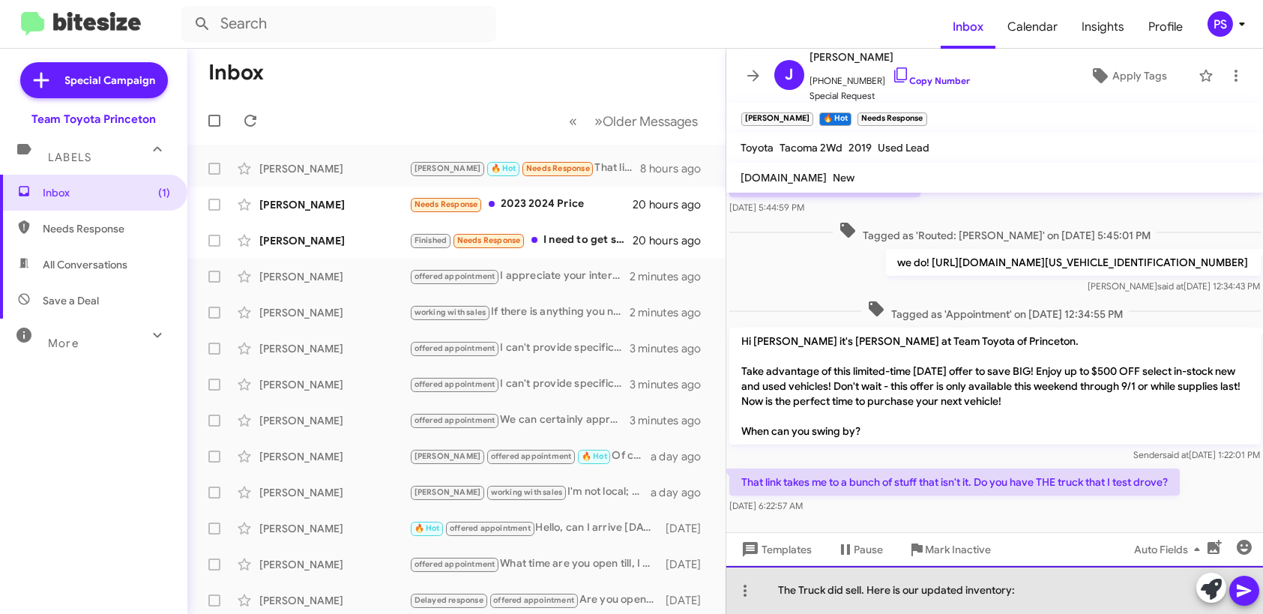
click at [1061, 582] on div "The Truck did sell. Here is our updated inventory:" at bounding box center [994, 590] width 537 height 48
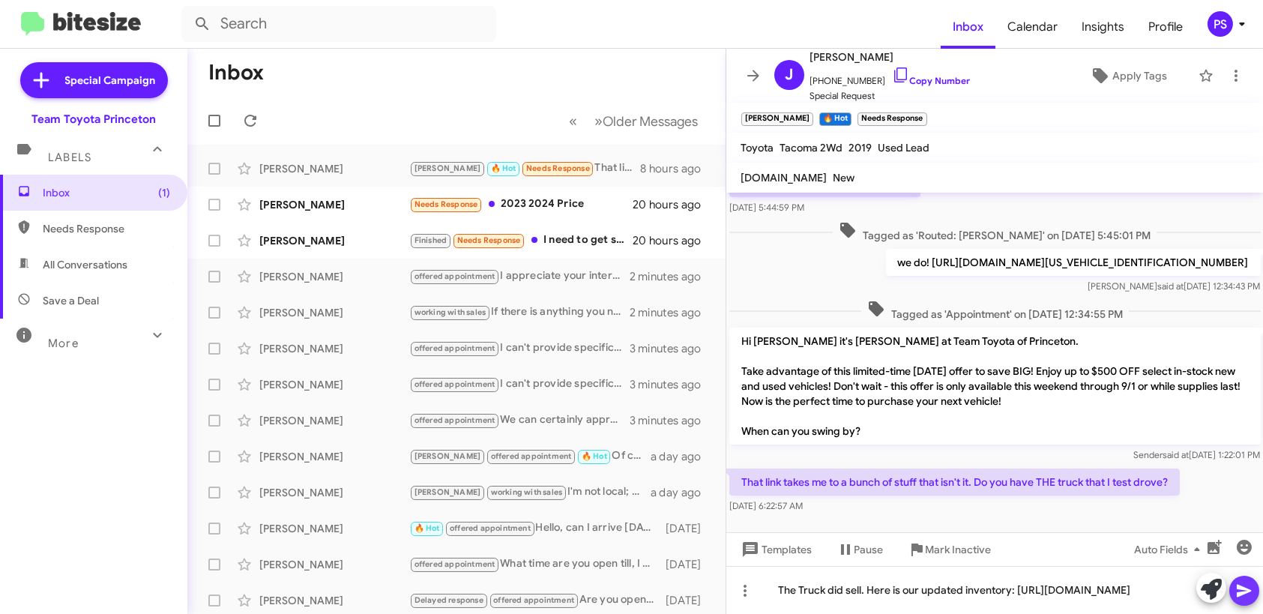
click at [1248, 595] on icon at bounding box center [1244, 591] width 18 height 18
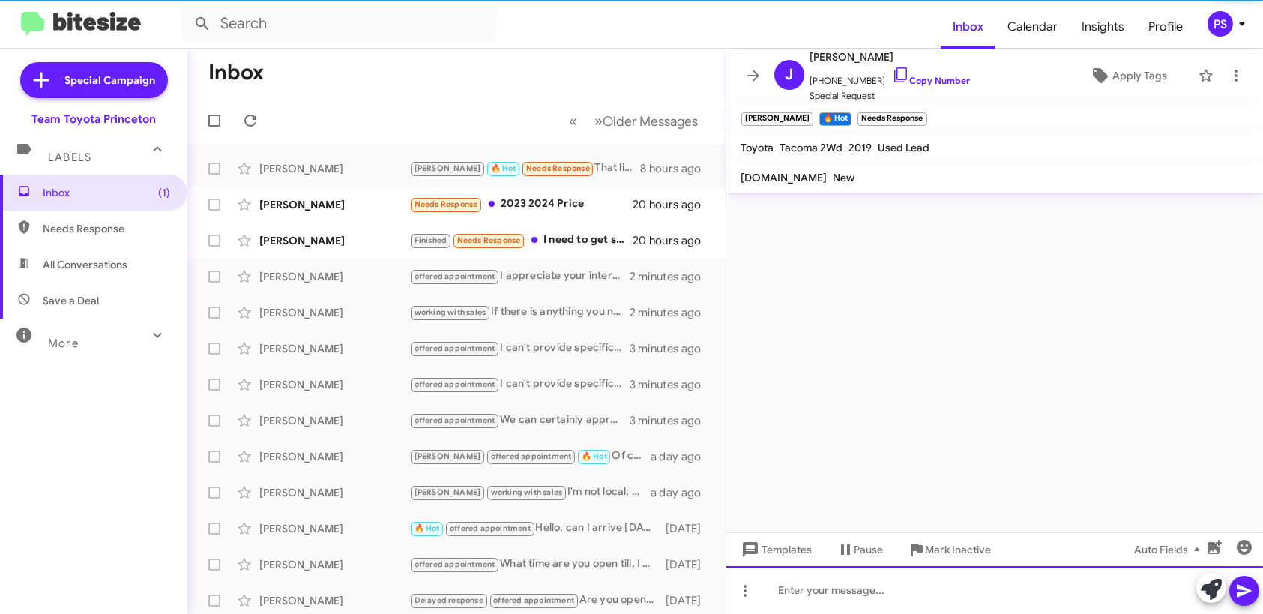
scroll to position [0, 0]
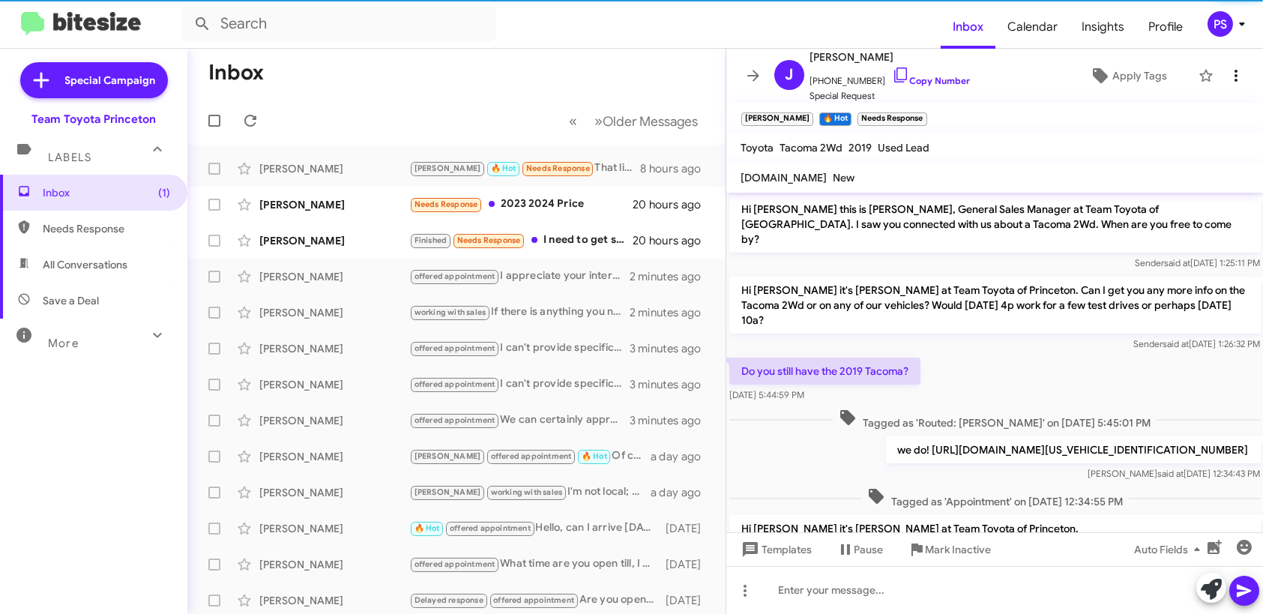
click at [1226, 85] on button at bounding box center [1236, 76] width 30 height 30
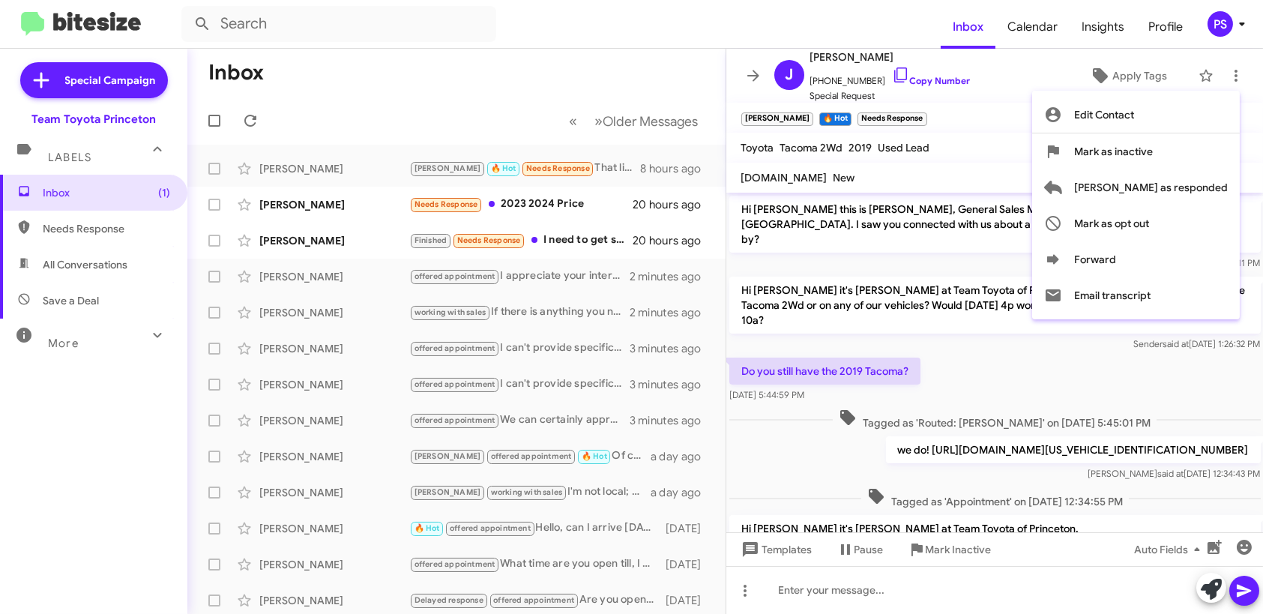
click at [1014, 256] on div at bounding box center [631, 307] width 1263 height 614
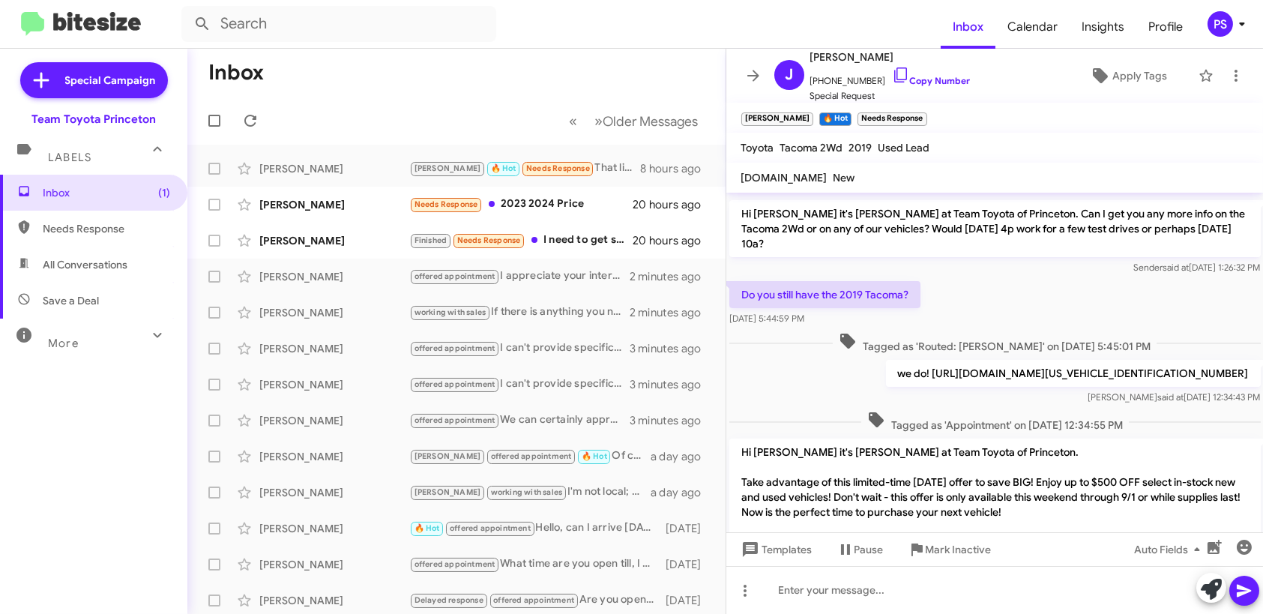
scroll to position [256, 0]
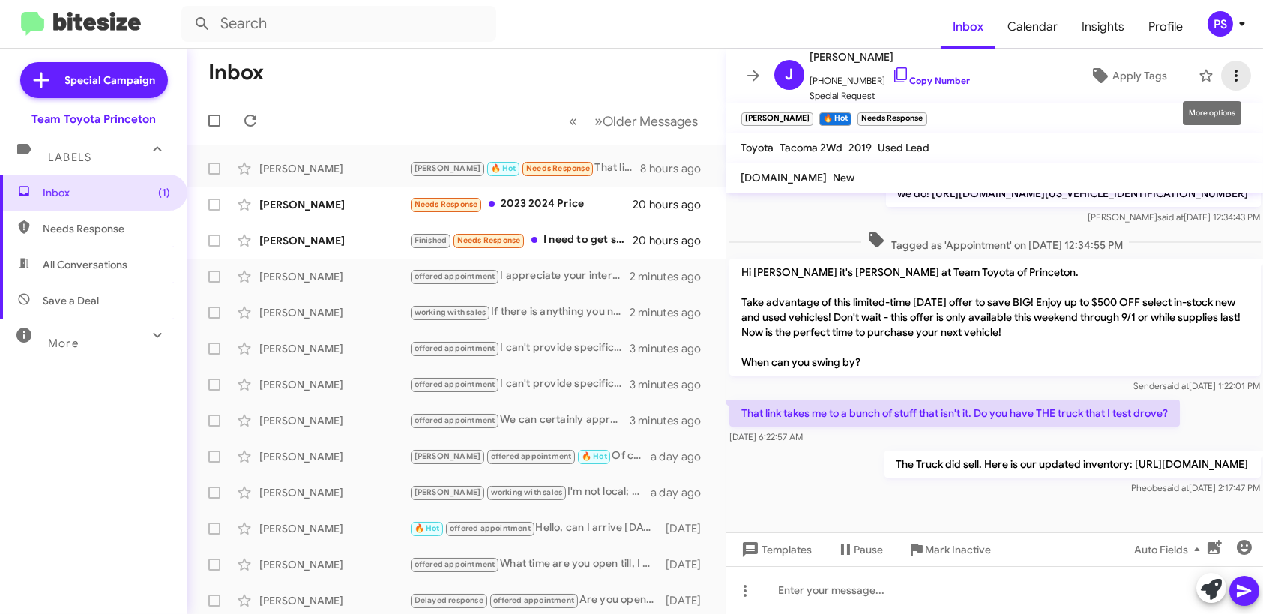
click at [1235, 82] on span at bounding box center [1236, 76] width 30 height 18
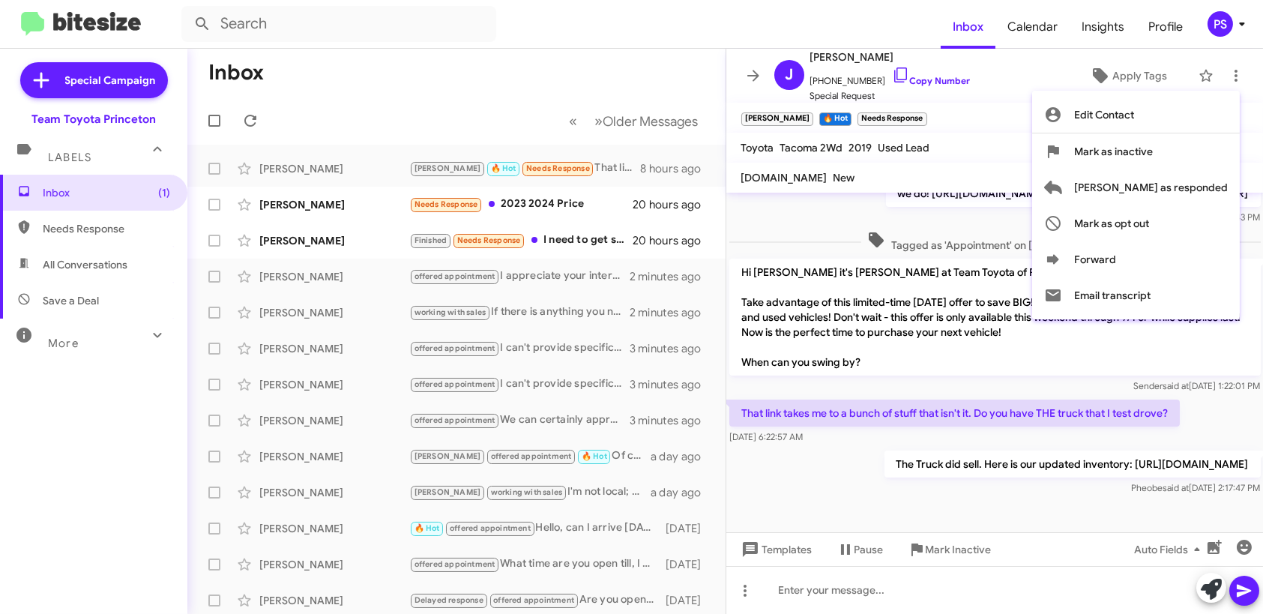
click at [1035, 98] on div at bounding box center [631, 307] width 1263 height 614
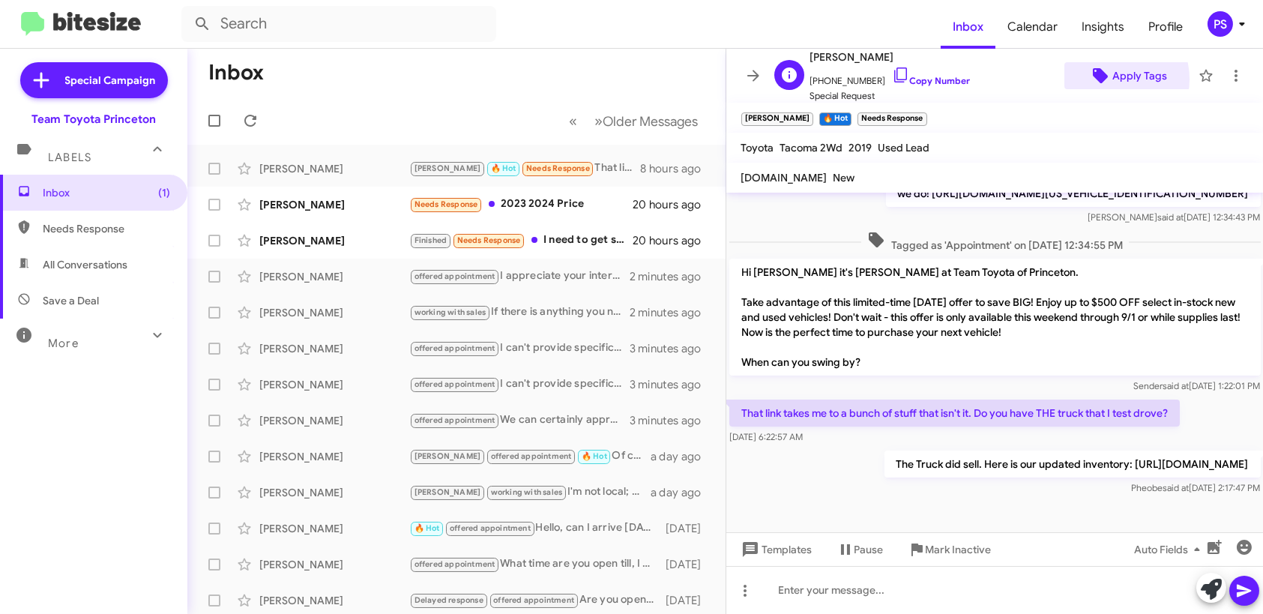
click at [1102, 79] on span "Apply Tags" at bounding box center [1127, 75] width 103 height 27
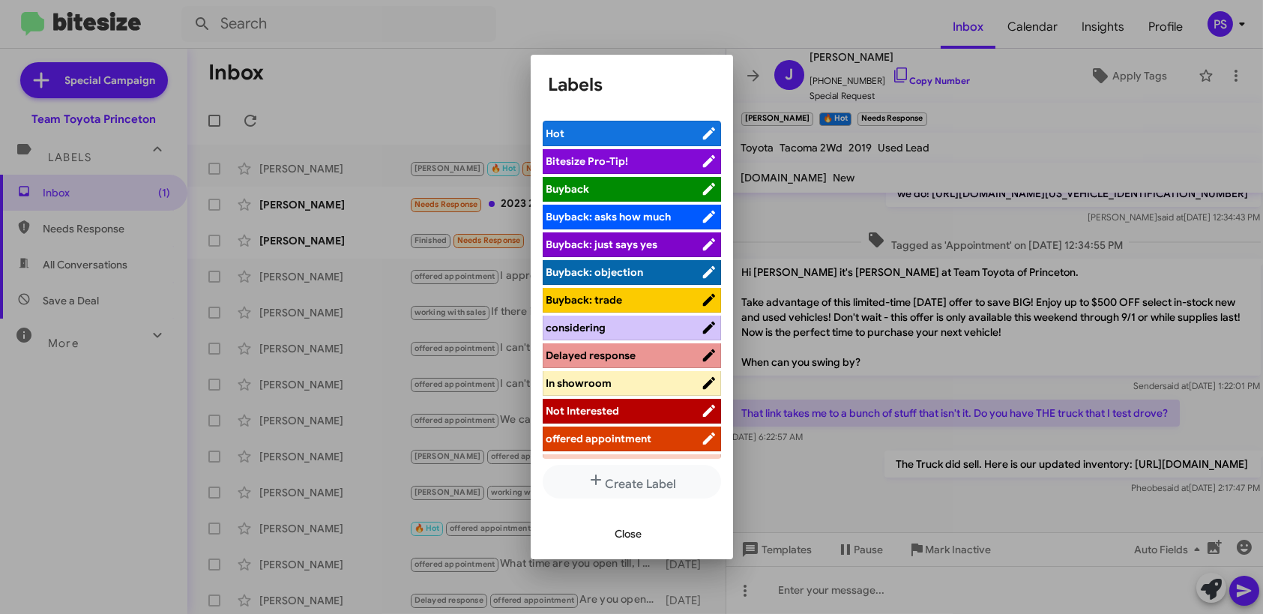
drag, startPoint x: 645, startPoint y: 436, endPoint x: 713, endPoint y: 358, distance: 103.1
click at [713, 358] on div "Hot Bitesize Pro-Tip! [PERSON_NAME]: asks how much [PERSON_NAME]: just says yes…" at bounding box center [632, 308] width 202 height 399
click at [635, 321] on span "considering" at bounding box center [623, 327] width 154 height 15
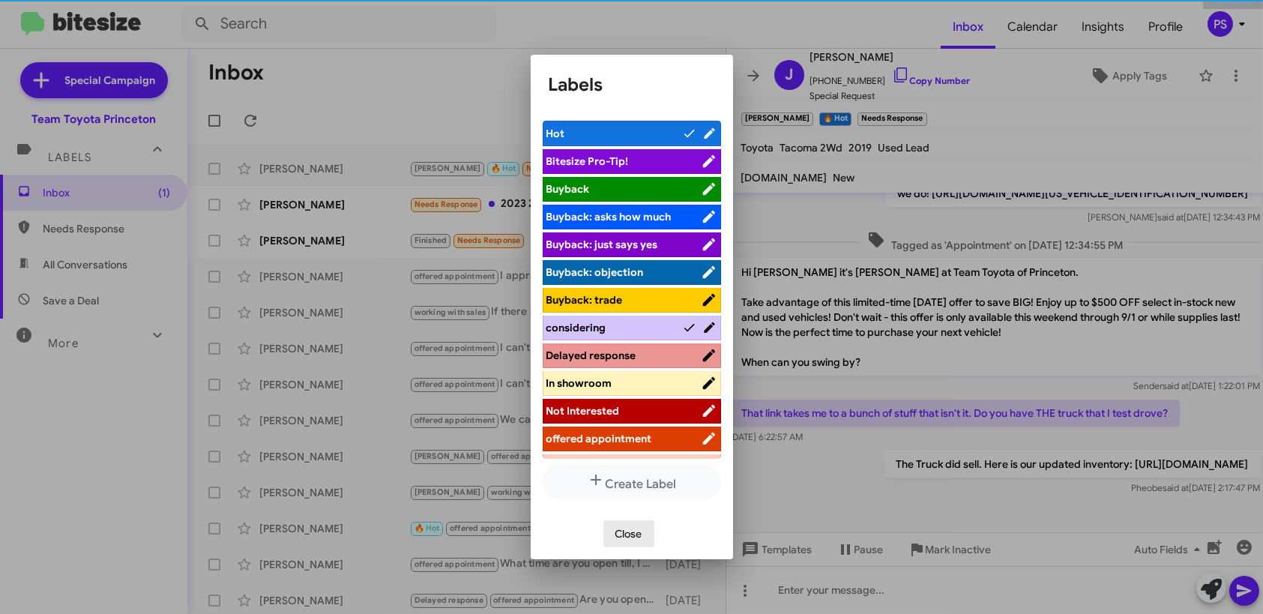
click at [633, 528] on span "Close" at bounding box center [628, 533] width 27 height 27
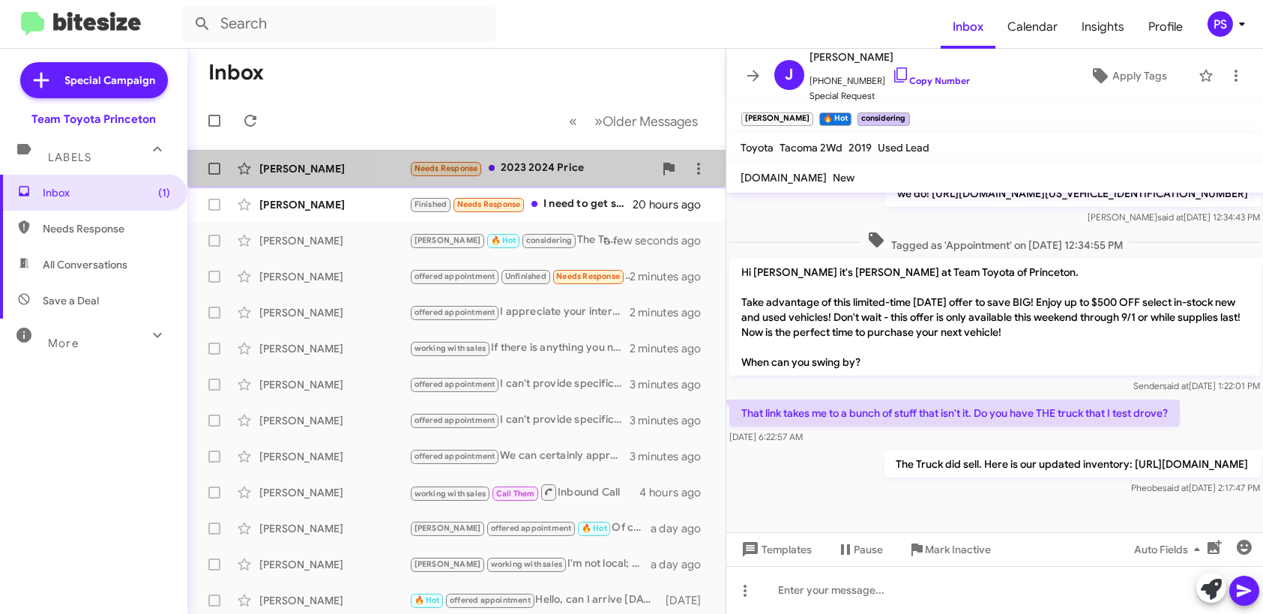
click at [573, 171] on div "Needs Response 2023 2024 Price" at bounding box center [531, 168] width 244 height 17
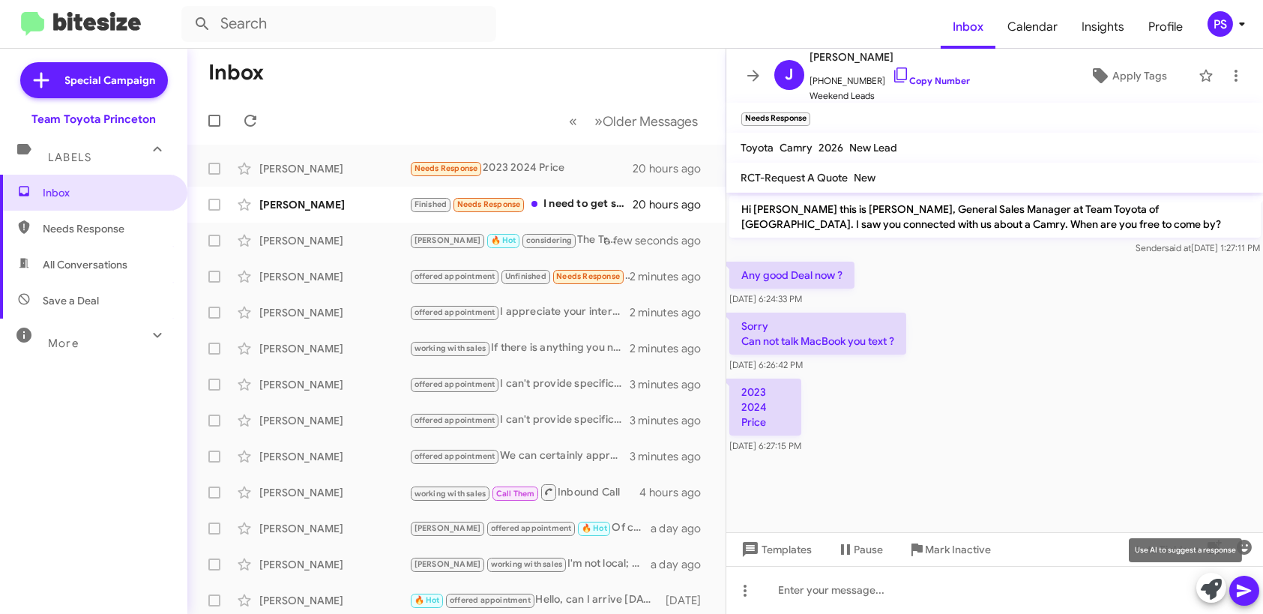
click at [1199, 587] on button at bounding box center [1211, 588] width 30 height 30
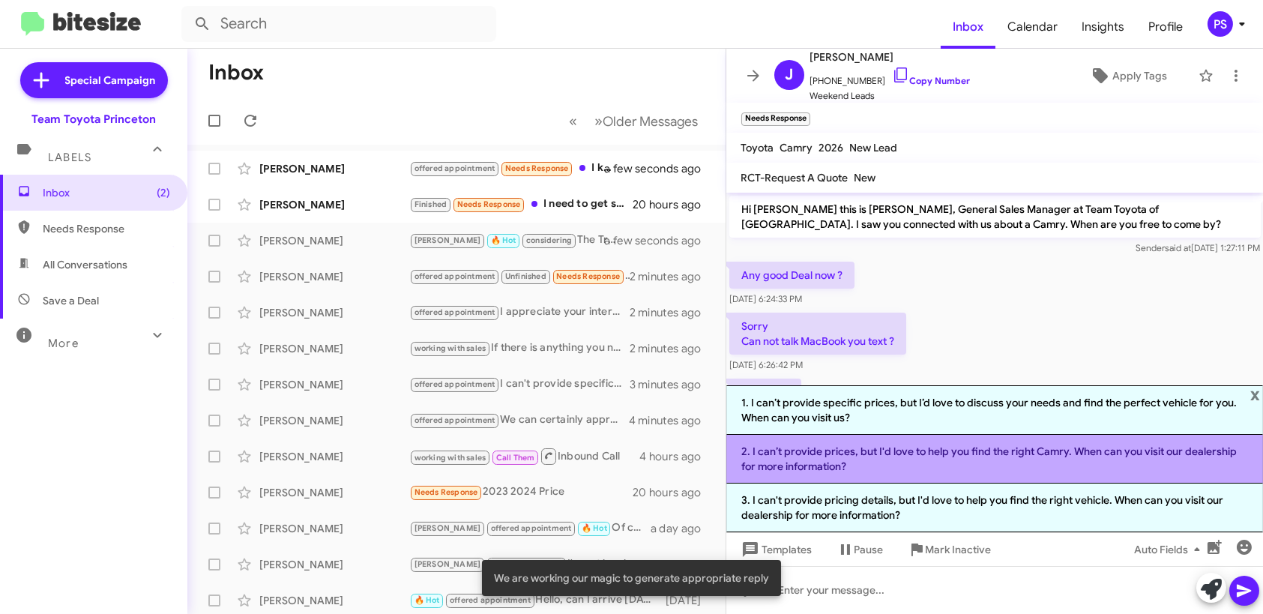
click at [989, 448] on li "2. I can’t provide prices, but I'd love to help you find the right Camry. When …" at bounding box center [994, 459] width 537 height 49
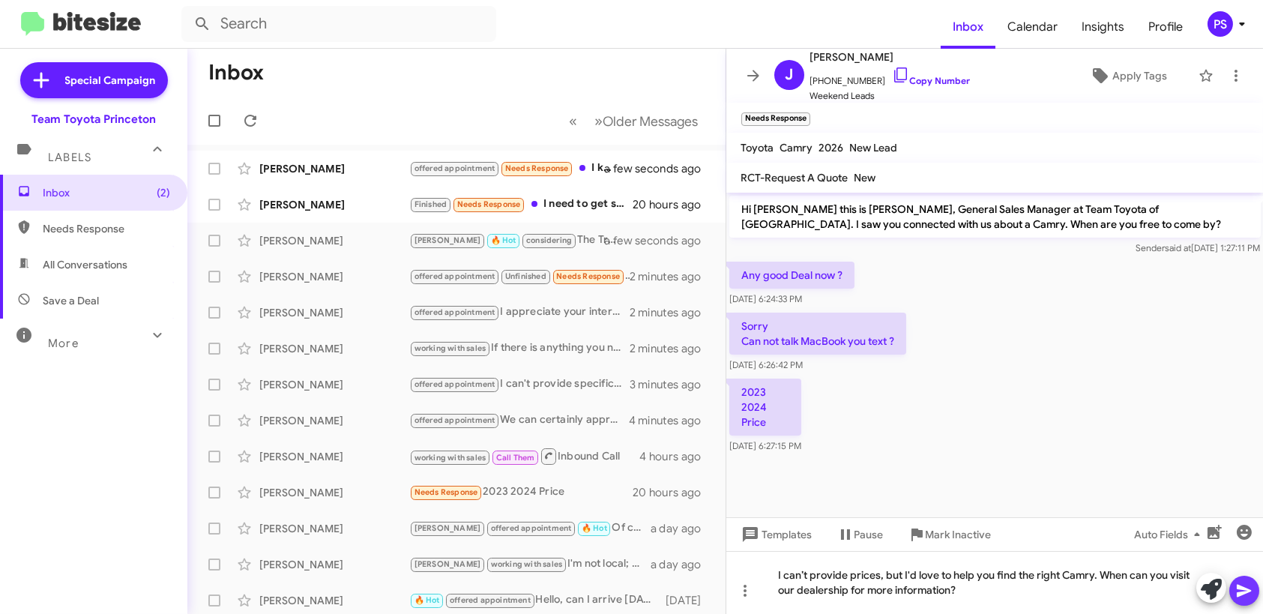
click at [1241, 591] on icon at bounding box center [1244, 591] width 18 height 18
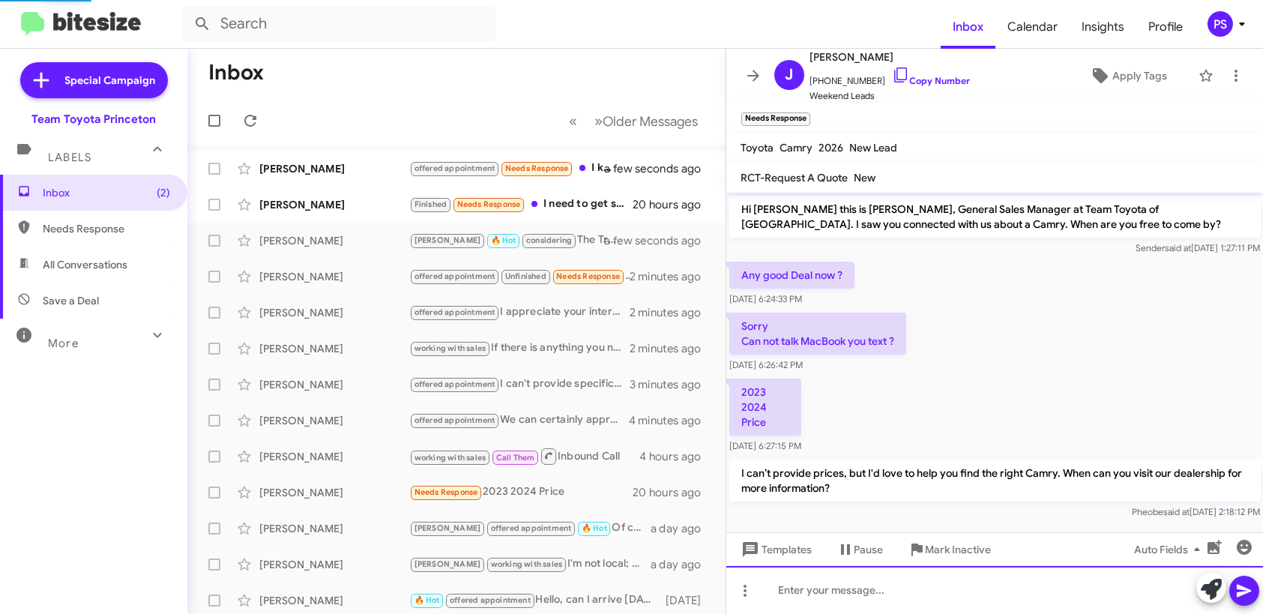
scroll to position [8, 0]
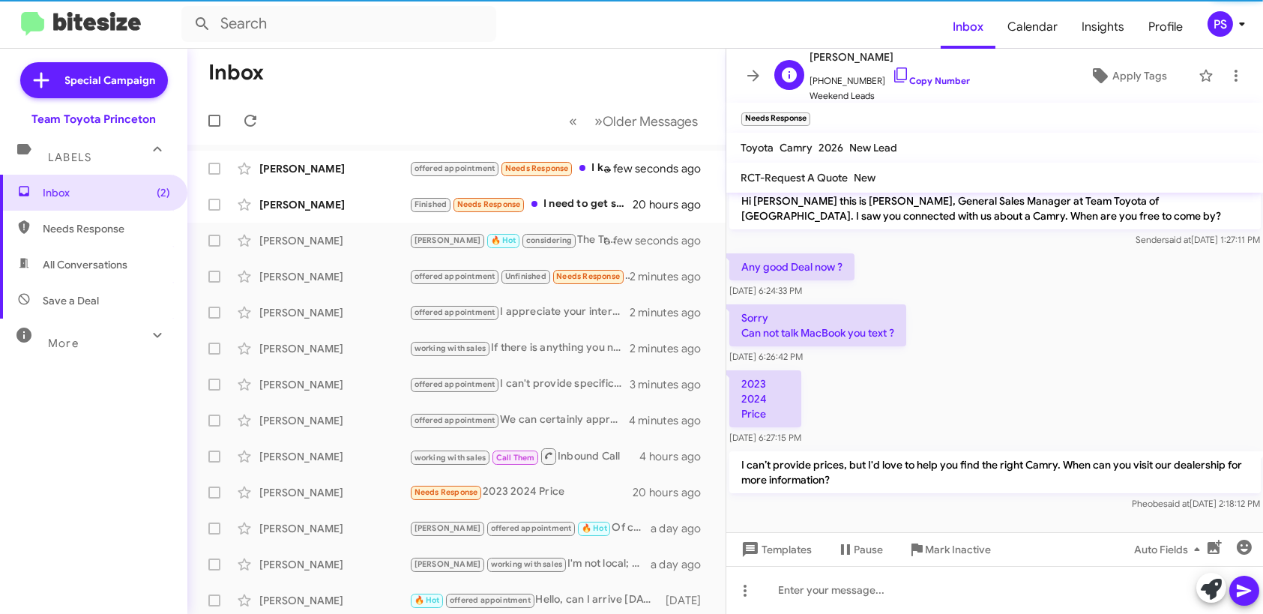
click at [1140, 93] on div "[PERSON_NAME] [PHONE_NUMBER] Copy Number Weekend Leads Apply Tags" at bounding box center [980, 75] width 424 height 55
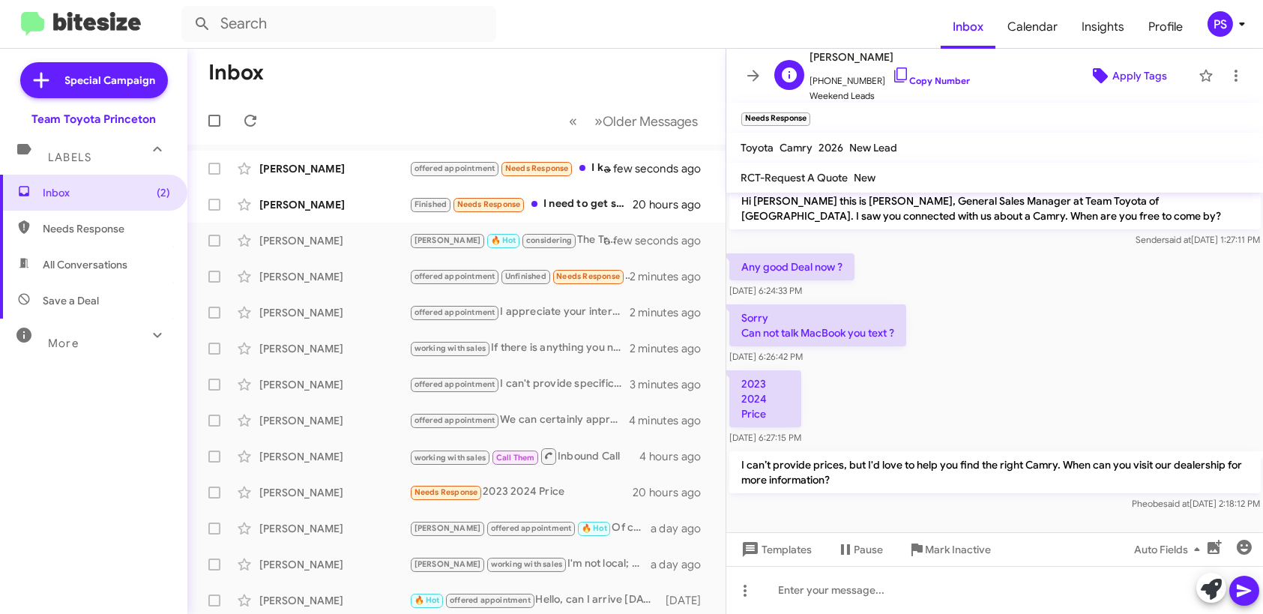
click at [1114, 79] on span "Apply Tags" at bounding box center [1139, 75] width 55 height 27
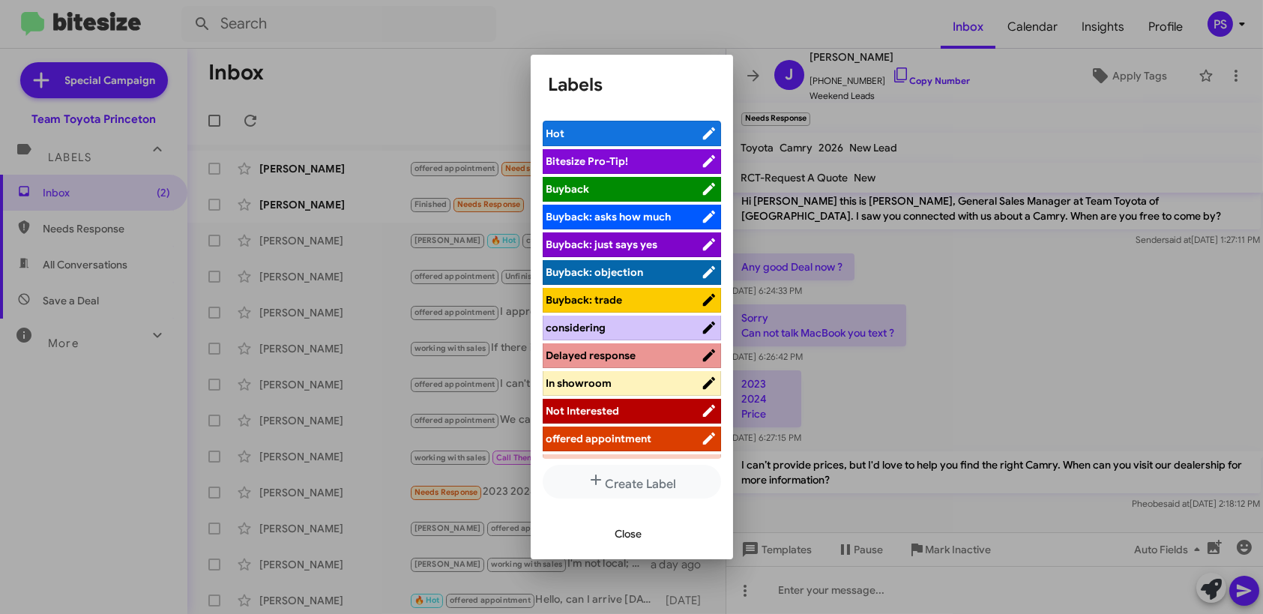
click at [623, 429] on li "offered appointment" at bounding box center [632, 439] width 178 height 25
click at [642, 438] on span "offered appointment" at bounding box center [599, 438] width 106 height 13
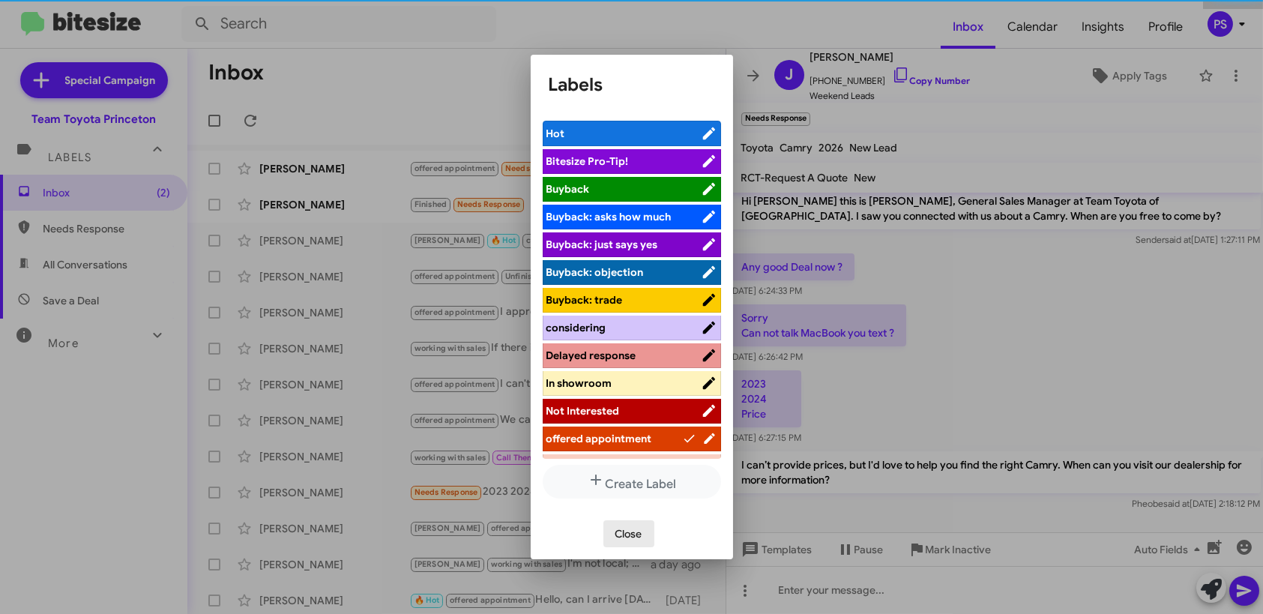
click at [636, 543] on span "Close" at bounding box center [628, 533] width 27 height 27
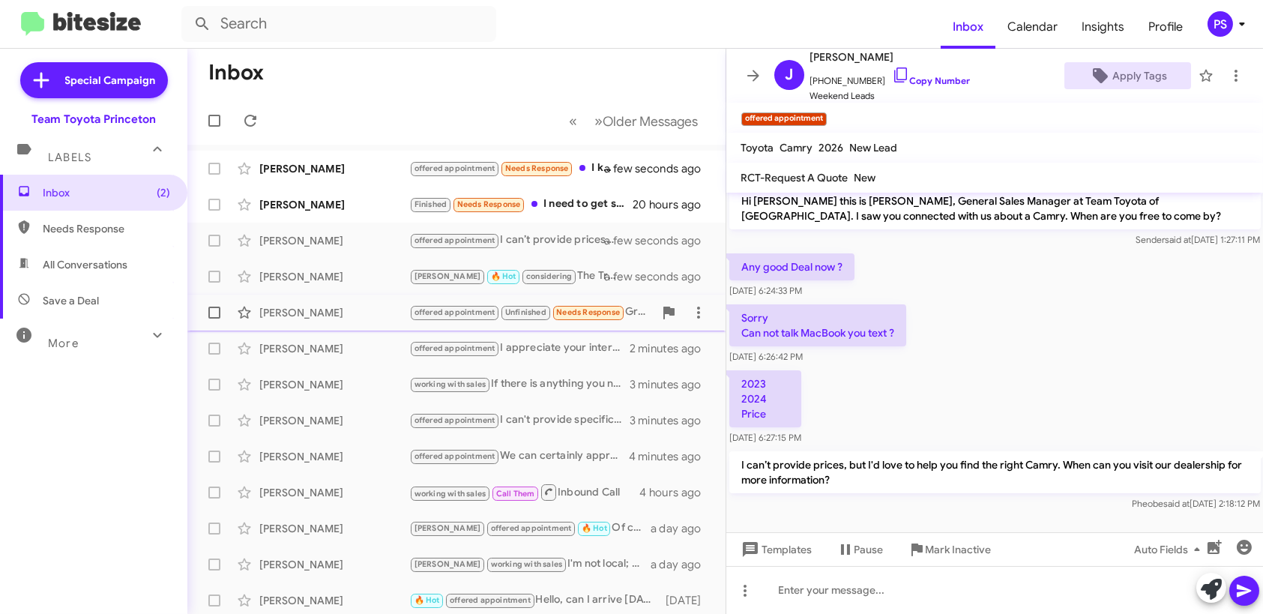
click at [355, 318] on div "[PERSON_NAME]" at bounding box center [334, 312] width 150 height 15
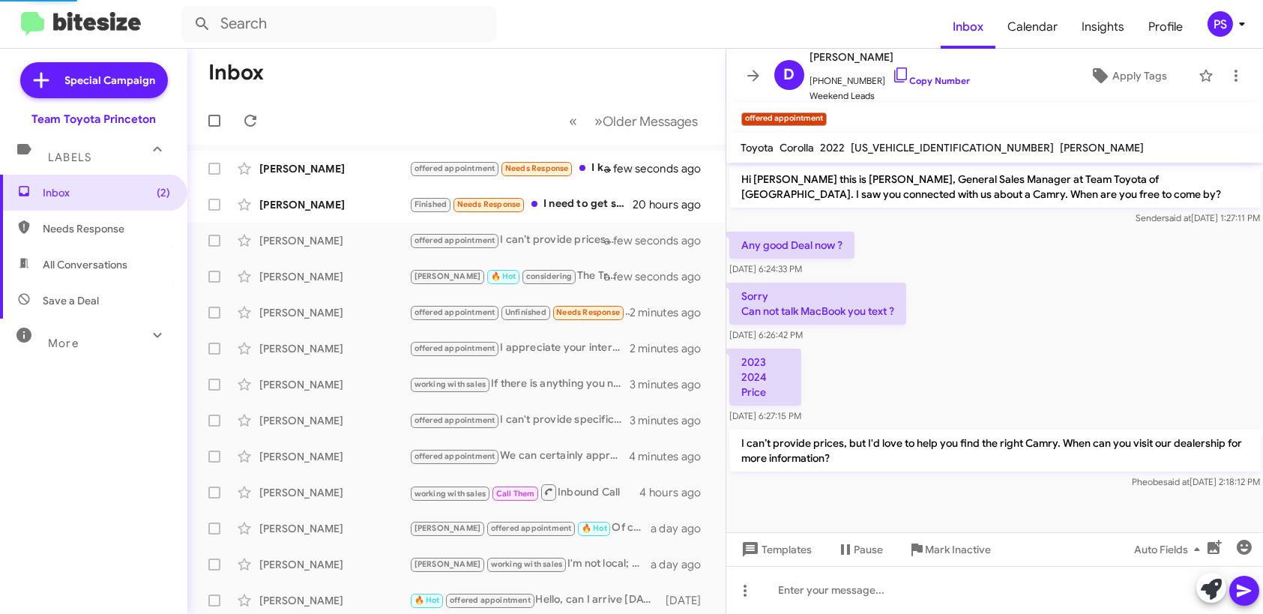
scroll to position [89, 0]
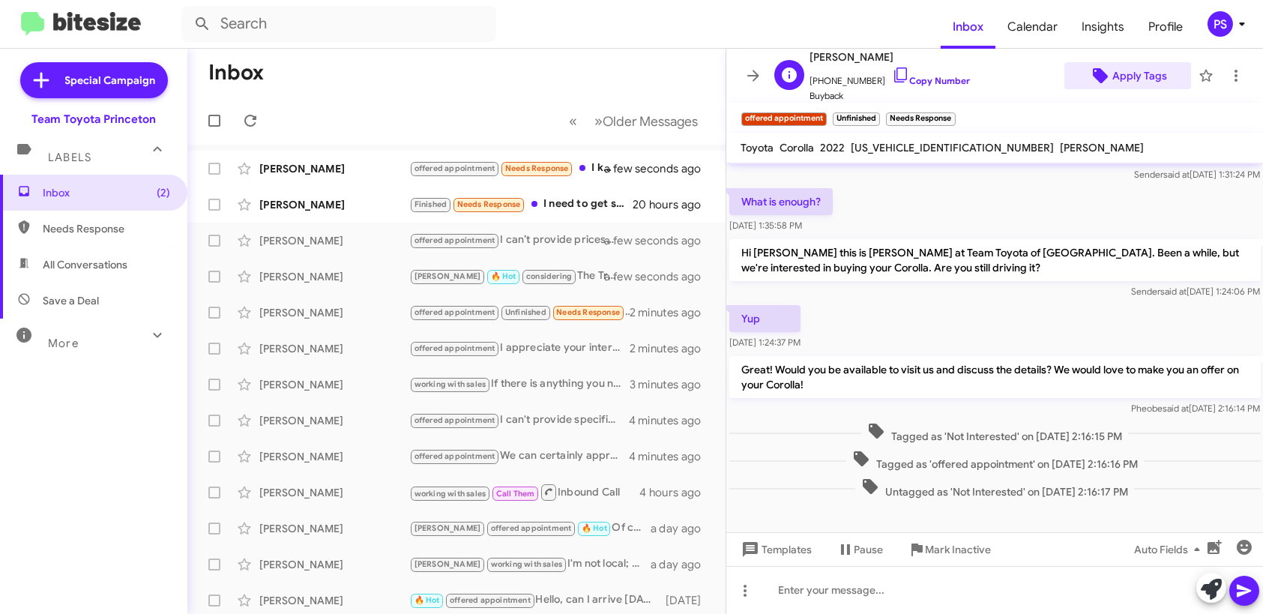
click at [1134, 70] on span "Apply Tags" at bounding box center [1139, 75] width 55 height 27
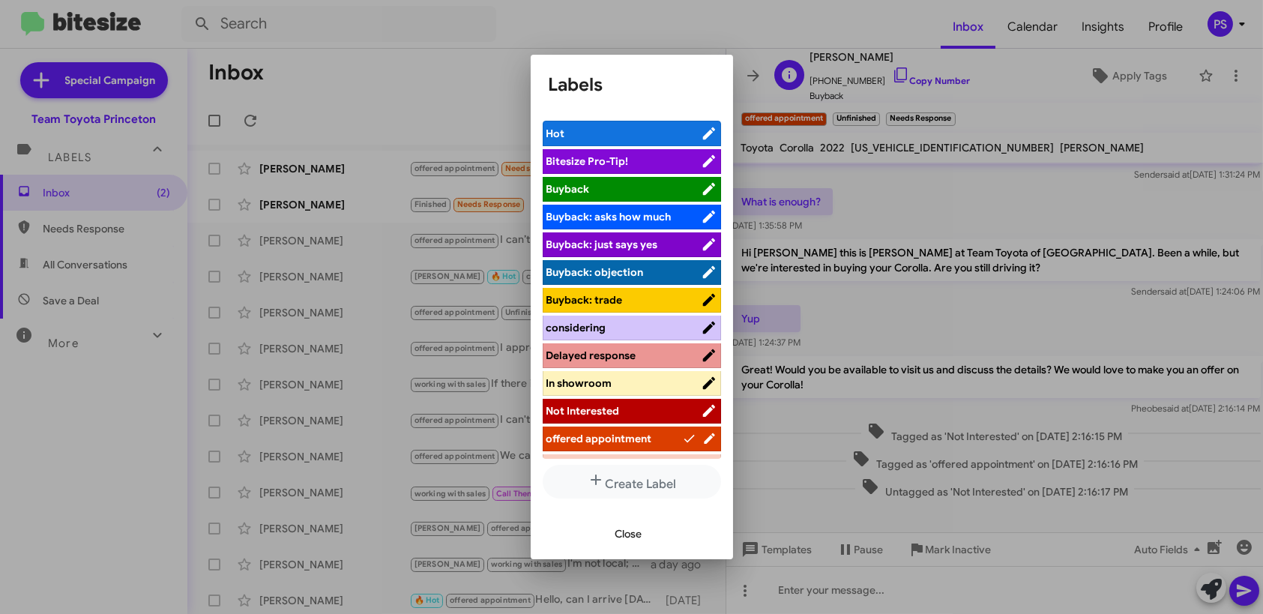
click at [873, 88] on div at bounding box center [631, 307] width 1263 height 614
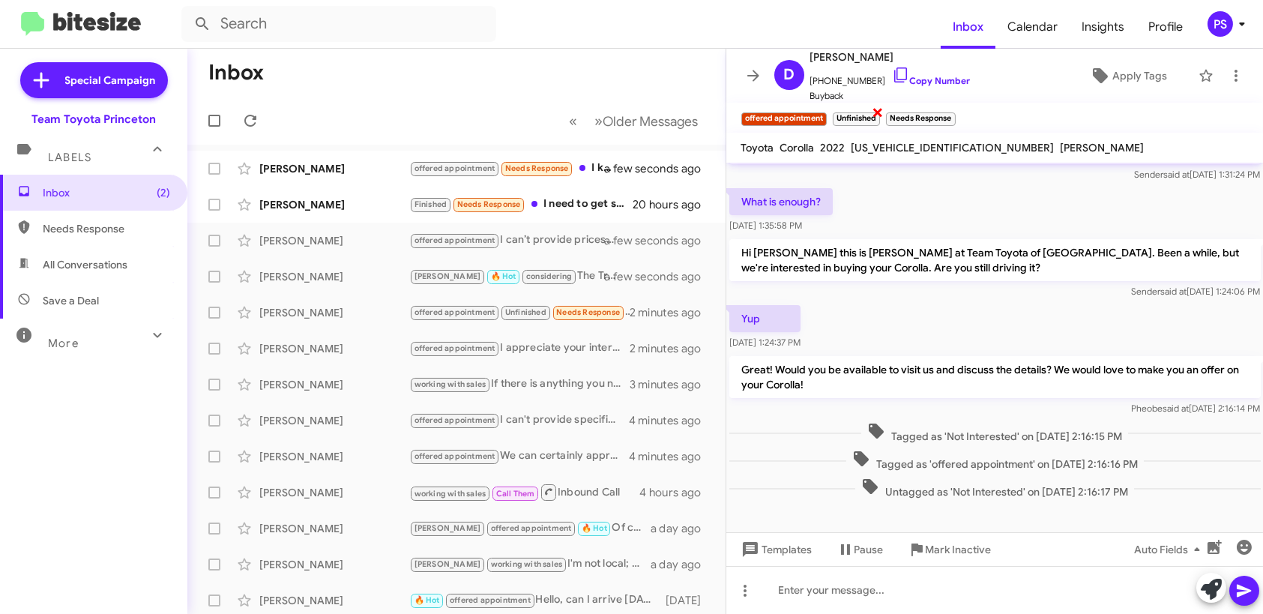
click at [874, 111] on span "×" at bounding box center [878, 112] width 12 height 18
click at [750, 80] on icon at bounding box center [753, 76] width 18 height 18
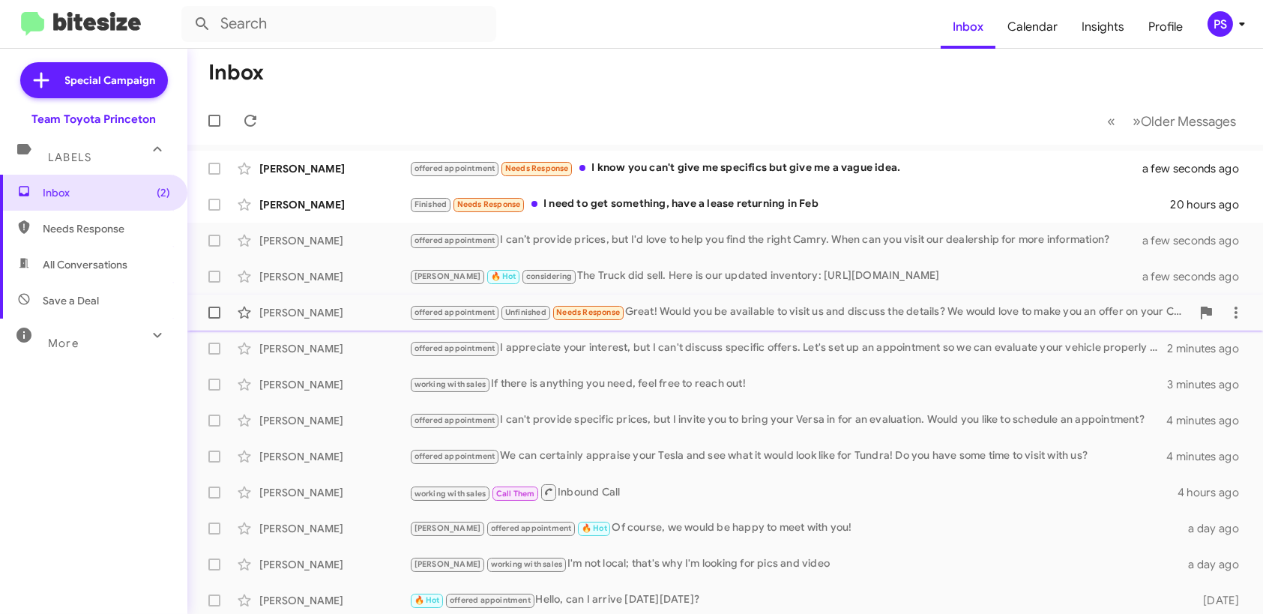
click at [732, 320] on div "offered appointment Unfinished Needs Response Great! Would you be available to …" at bounding box center [800, 312] width 782 height 17
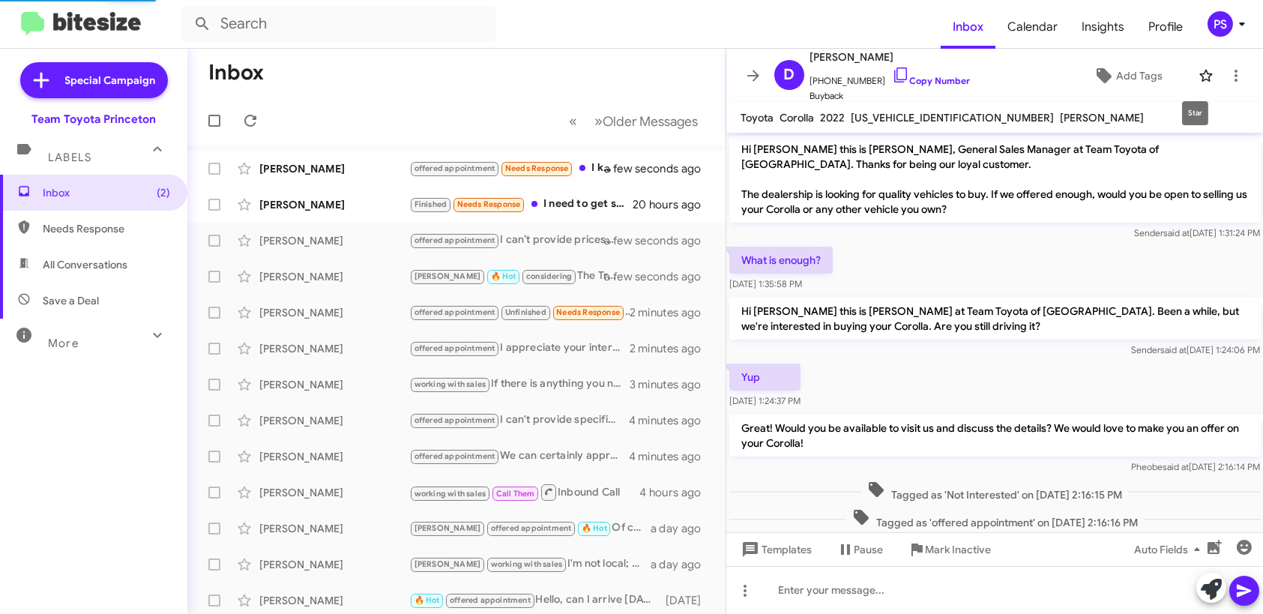
scroll to position [61, 0]
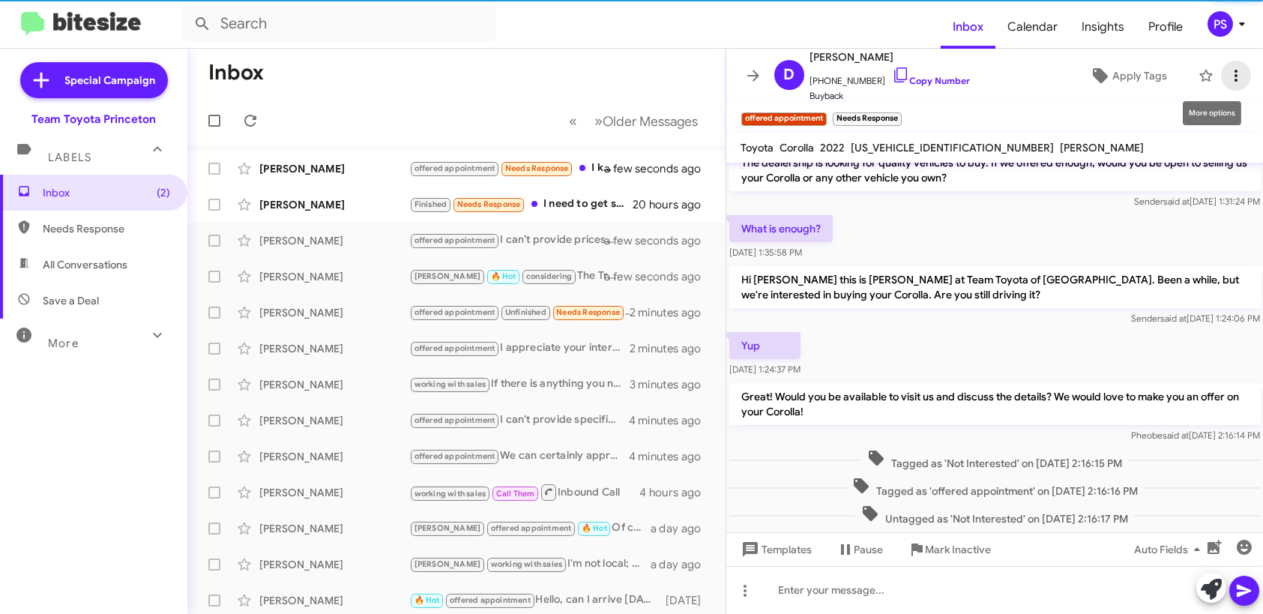
click at [1229, 70] on icon at bounding box center [1236, 76] width 18 height 18
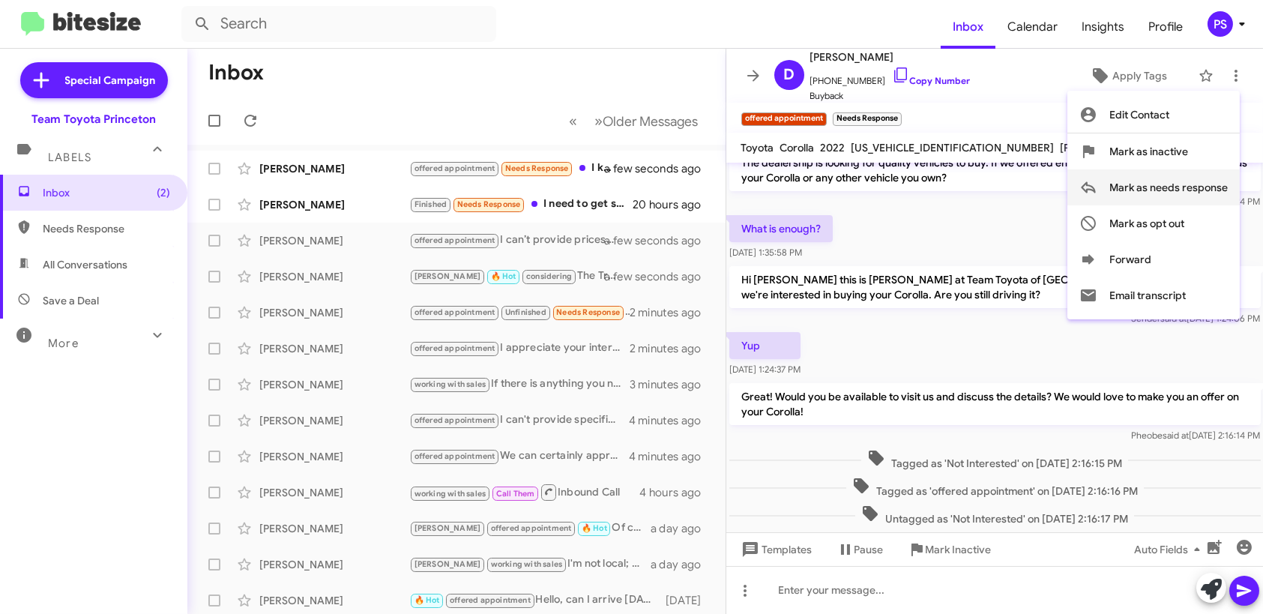
click at [1208, 180] on span "Mark as needs response" at bounding box center [1168, 187] width 118 height 36
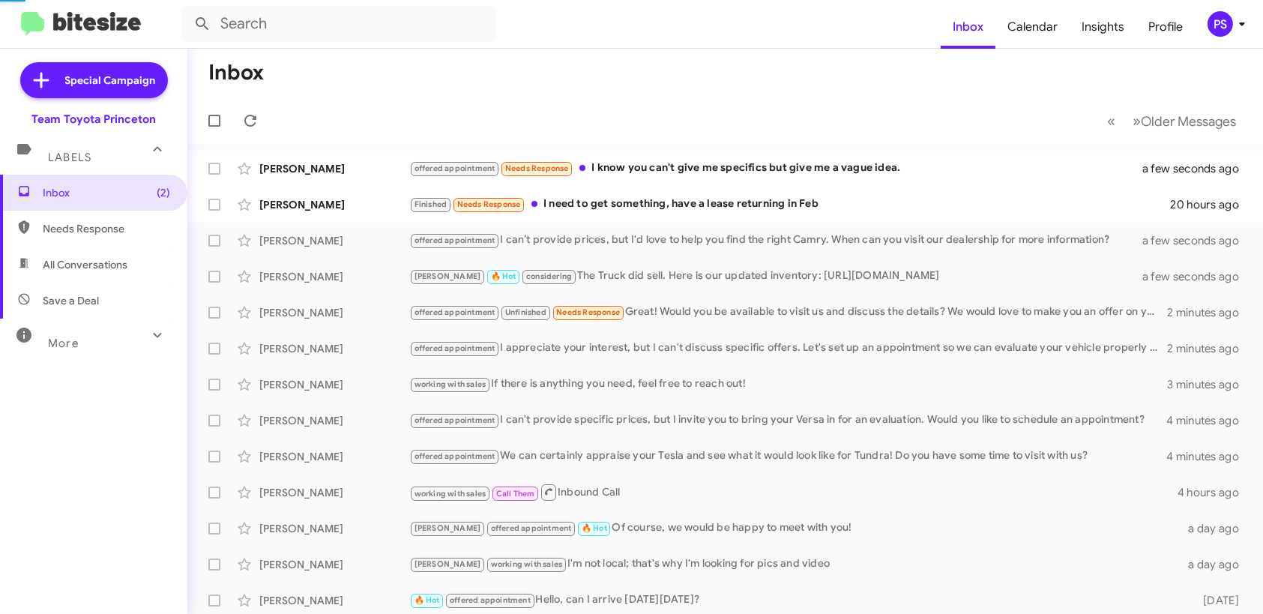
click at [0, 0] on li at bounding box center [0, 0] width 0 height 0
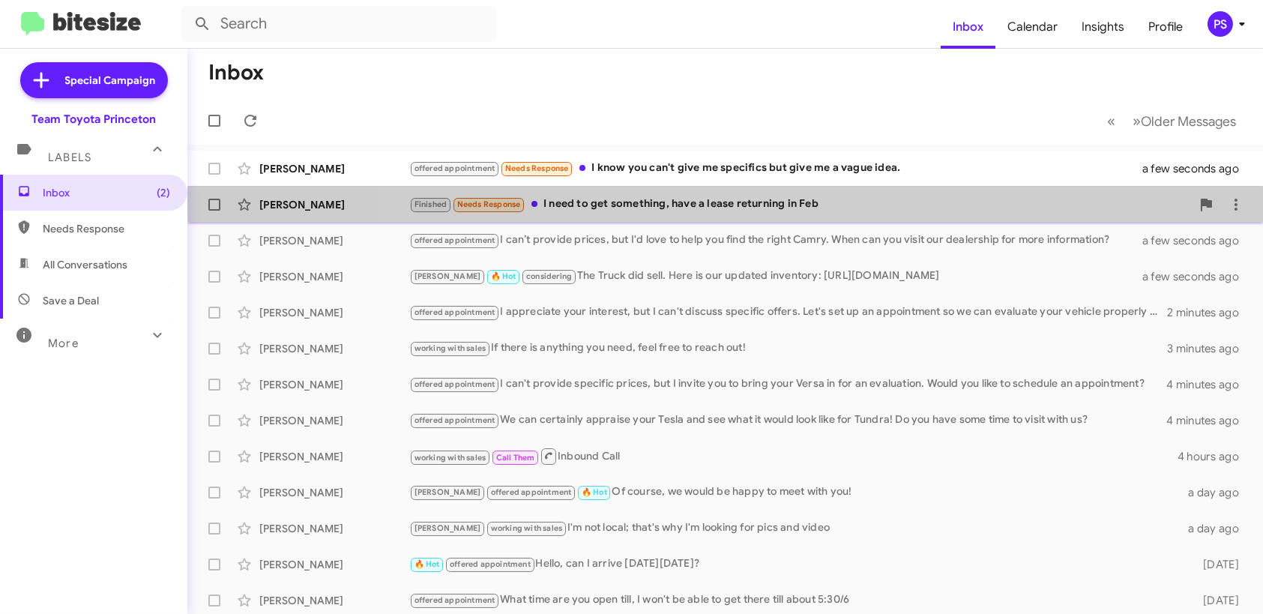
click at [847, 201] on div "Finished Needs Response I need to get something, have a lease returning in Feb" at bounding box center [800, 204] width 782 height 17
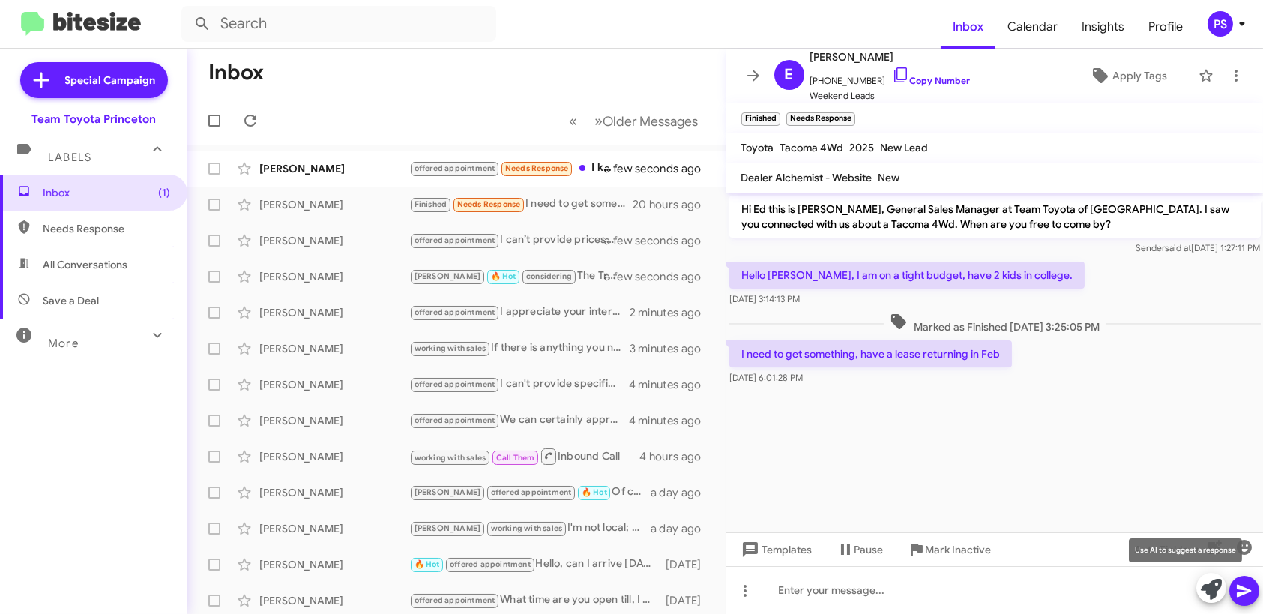
click at [1214, 599] on icon at bounding box center [1211, 589] width 21 height 21
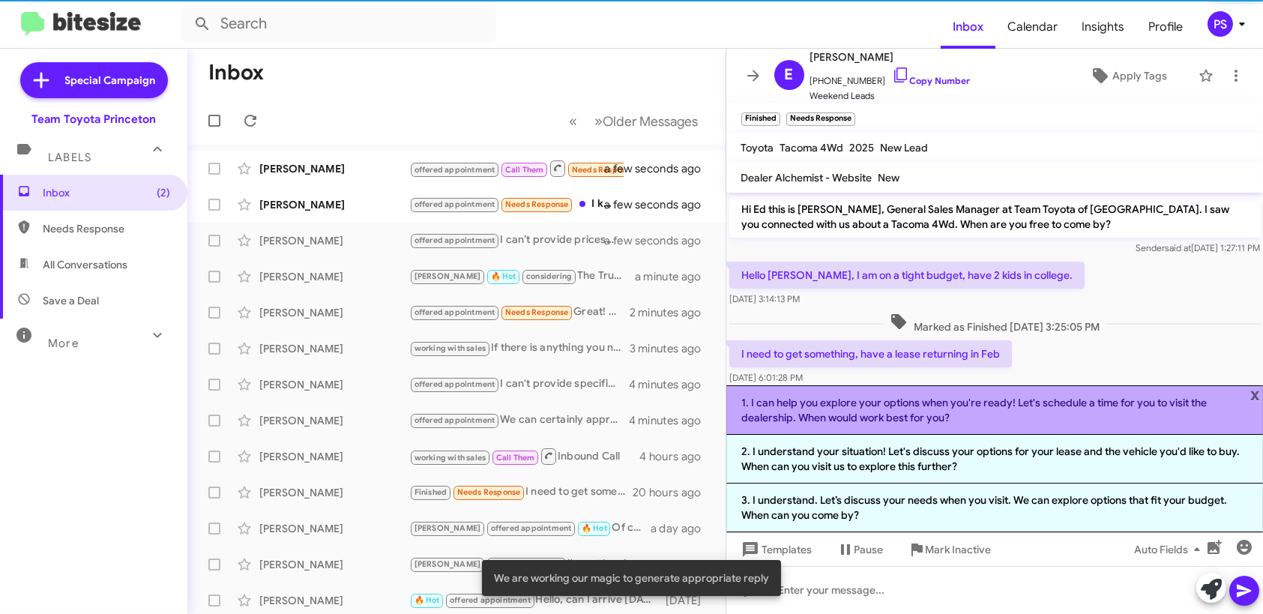
click at [952, 430] on li "1. I can help you explore your options when you're ready! Let's schedule a time…" at bounding box center [994, 409] width 537 height 49
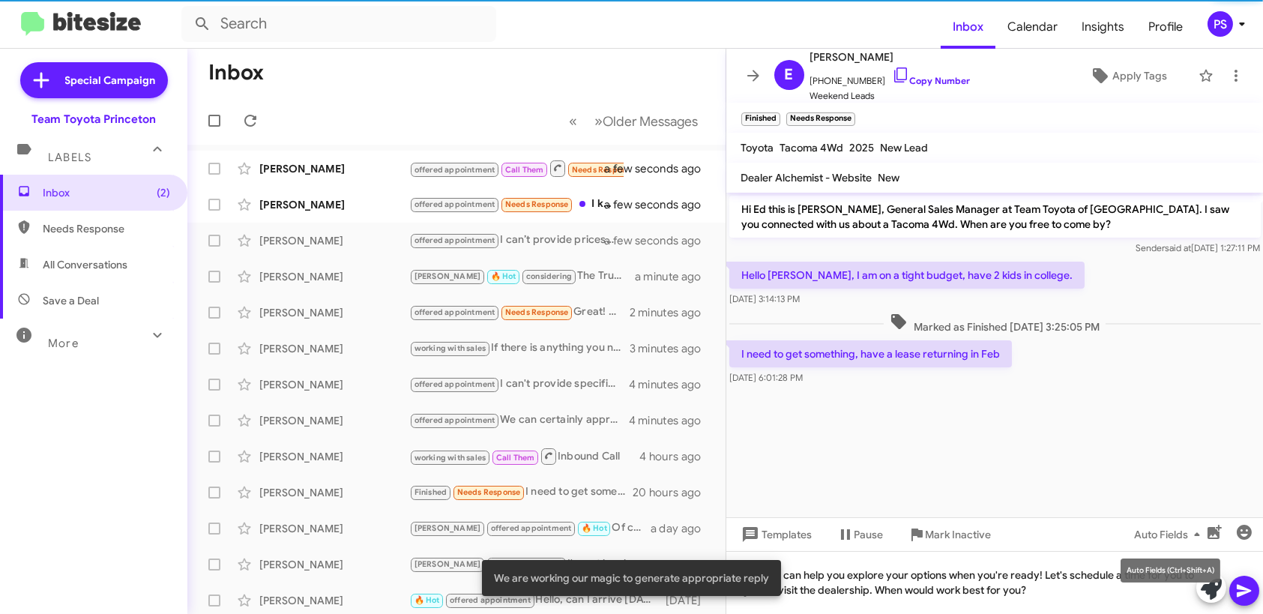
click at [1227, 581] on mat-tooltip-component "Auto Fields (Ctrl+Shift+A)" at bounding box center [1170, 570] width 121 height 45
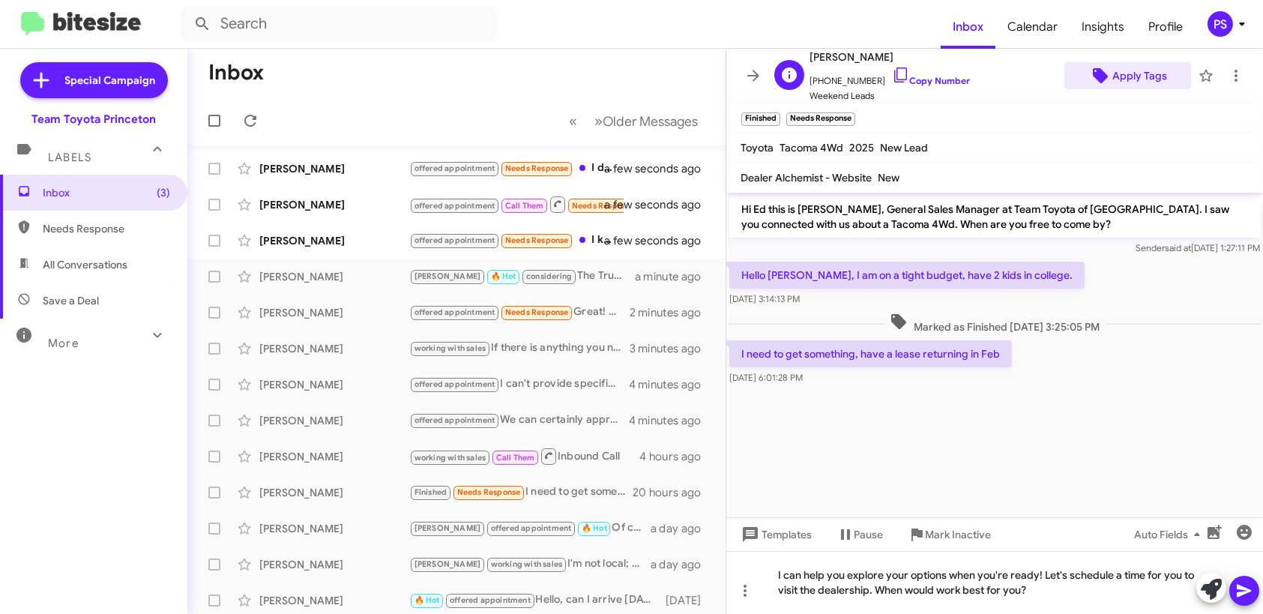
click at [1144, 73] on span "Apply Tags" at bounding box center [1139, 75] width 55 height 27
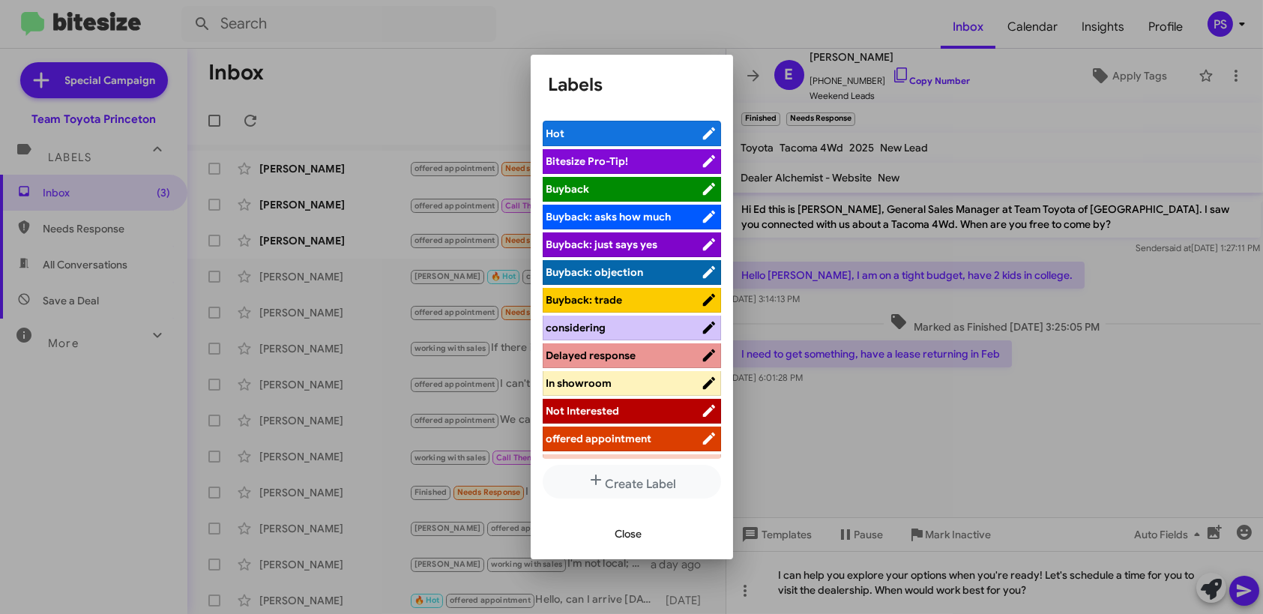
click at [980, 488] on div at bounding box center [631, 307] width 1263 height 614
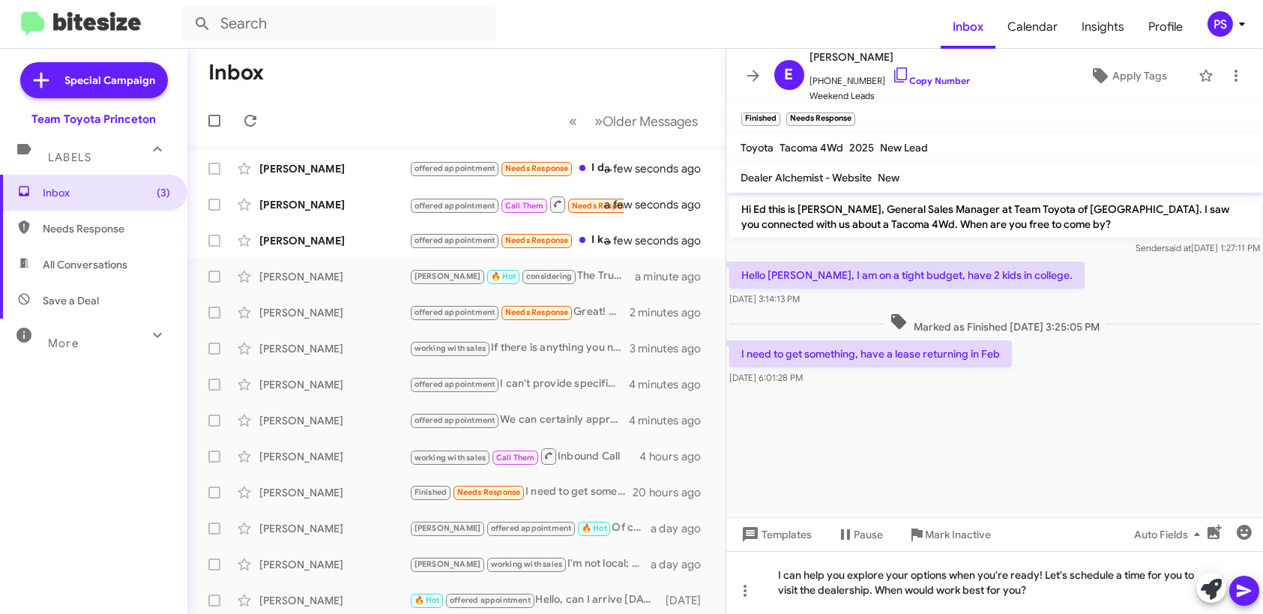
click at [1239, 588] on icon at bounding box center [1244, 591] width 14 height 13
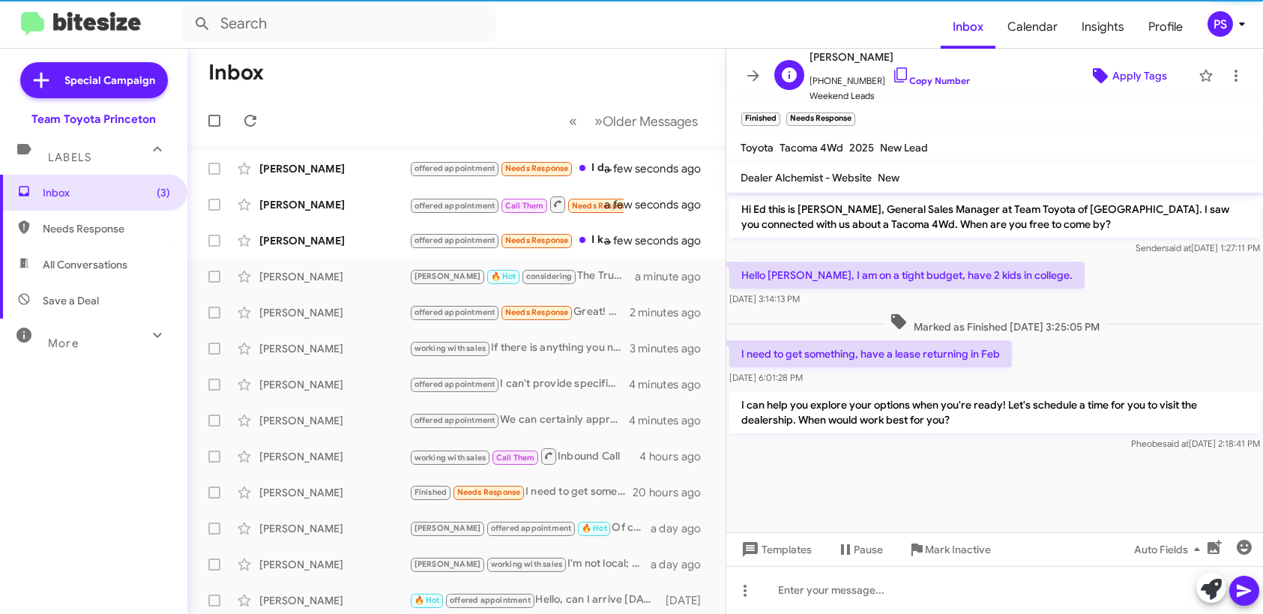
click at [1117, 80] on span "Apply Tags" at bounding box center [1139, 75] width 55 height 27
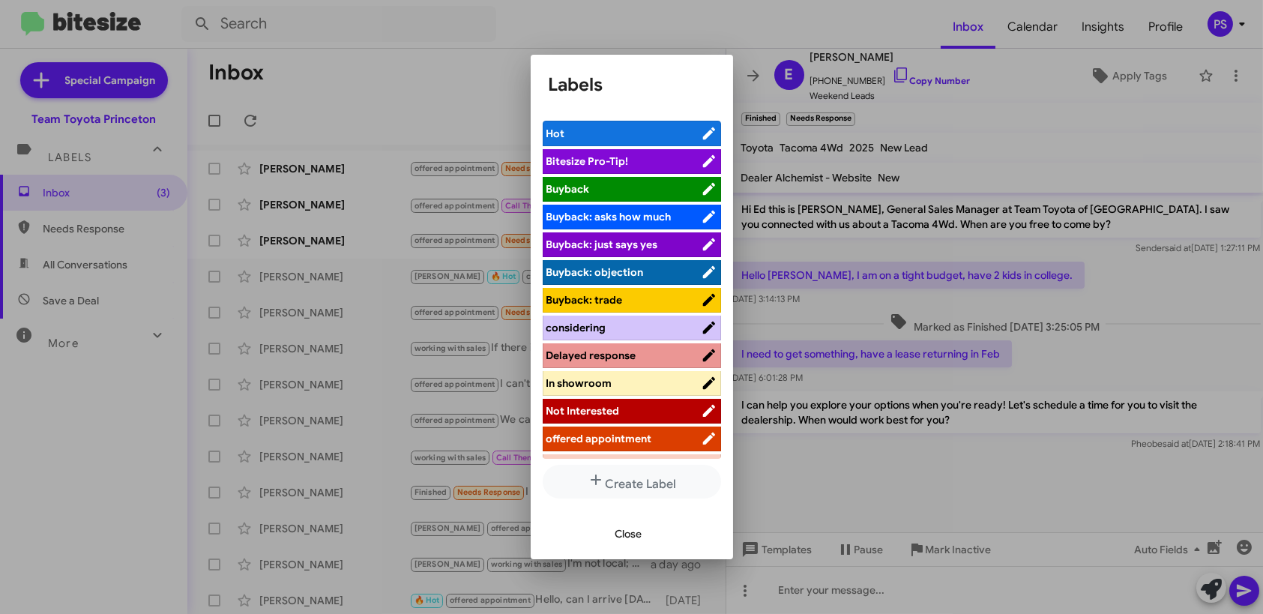
click at [647, 438] on span "offered appointment" at bounding box center [599, 438] width 106 height 13
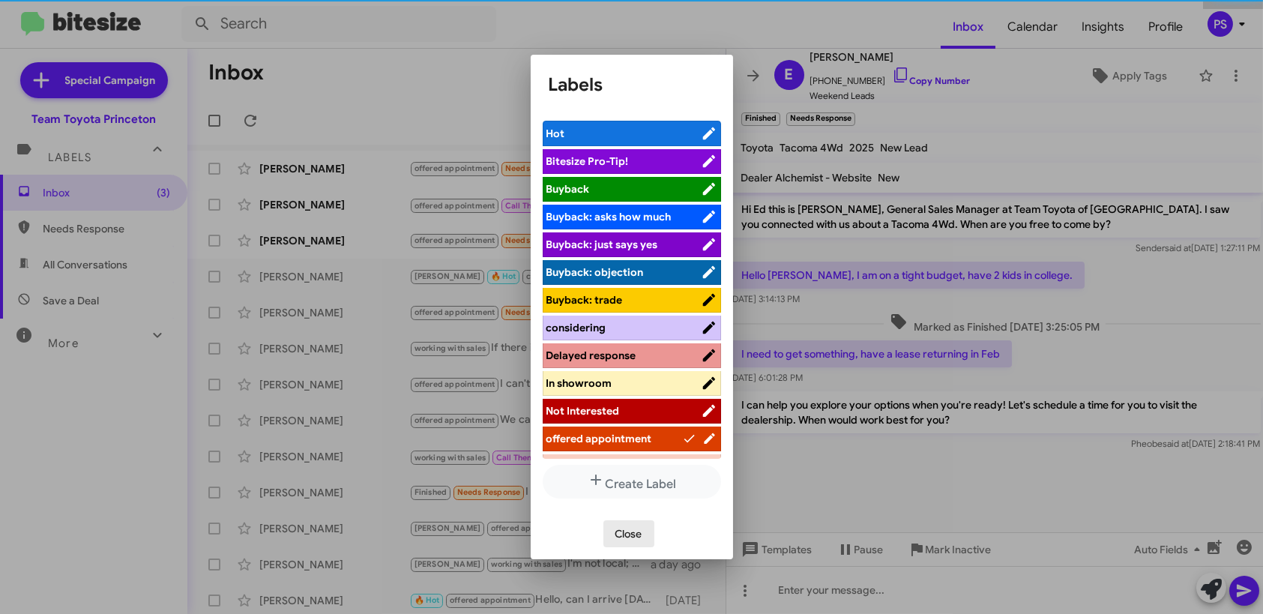
click at [635, 535] on span "Close" at bounding box center [628, 533] width 27 height 27
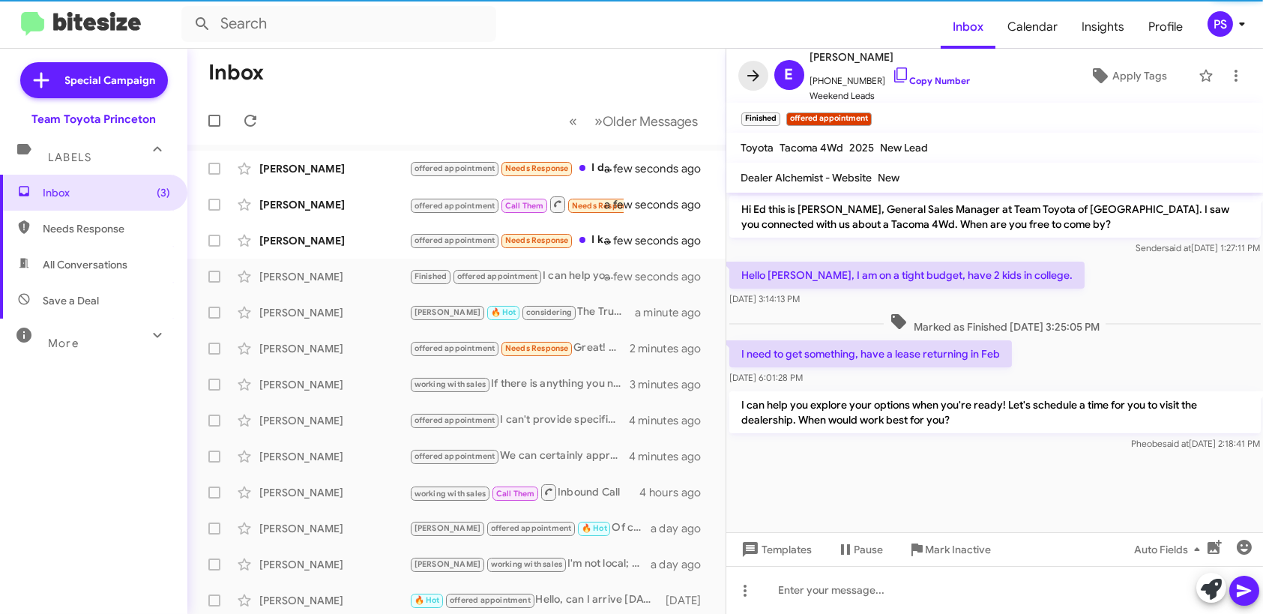
click at [762, 81] on span at bounding box center [753, 76] width 30 height 18
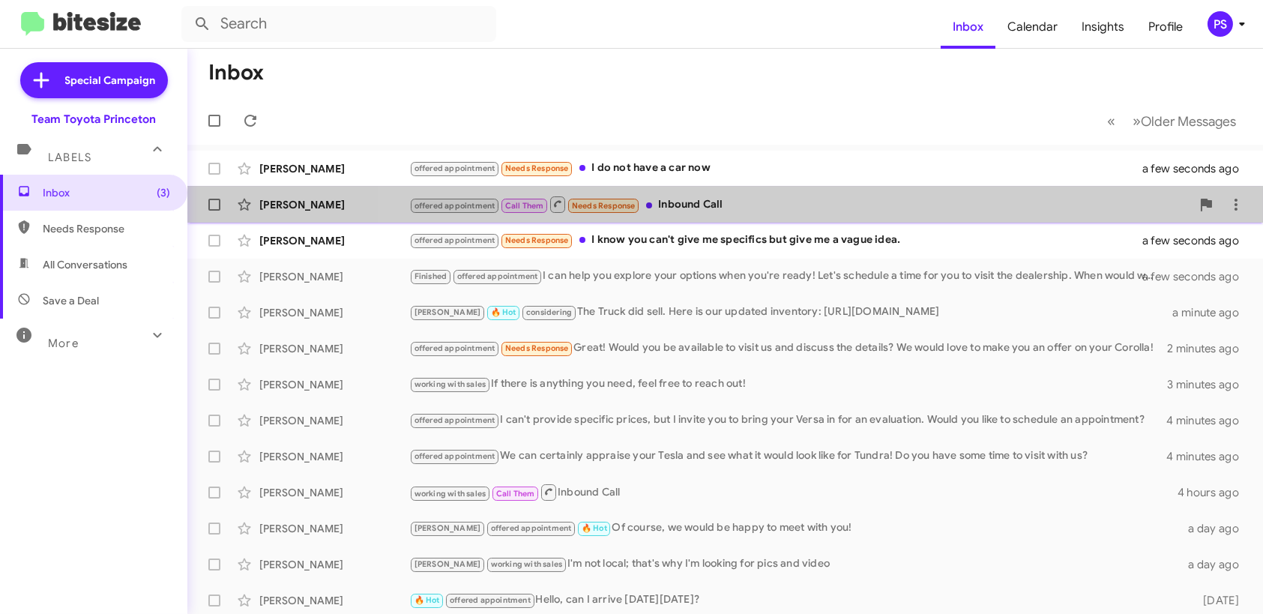
click at [828, 213] on div "offered appointment Call Them Needs Response Inbound Call" at bounding box center [800, 204] width 782 height 19
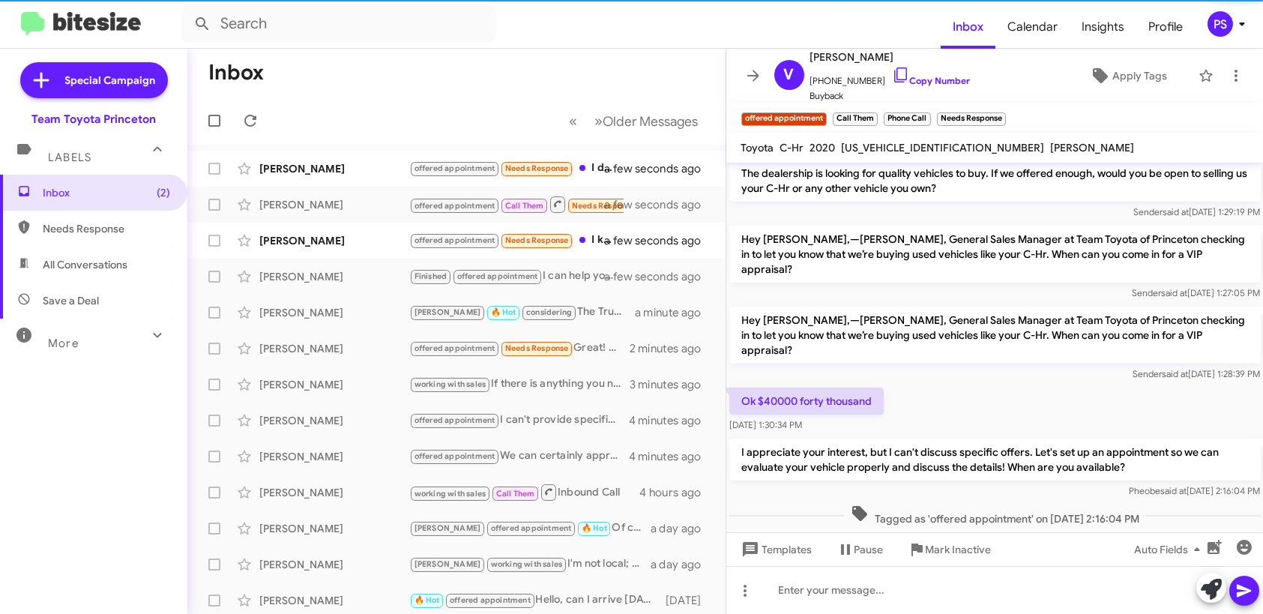
scroll to position [72, 0]
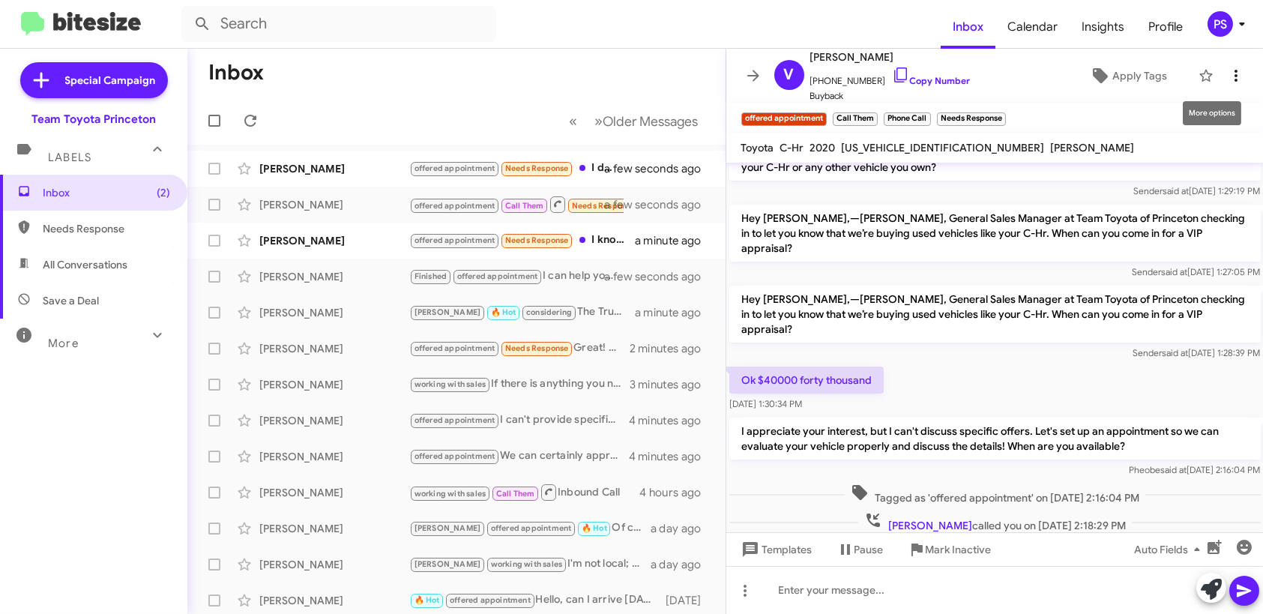
click at [1236, 72] on span at bounding box center [1236, 76] width 30 height 18
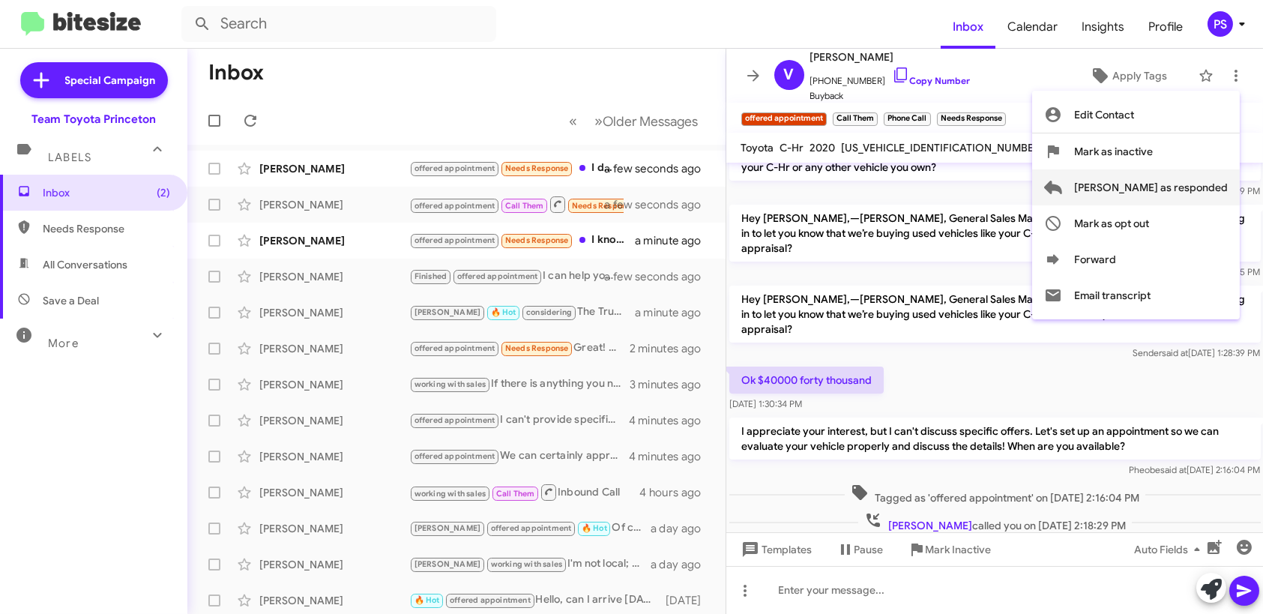
click at [1222, 183] on span "[PERSON_NAME] as responded" at bounding box center [1151, 187] width 154 height 36
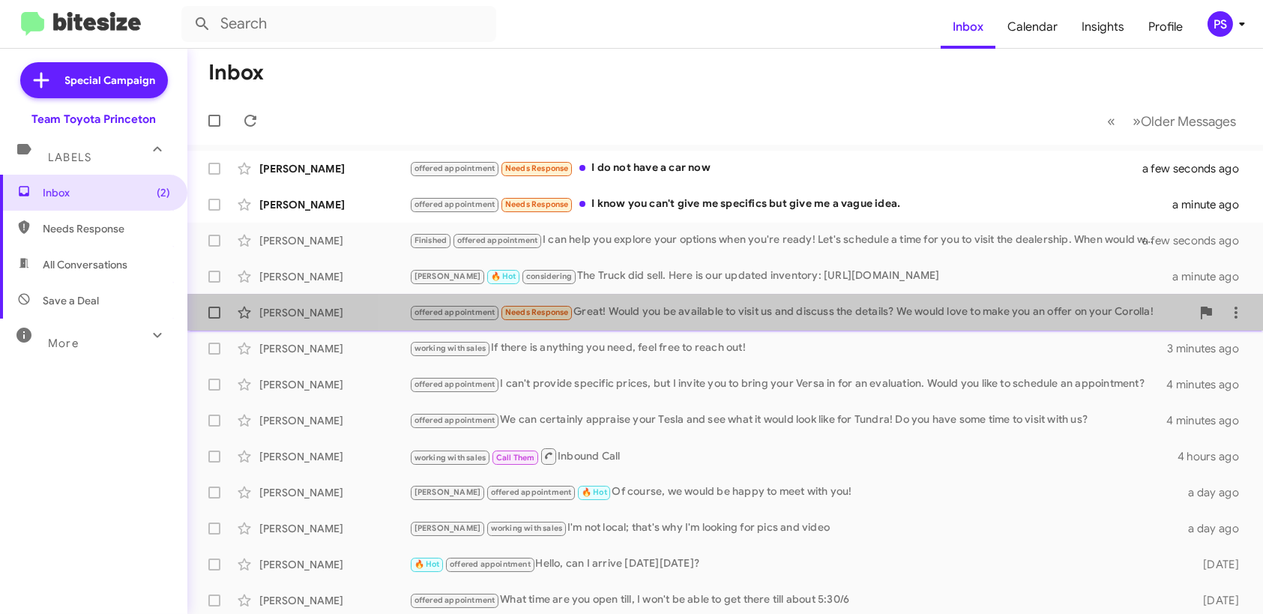
click at [837, 299] on div "[PERSON_NAME] offered appointment Needs Response Great! Would you be available …" at bounding box center [725, 313] width 1052 height 30
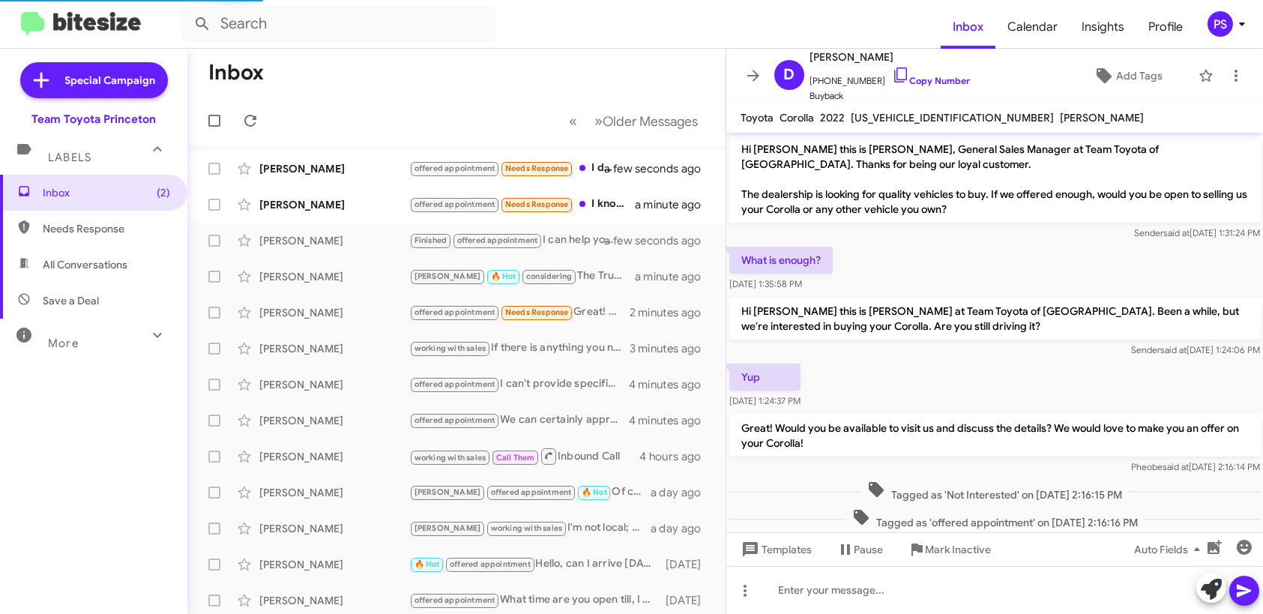
scroll to position [91, 0]
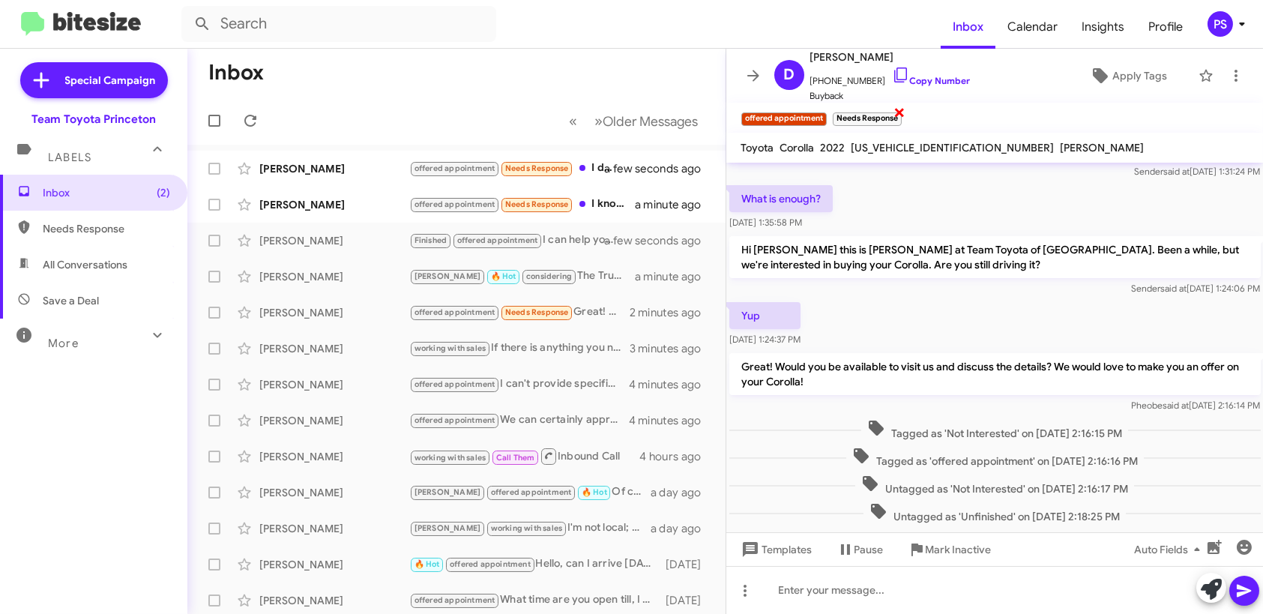
click at [900, 110] on span "×" at bounding box center [900, 112] width 12 height 18
click at [759, 76] on icon at bounding box center [753, 76] width 18 height 18
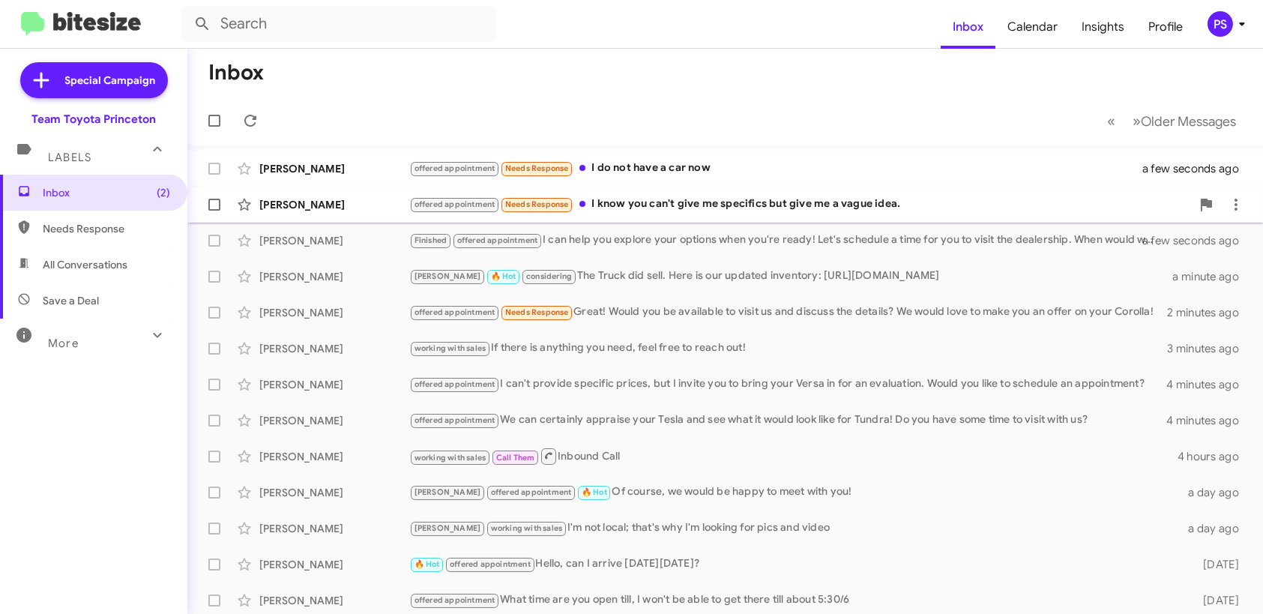
click at [809, 199] on div "offered appointment Needs Response I know you can't give me specifics but give …" at bounding box center [800, 204] width 782 height 17
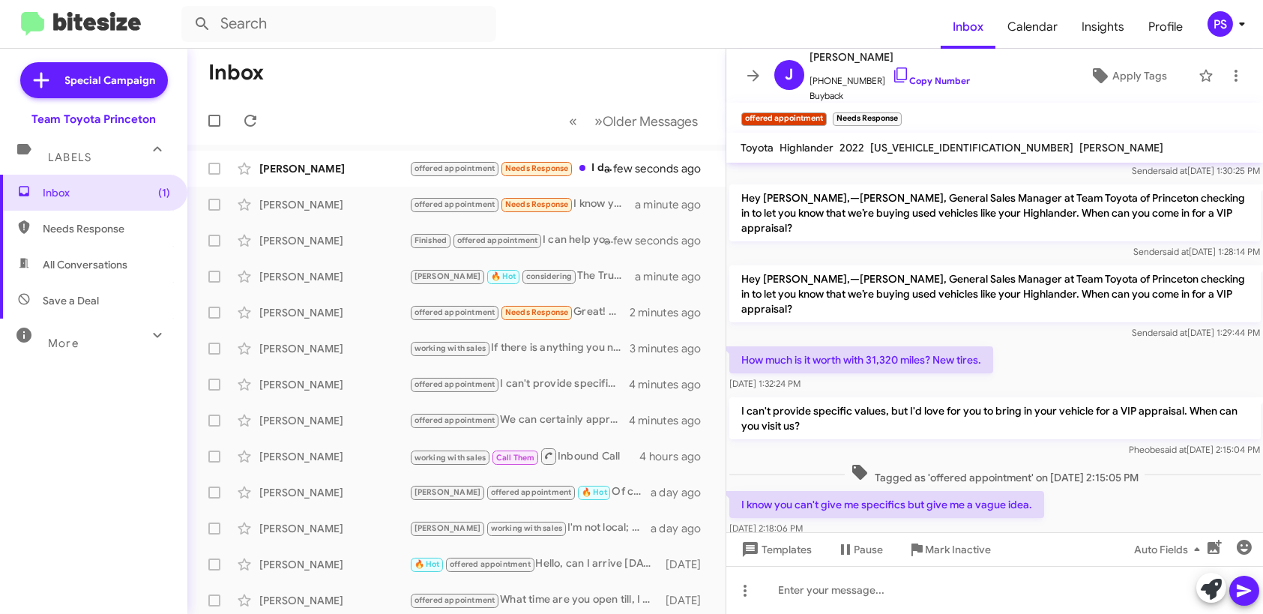
scroll to position [209, 0]
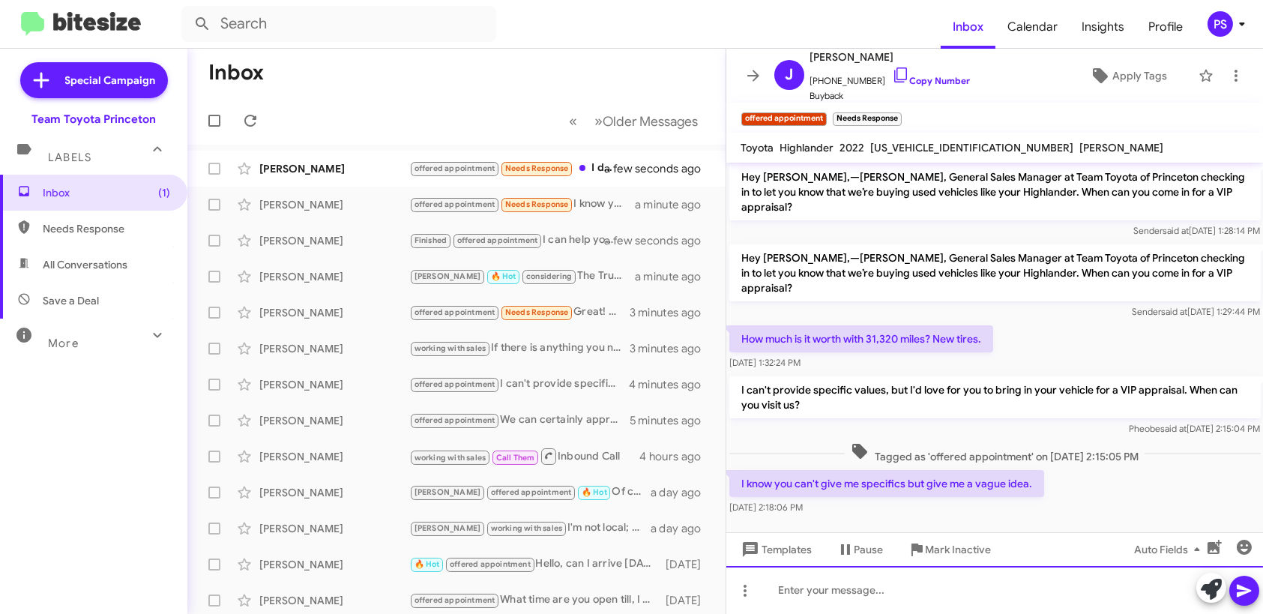
click at [1102, 597] on div at bounding box center [994, 590] width 537 height 48
click at [1111, 594] on div "You may use our online trade estimator:" at bounding box center [994, 590] width 537 height 48
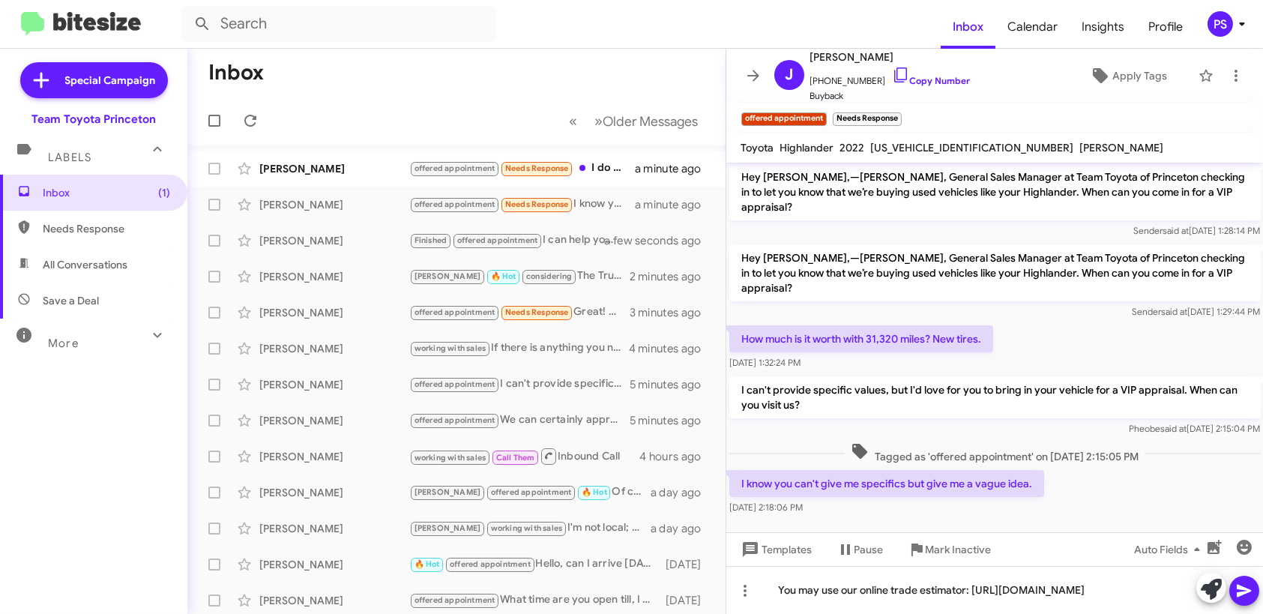
click at [1238, 594] on icon at bounding box center [1244, 591] width 14 height 13
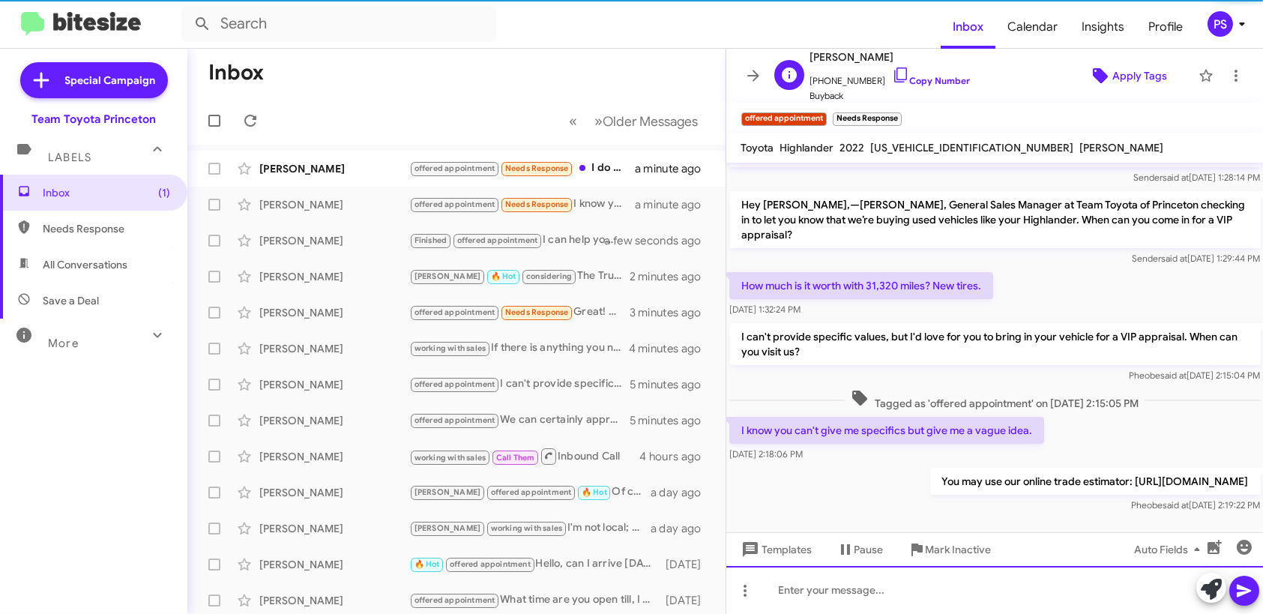
scroll to position [264, 0]
click at [1118, 73] on span "Apply Tags" at bounding box center [1139, 75] width 55 height 27
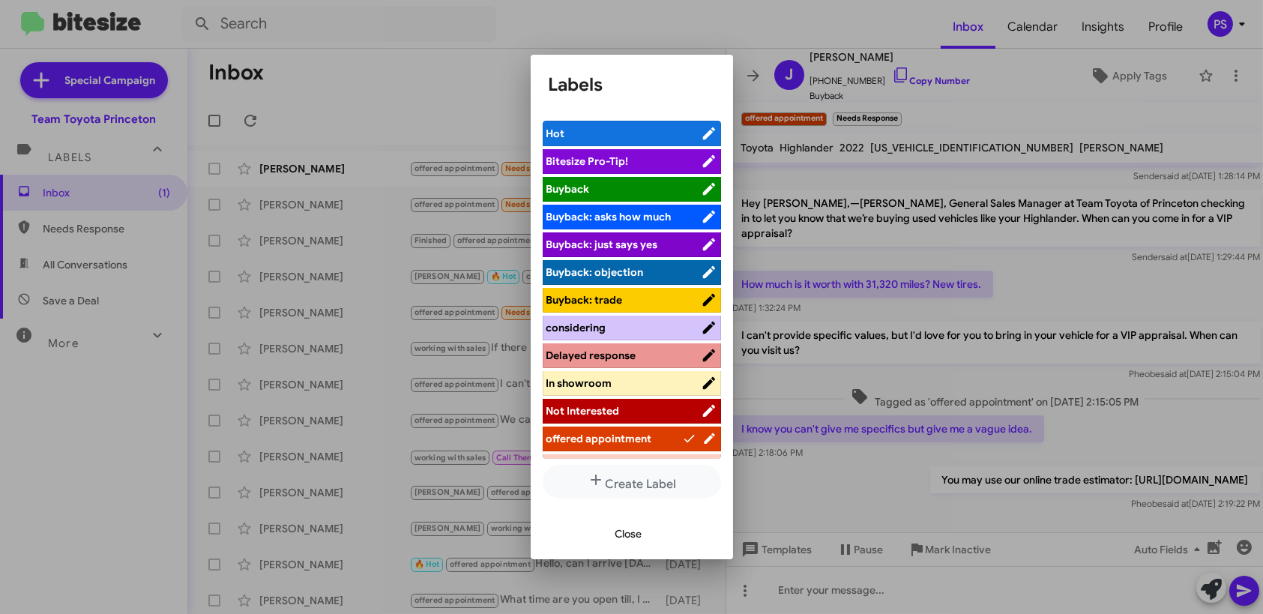
click at [651, 327] on span "considering" at bounding box center [623, 327] width 154 height 15
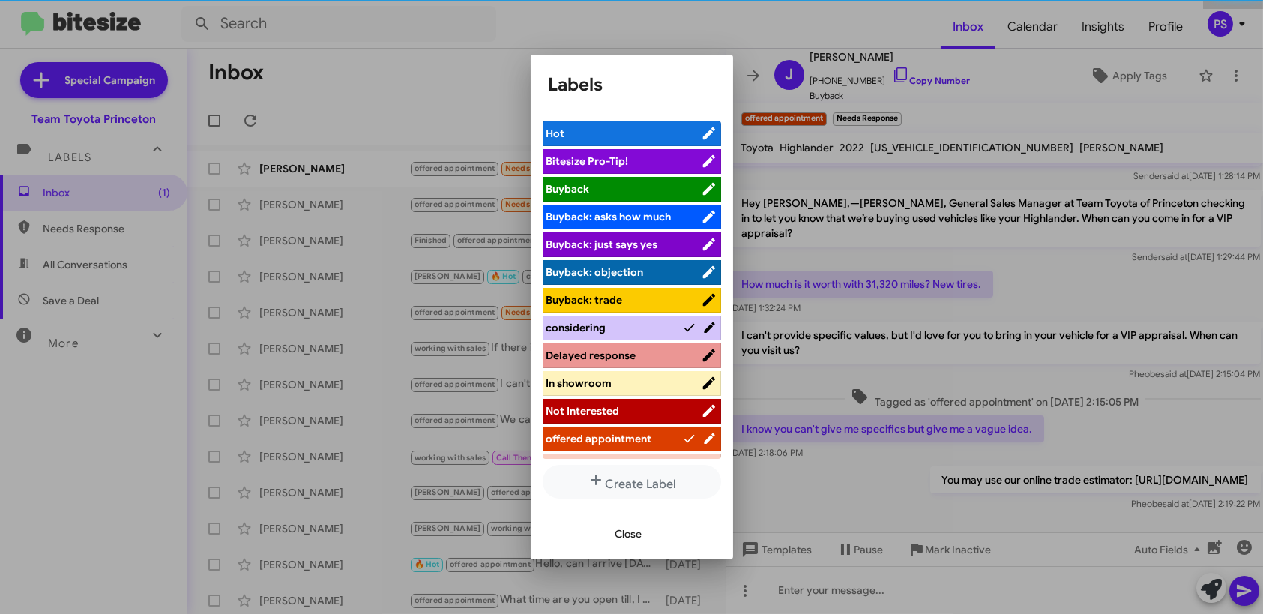
click at [630, 540] on span "Close" at bounding box center [628, 533] width 27 height 27
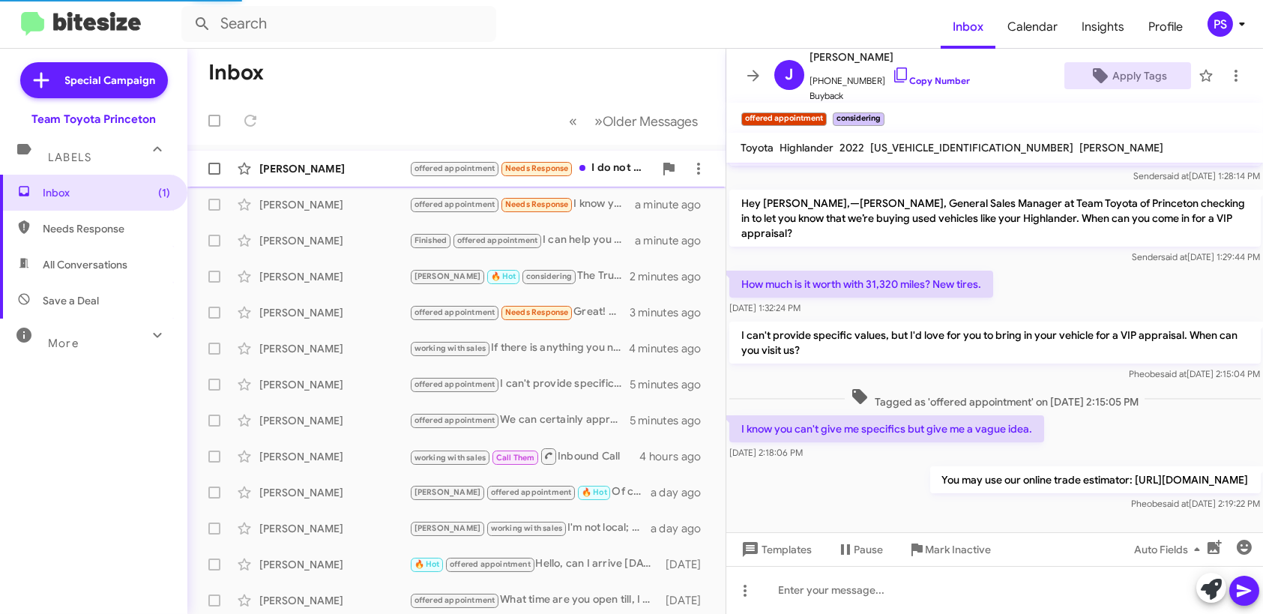
click at [374, 167] on div "[PERSON_NAME]" at bounding box center [334, 168] width 150 height 15
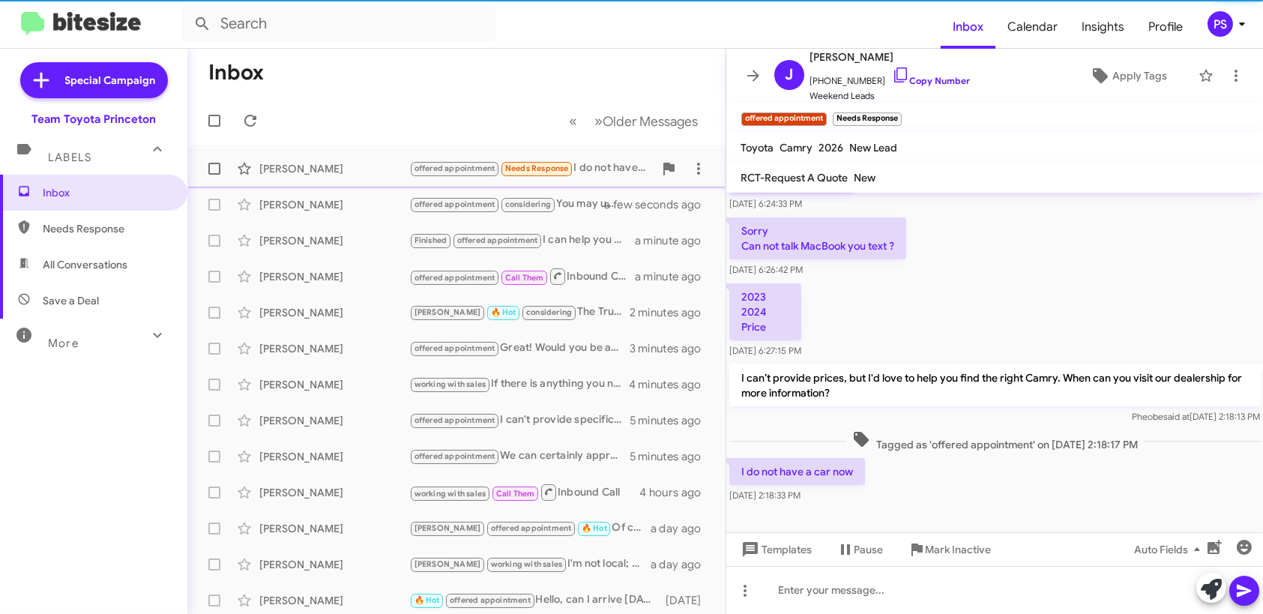
scroll to position [95, 0]
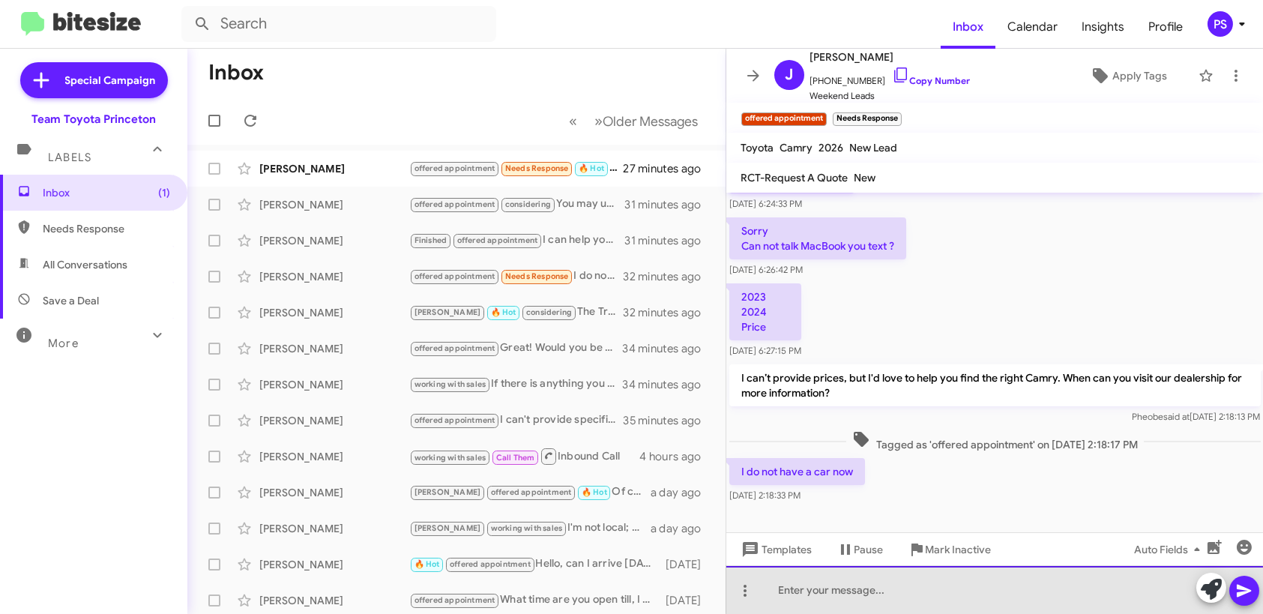
click at [1155, 586] on div at bounding box center [994, 590] width 537 height 48
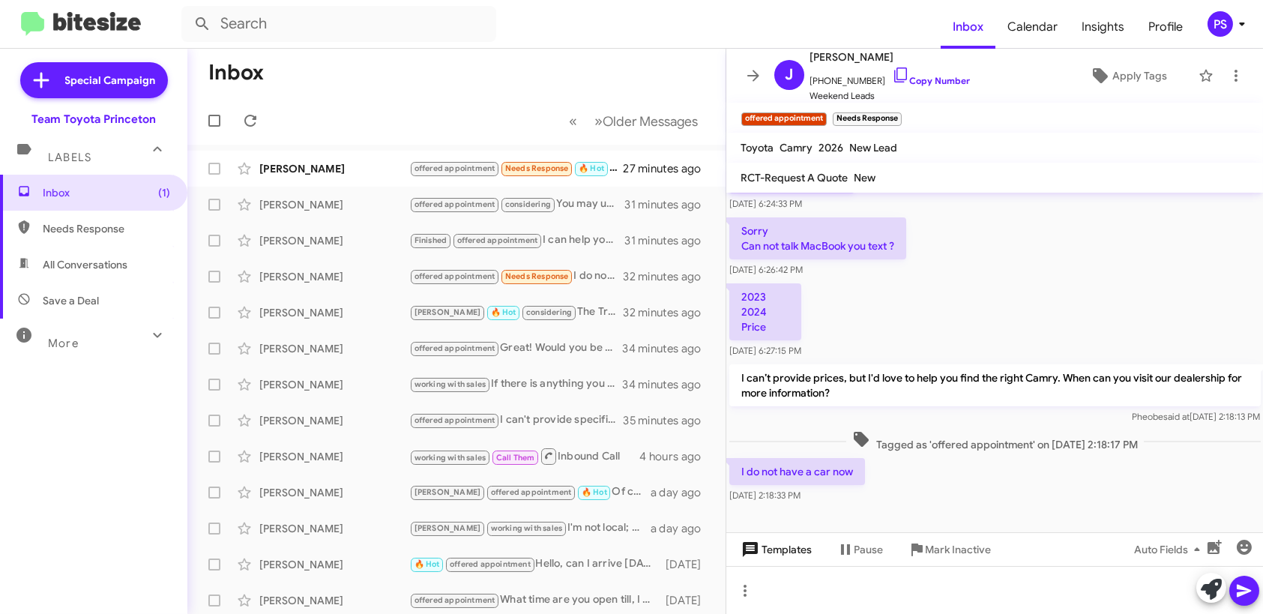
click at [758, 549] on icon at bounding box center [750, 549] width 18 height 18
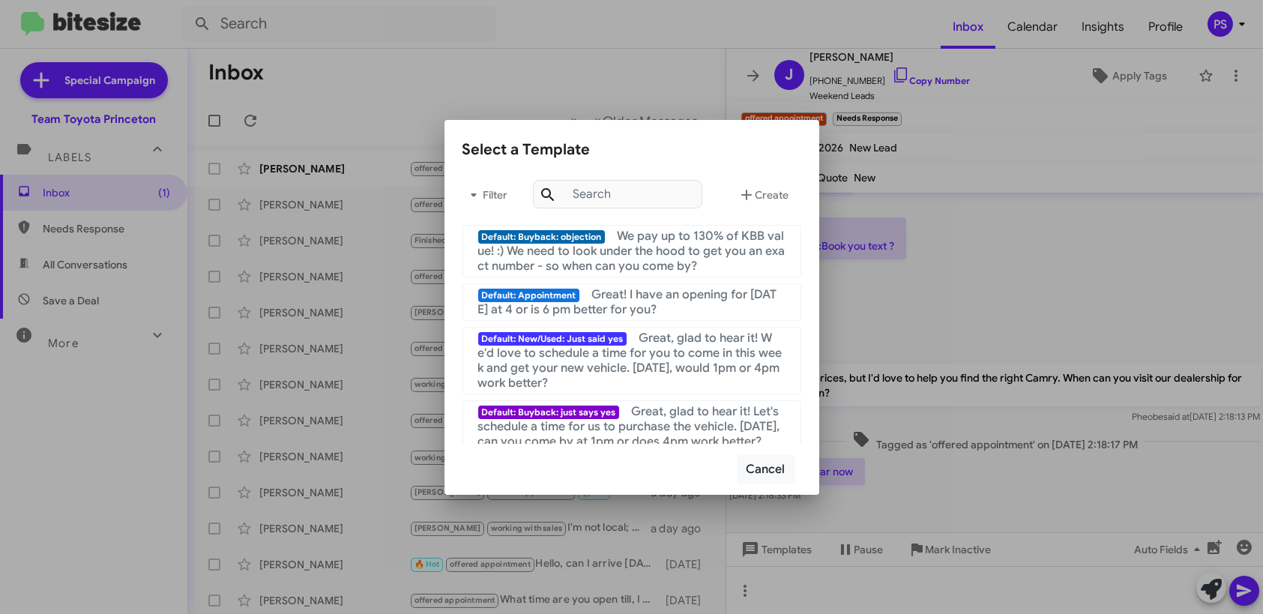
click at [927, 464] on div at bounding box center [631, 307] width 1263 height 614
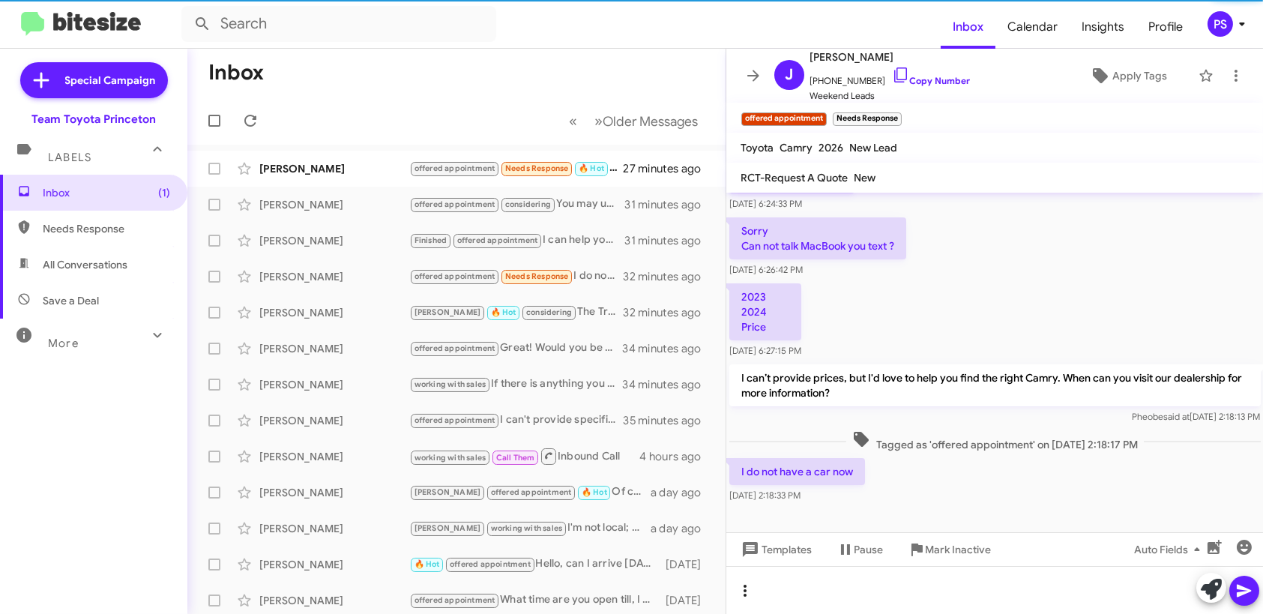
click at [752, 592] on icon at bounding box center [745, 591] width 18 height 18
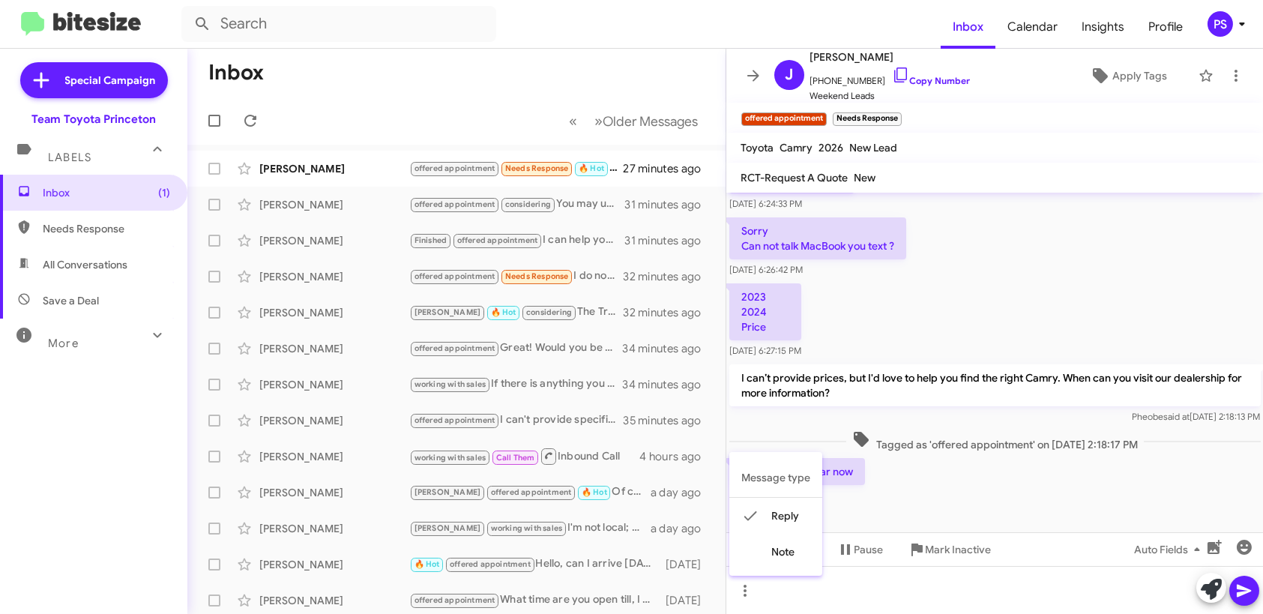
click at [981, 501] on div at bounding box center [631, 307] width 1263 height 614
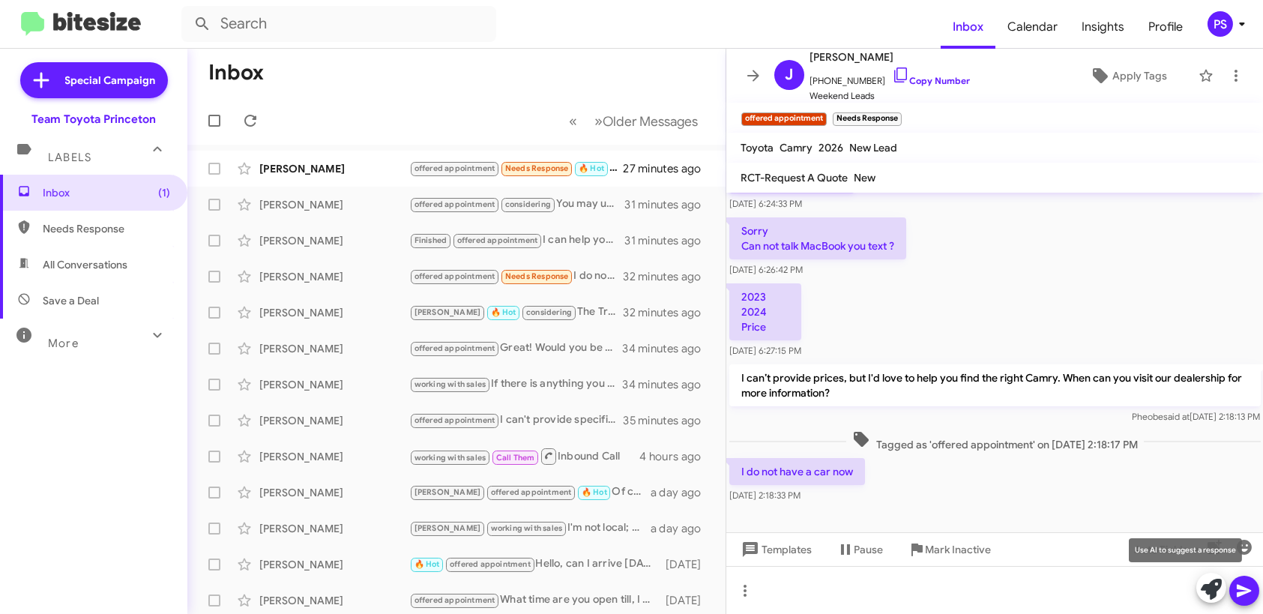
click at [1208, 588] on icon at bounding box center [1211, 589] width 21 height 21
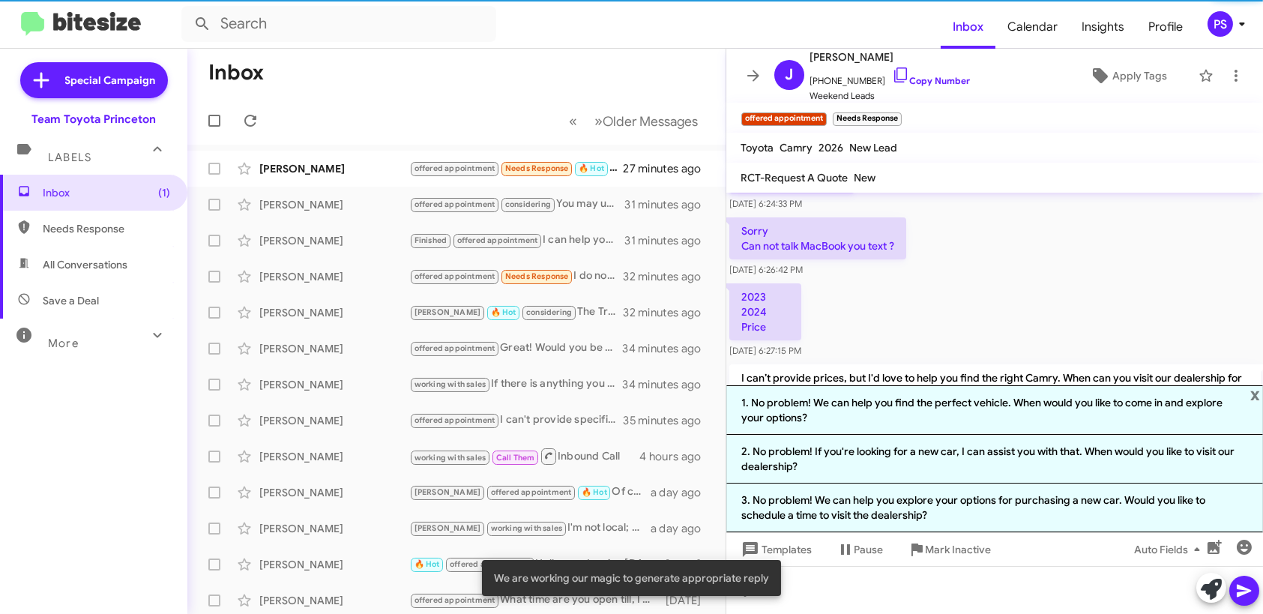
scroll to position [241, 0]
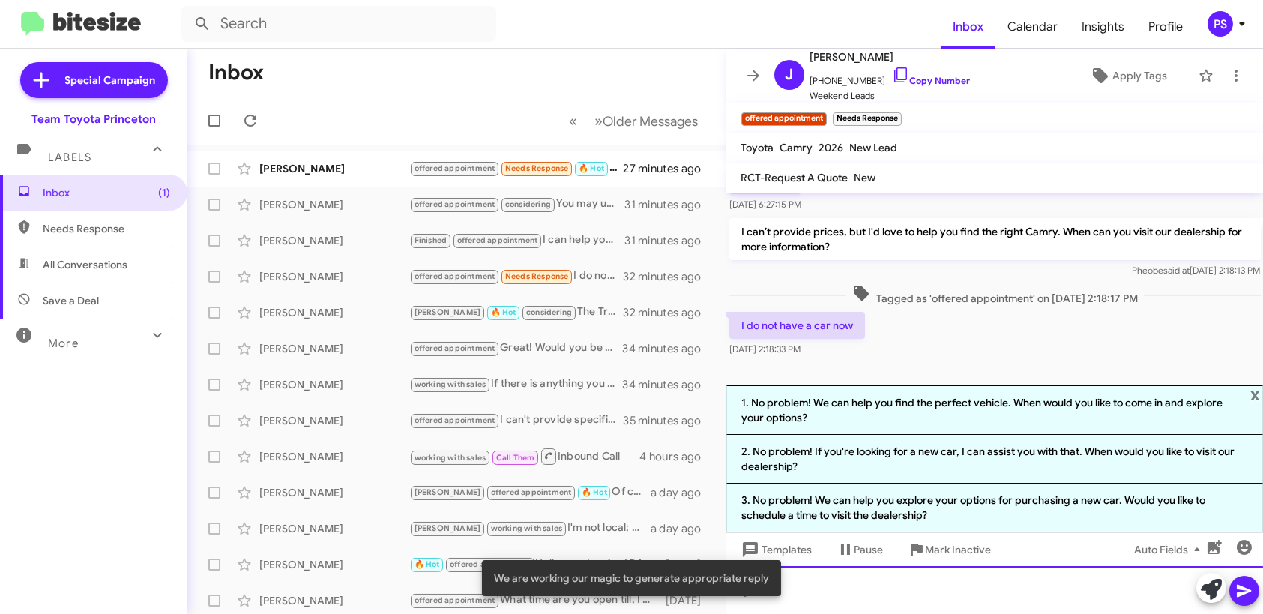
click at [1059, 583] on div at bounding box center [994, 590] width 537 height 48
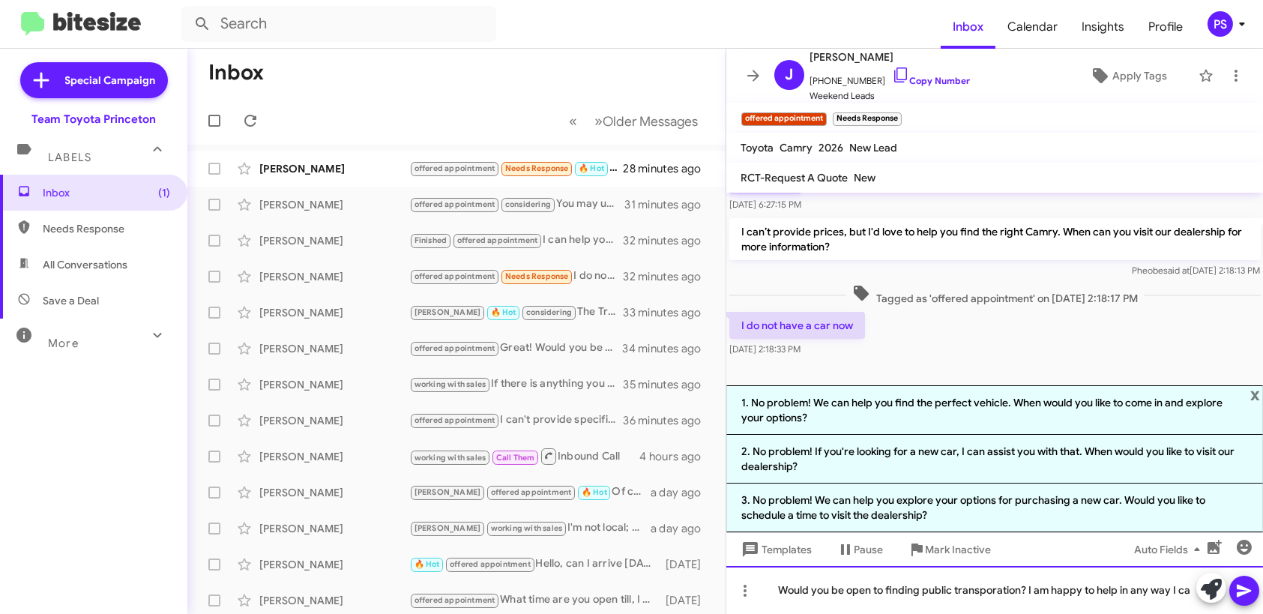
scroll to position [256, 0]
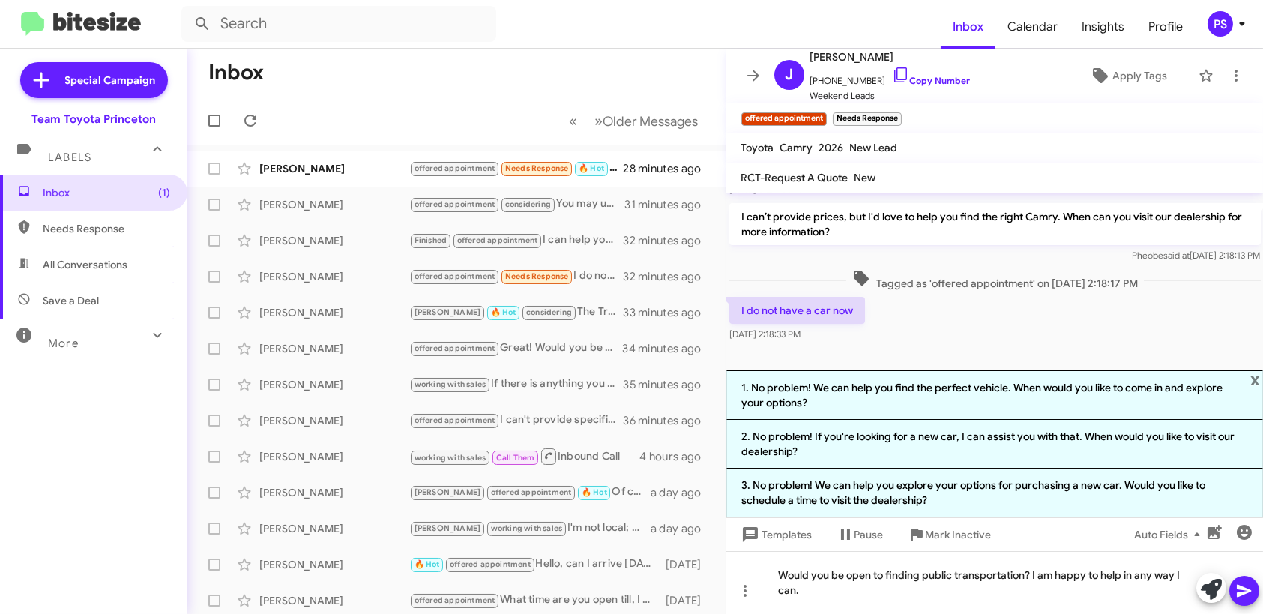
click at [1239, 591] on icon at bounding box center [1244, 591] width 18 height 18
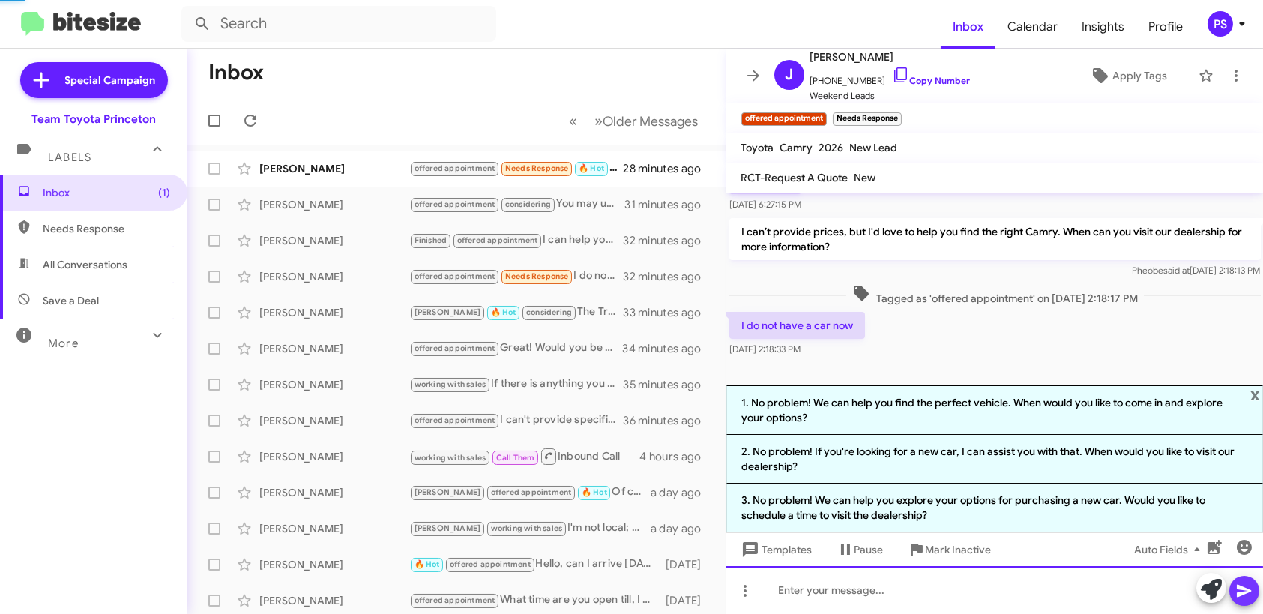
scroll to position [0, 0]
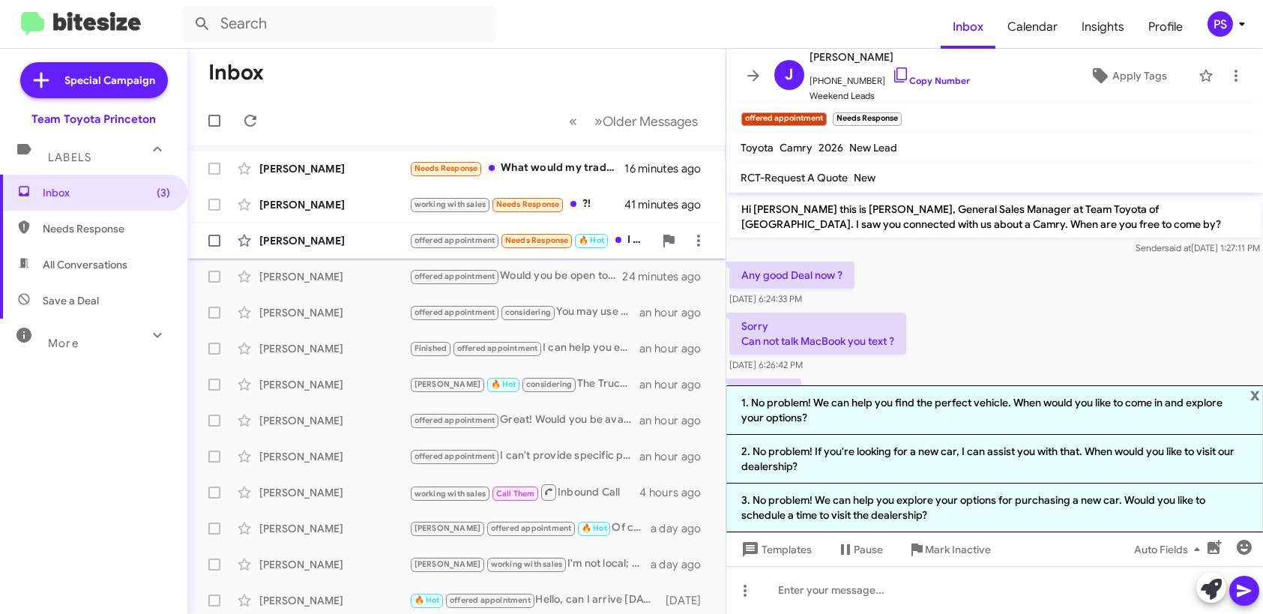
click at [321, 233] on div "[PERSON_NAME]" at bounding box center [334, 240] width 150 height 15
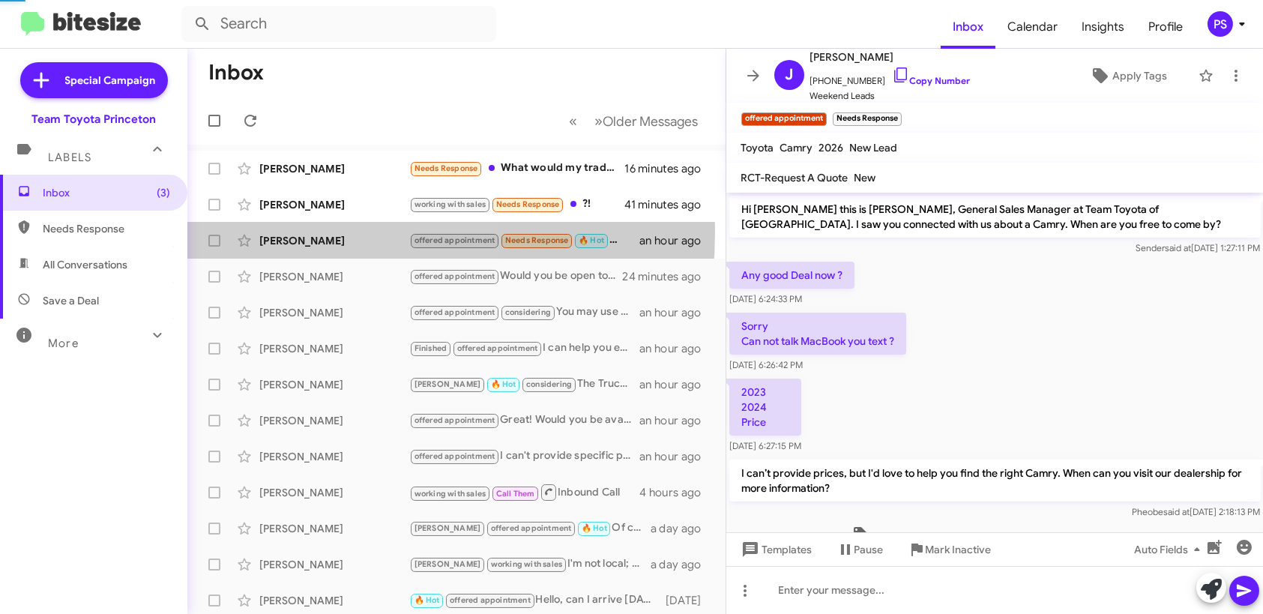
scroll to position [160, 0]
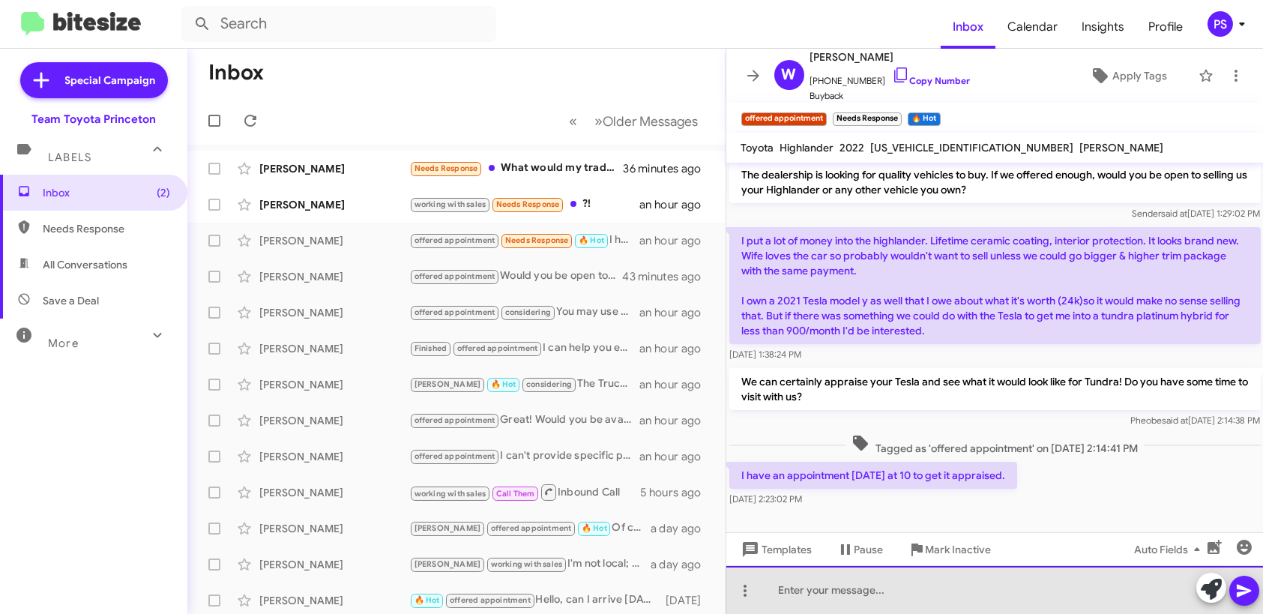
click at [1100, 609] on div at bounding box center [994, 590] width 537 height 48
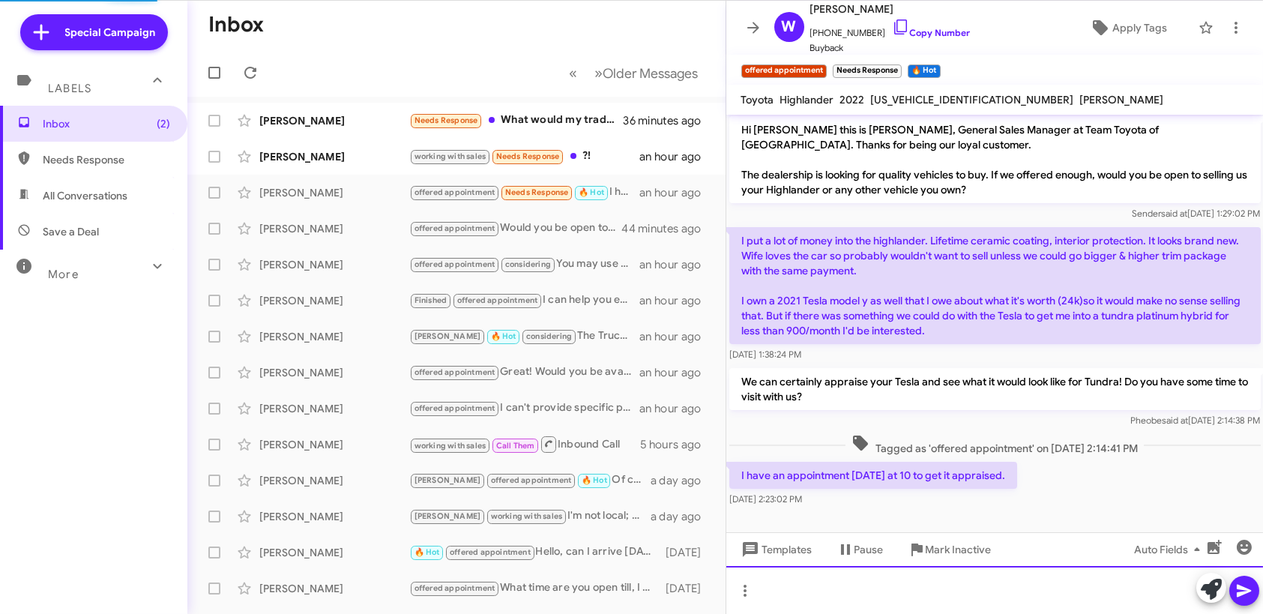
scroll to position [112, 0]
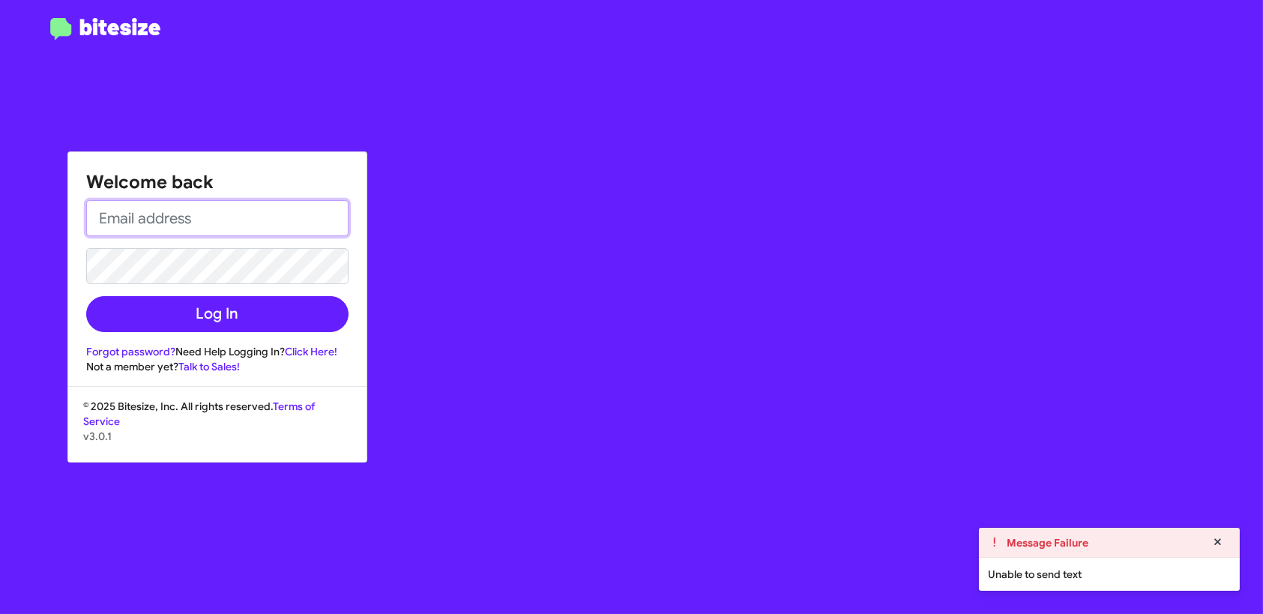
type input "[EMAIL_ADDRESS][DOMAIN_NAME]"
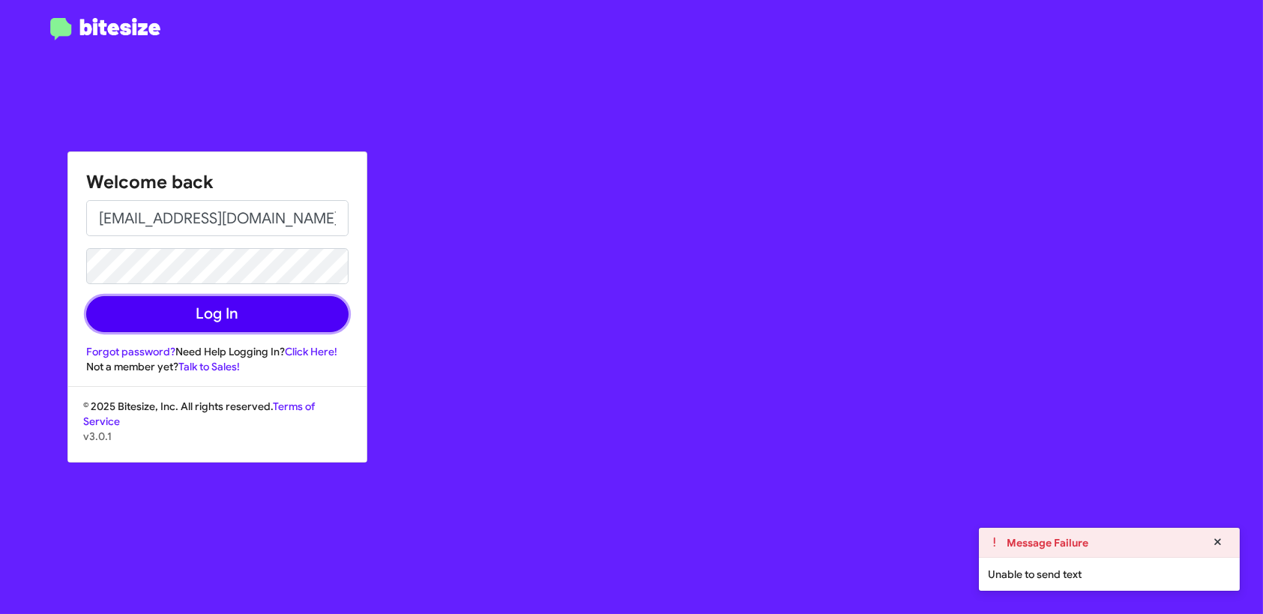
click at [206, 307] on button "Log In" at bounding box center [217, 314] width 262 height 36
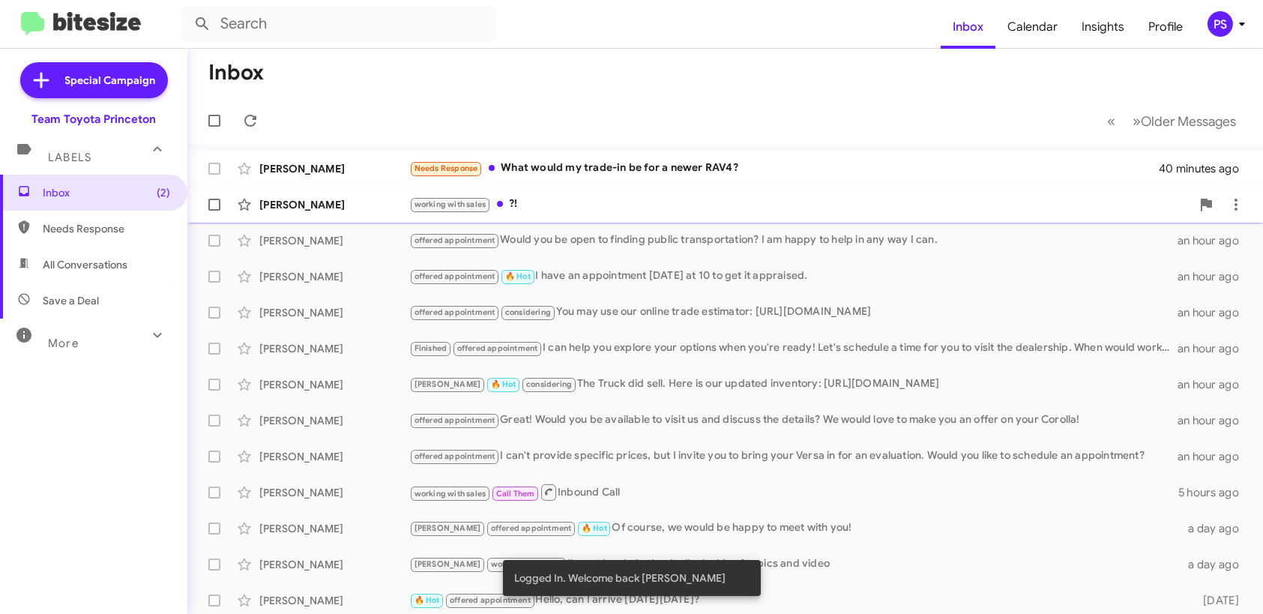
click at [667, 199] on div "working with sales ?!" at bounding box center [800, 204] width 782 height 17
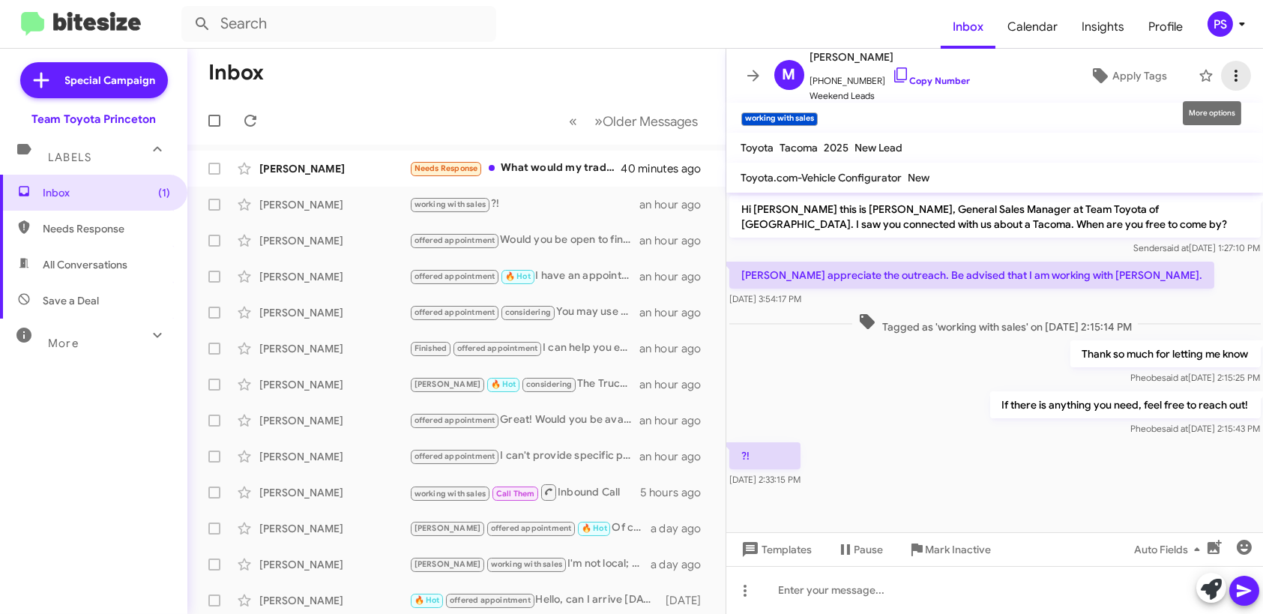
click at [1227, 74] on icon at bounding box center [1236, 76] width 18 height 18
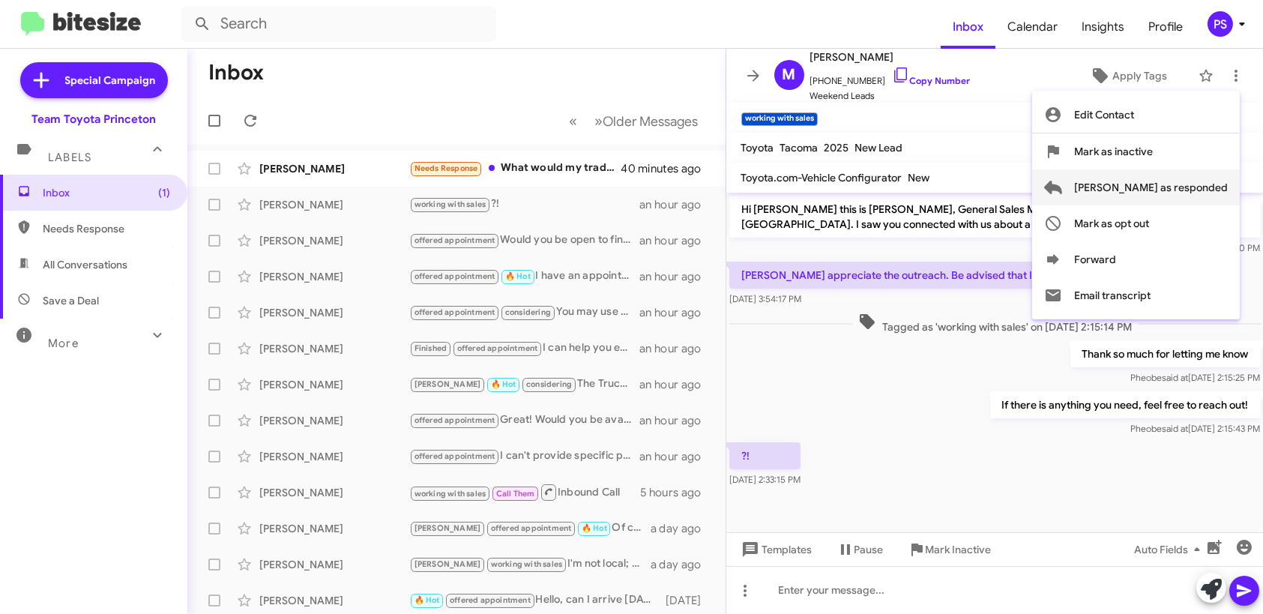
click at [1154, 185] on span "[PERSON_NAME] as responded" at bounding box center [1151, 187] width 154 height 36
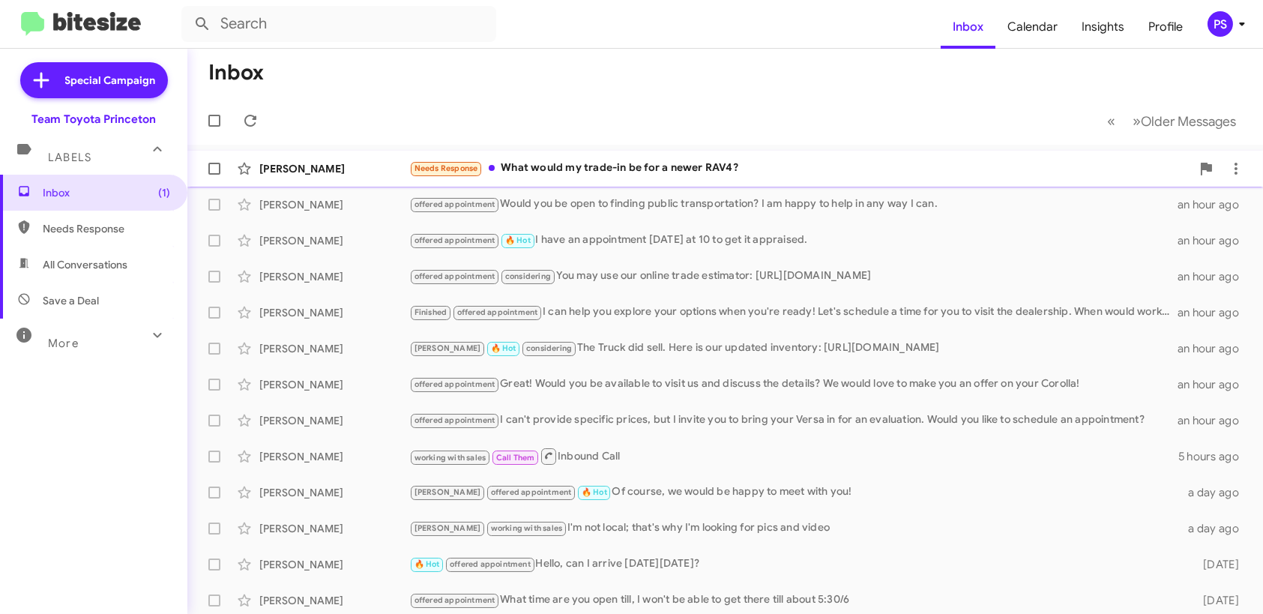
click at [791, 160] on div "Needs Response What would my trade-in be for a newer RAV4?" at bounding box center [800, 168] width 782 height 17
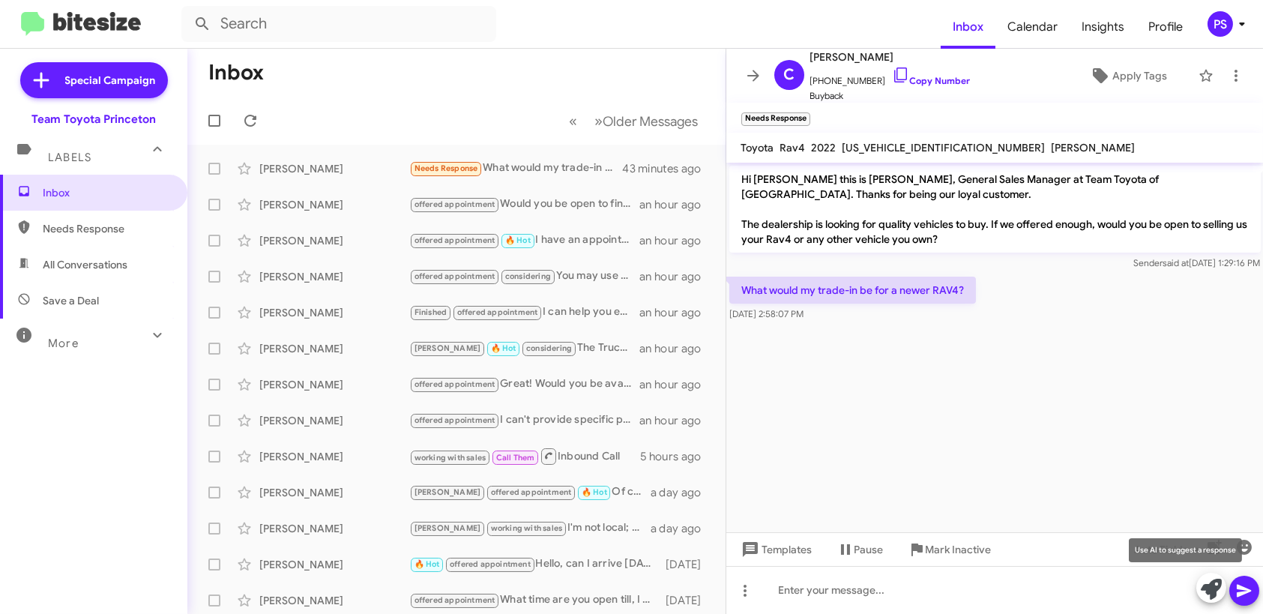
click at [1209, 595] on icon at bounding box center [1211, 589] width 21 height 21
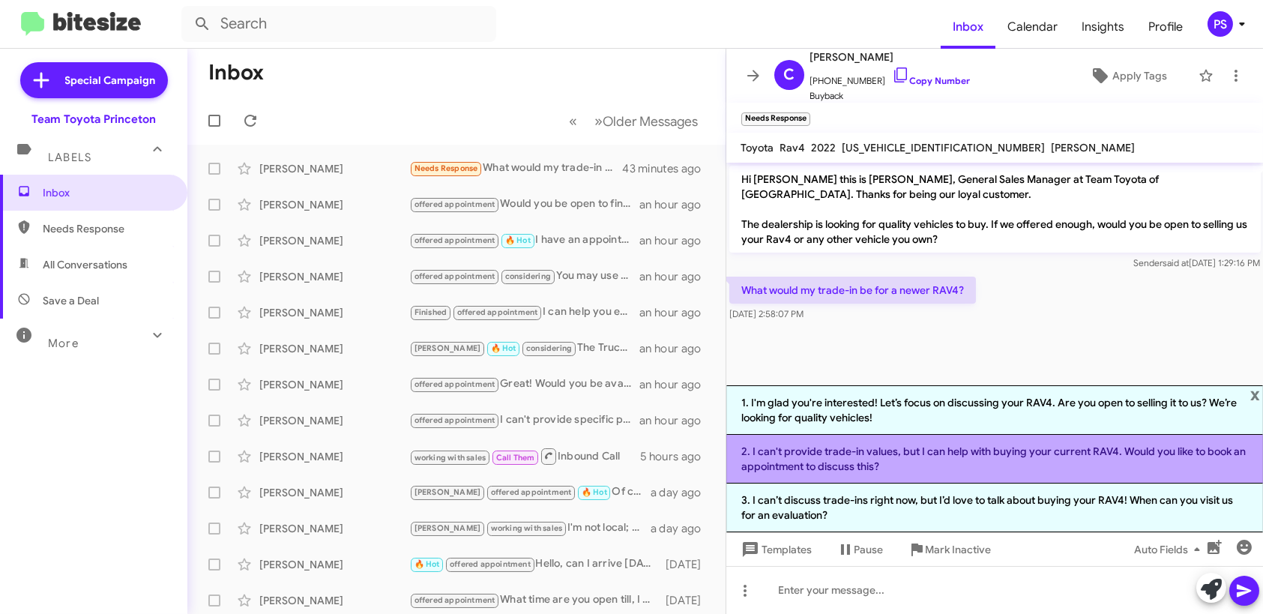
click at [1127, 465] on li "2. I can't provide trade-in values, but I can help with buying your current RAV…" at bounding box center [994, 459] width 537 height 49
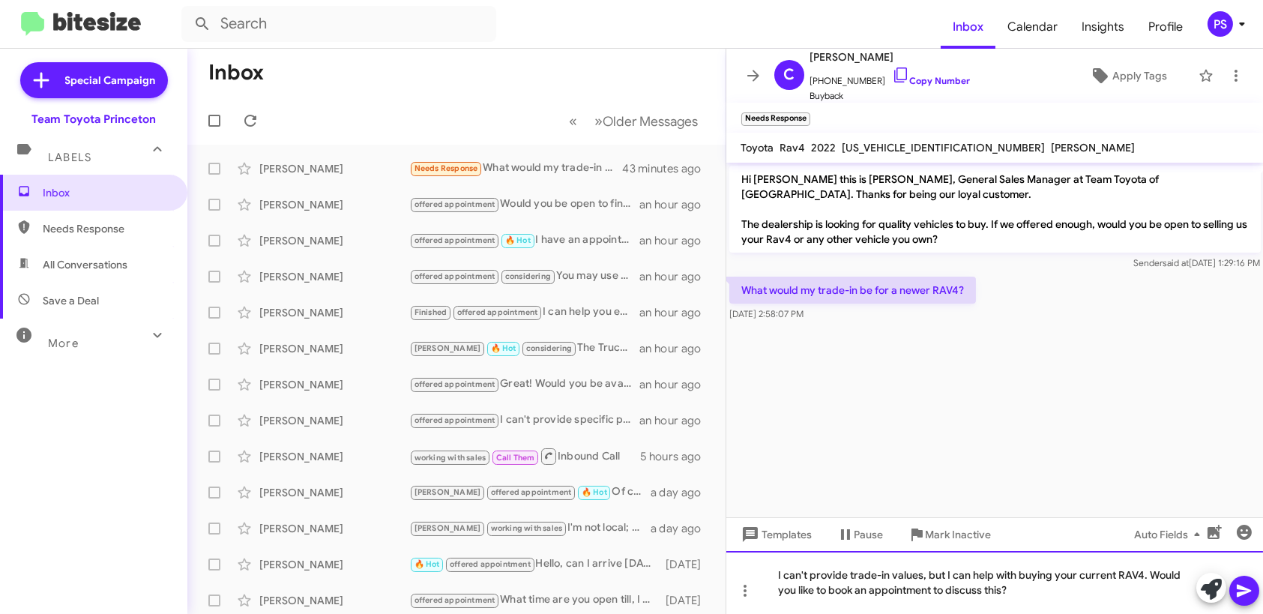
click at [928, 578] on div "I can't provide trade-in values, but I can help with buying your current RAV4. …" at bounding box center [994, 582] width 537 height 63
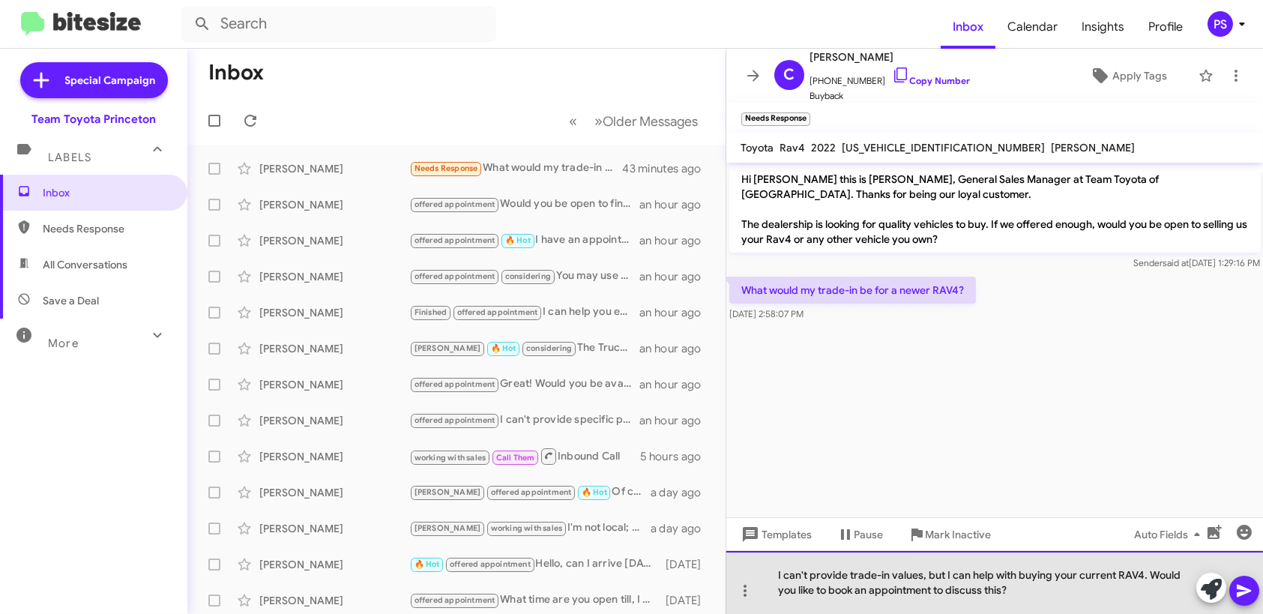
drag, startPoint x: 1145, startPoint y: 577, endPoint x: 927, endPoint y: 574, distance: 217.4
click at [927, 574] on div "I can't provide trade-in values, but I can help with buying your current RAV4. …" at bounding box center [994, 582] width 537 height 63
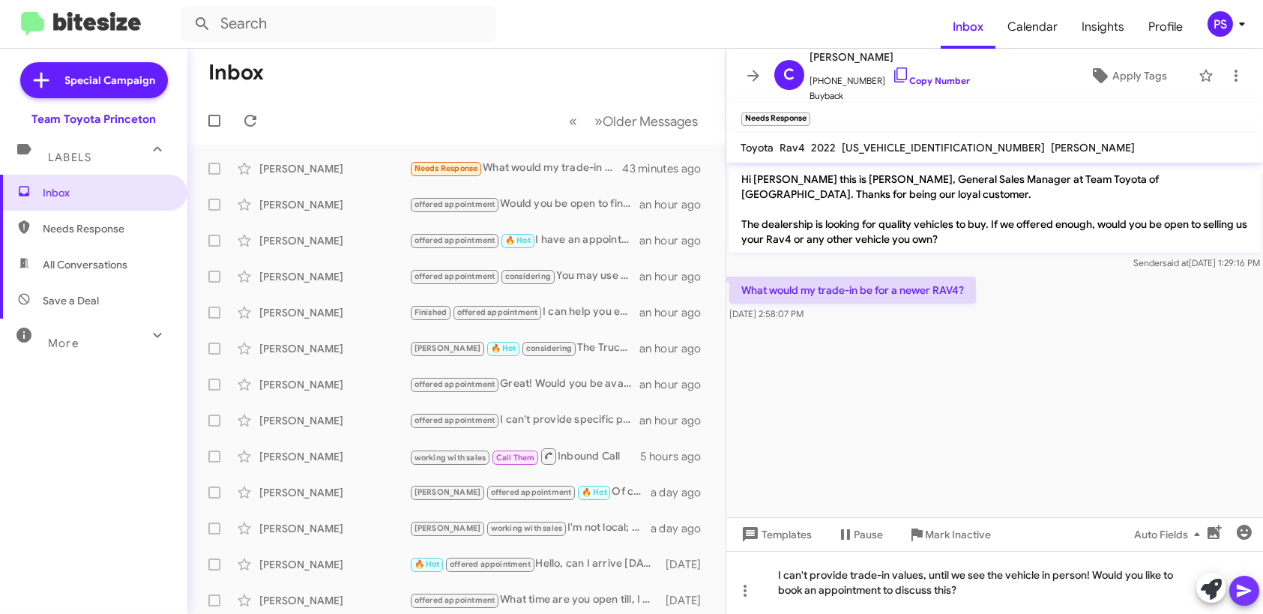
click at [1254, 597] on button at bounding box center [1244, 591] width 30 height 30
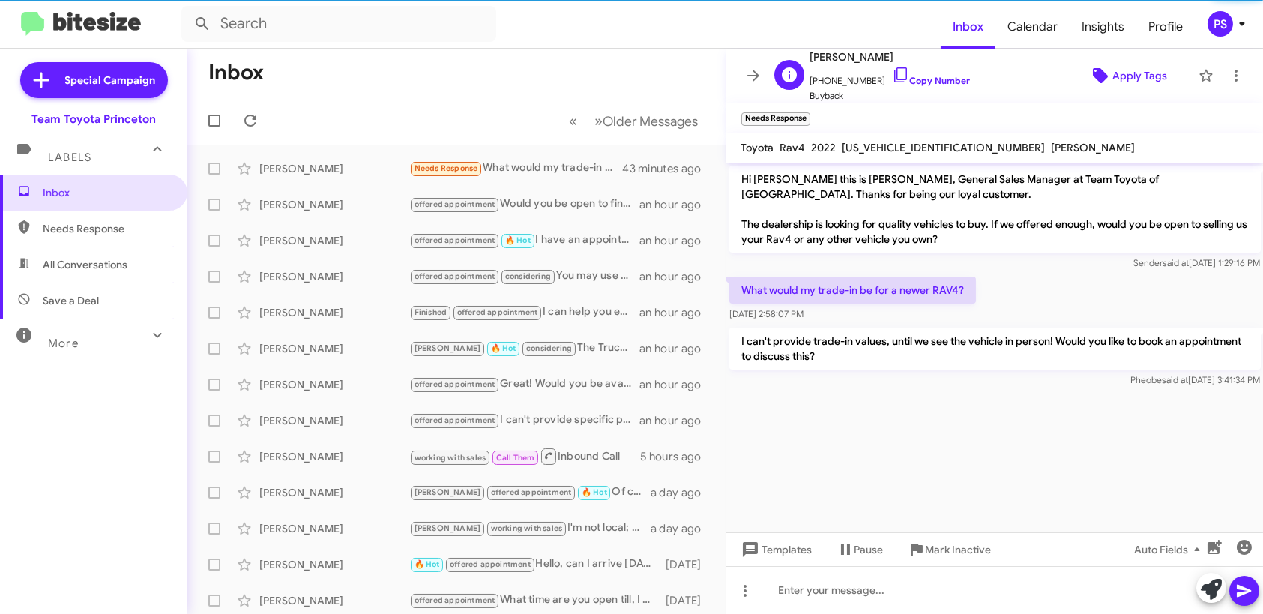
click at [1124, 77] on span "Apply Tags" at bounding box center [1139, 75] width 55 height 27
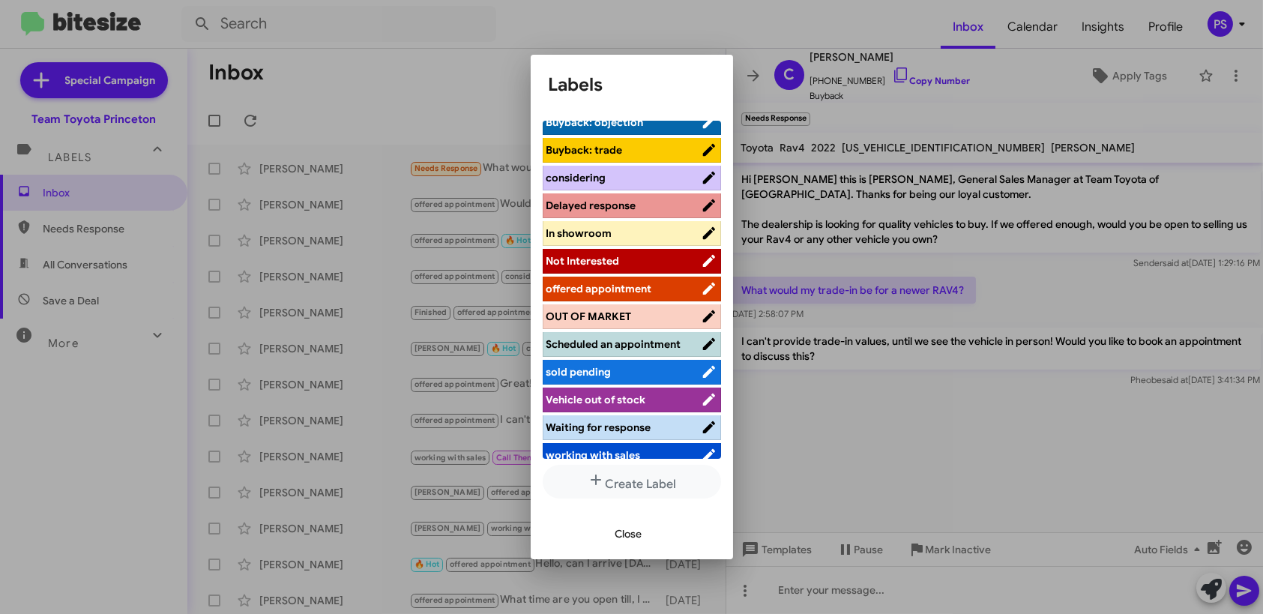
click at [627, 289] on span "offered appointment" at bounding box center [599, 288] width 106 height 13
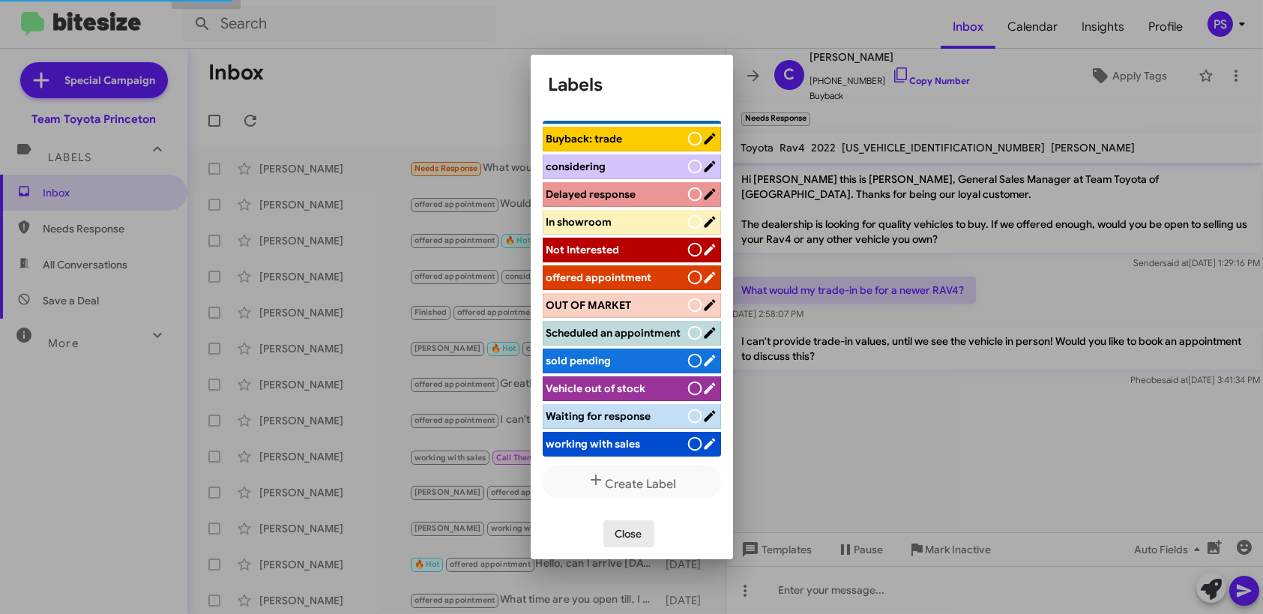
click at [622, 540] on span "Close" at bounding box center [628, 533] width 27 height 27
